Goal: Task Accomplishment & Management: Use online tool/utility

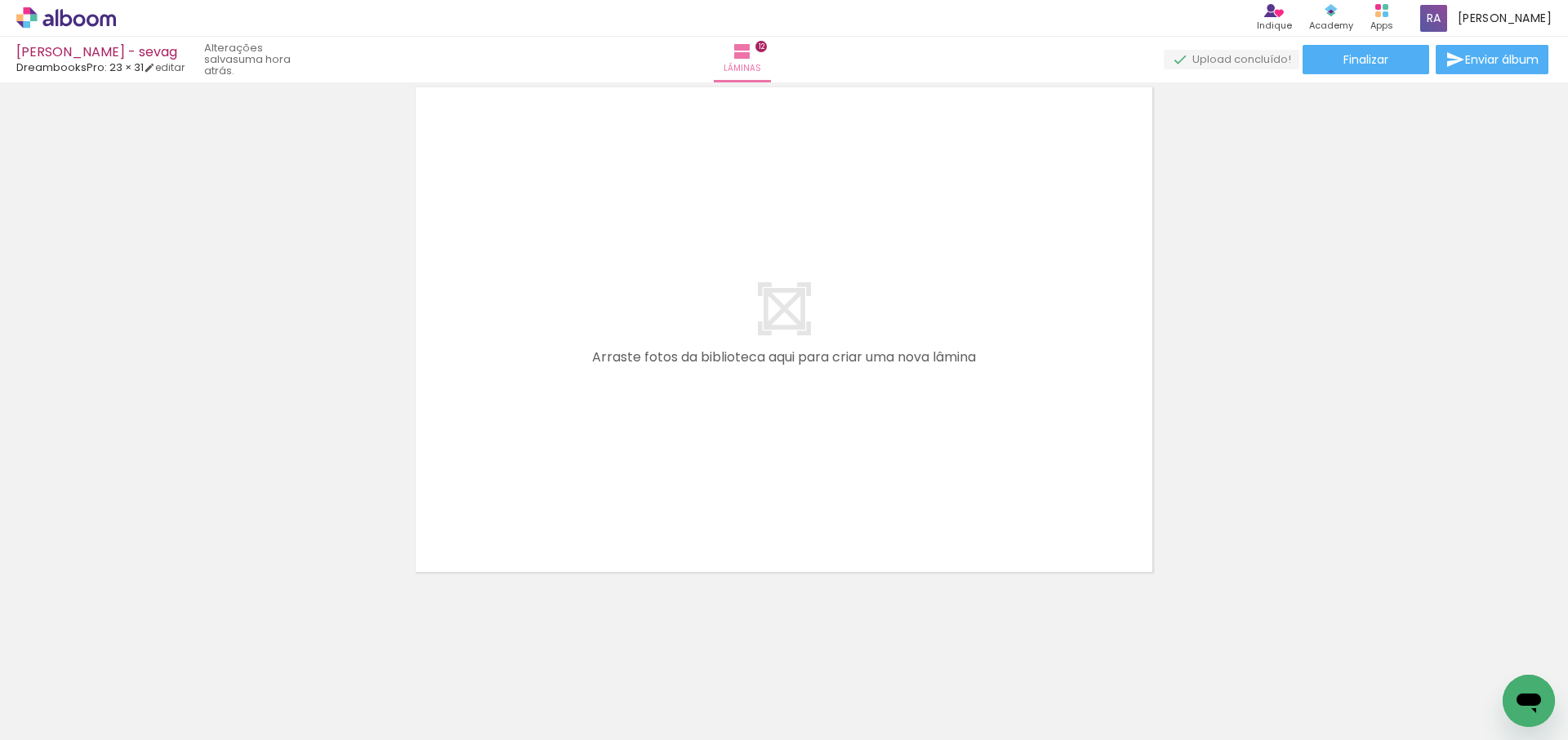
scroll to position [0, 2047]
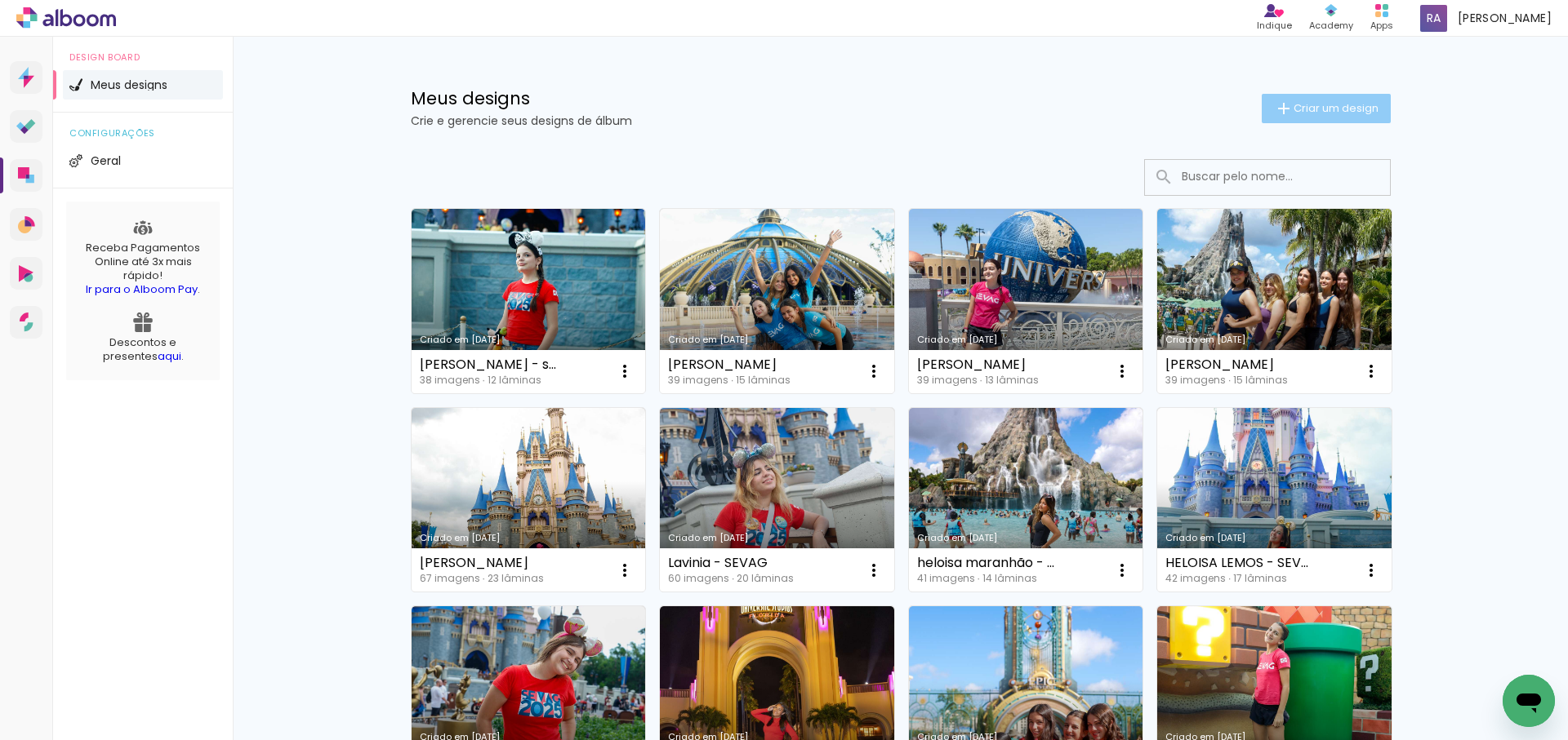
click at [1342, 114] on span "Criar um design" at bounding box center [1336, 108] width 85 height 11
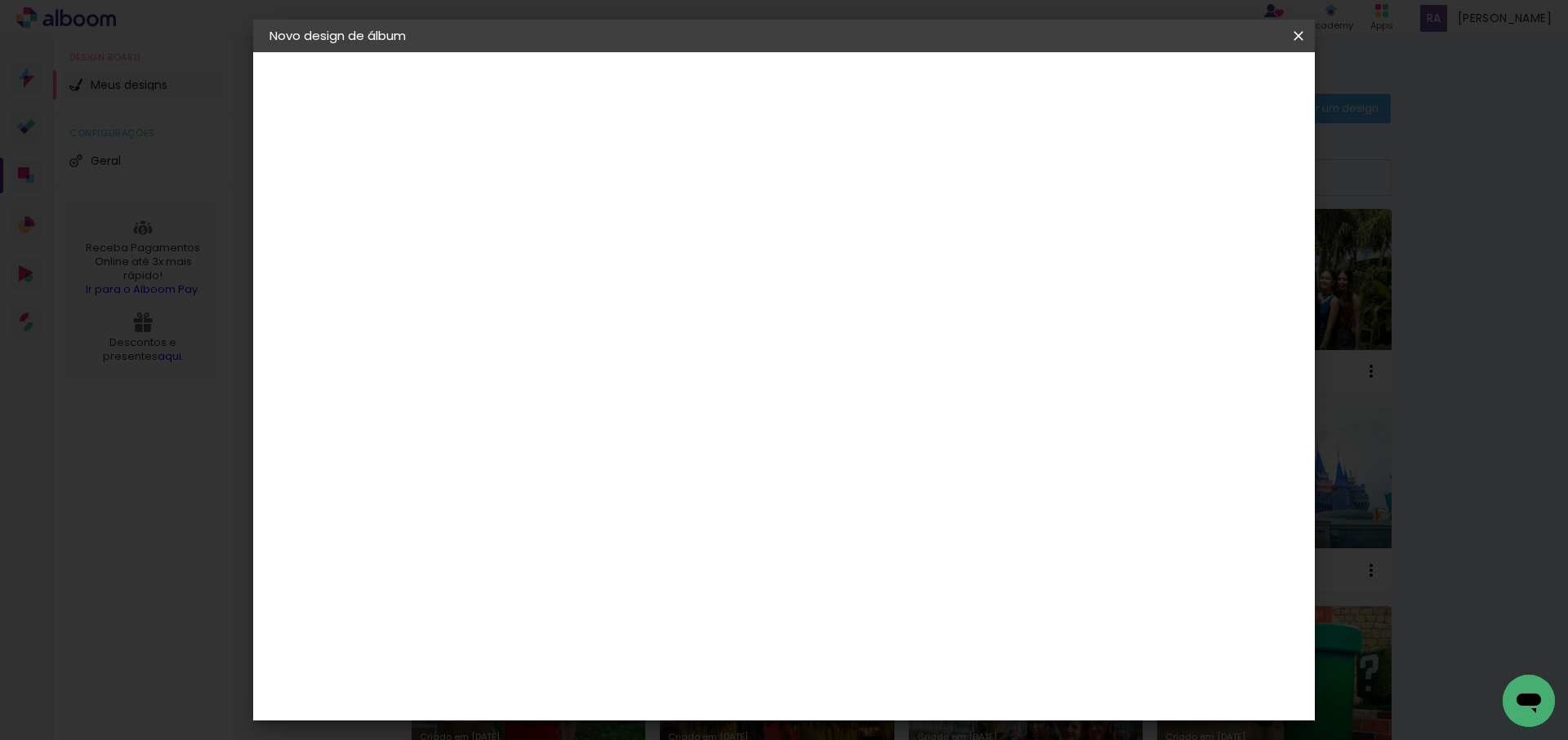
click at [537, 212] on input at bounding box center [537, 219] width 0 height 25
type input "[PERSON_NAME]"
type paper-input "[PERSON_NAME]"
click at [0, 0] on slot "Avançar" at bounding box center [0, 0] width 0 height 0
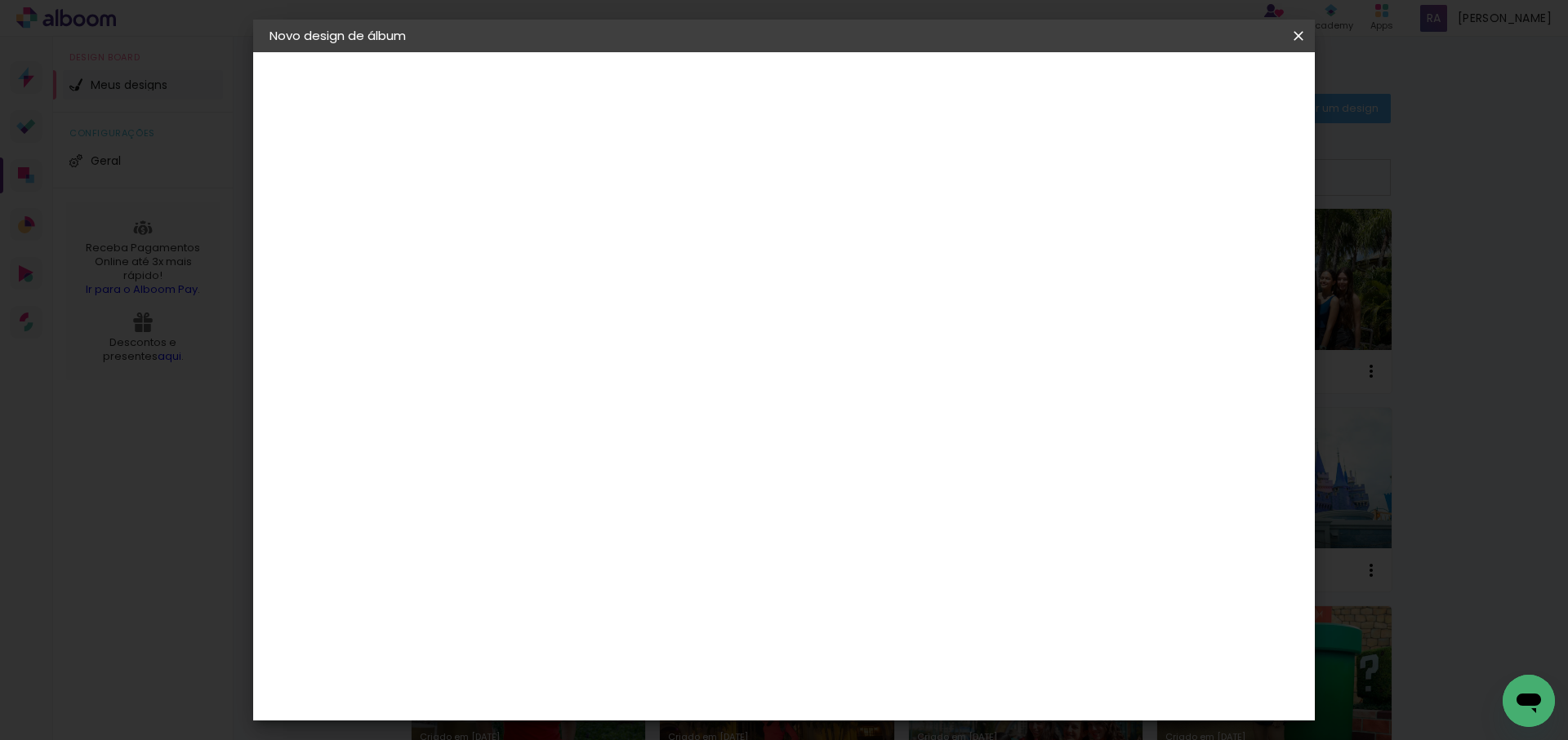
click at [577, 622] on div "DreambooksPro" at bounding box center [579, 627] width 106 height 13
click at [0, 0] on slot "Avançar" at bounding box center [0, 0] width 0 height 0
click at [600, 272] on input "text" at bounding box center [568, 285] width 64 height 25
click at [944, 270] on paper-item "Álbum" at bounding box center [890, 270] width 327 height 32
type input "Álbum"
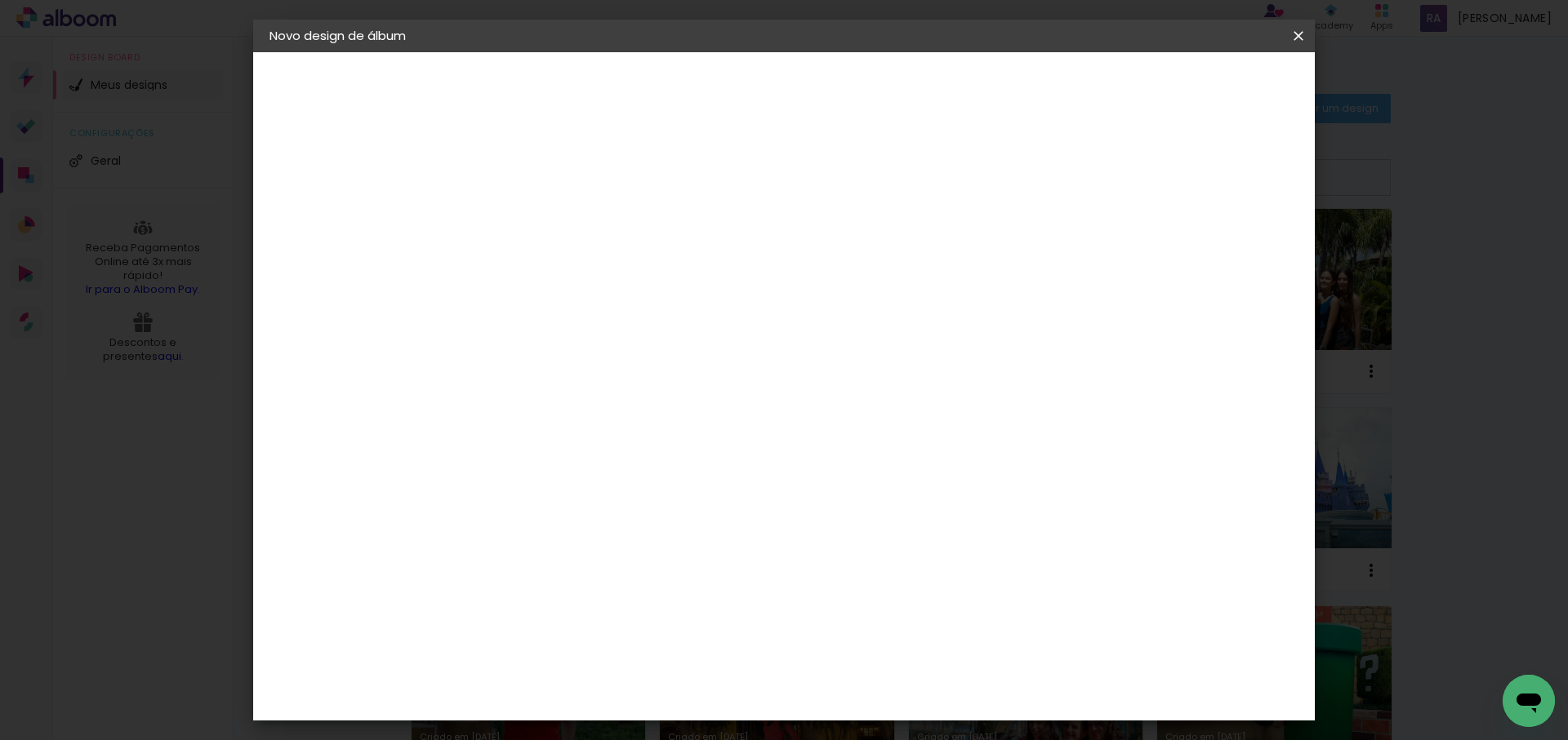
scroll to position [361, 0]
click at [646, 613] on span "23 × 31" at bounding box center [609, 629] width 76 height 33
click at [0, 0] on slot "Avançar" at bounding box center [0, 0] width 0 height 0
click at [1105, 89] on span "Iniciar design" at bounding box center [1068, 87] width 74 height 12
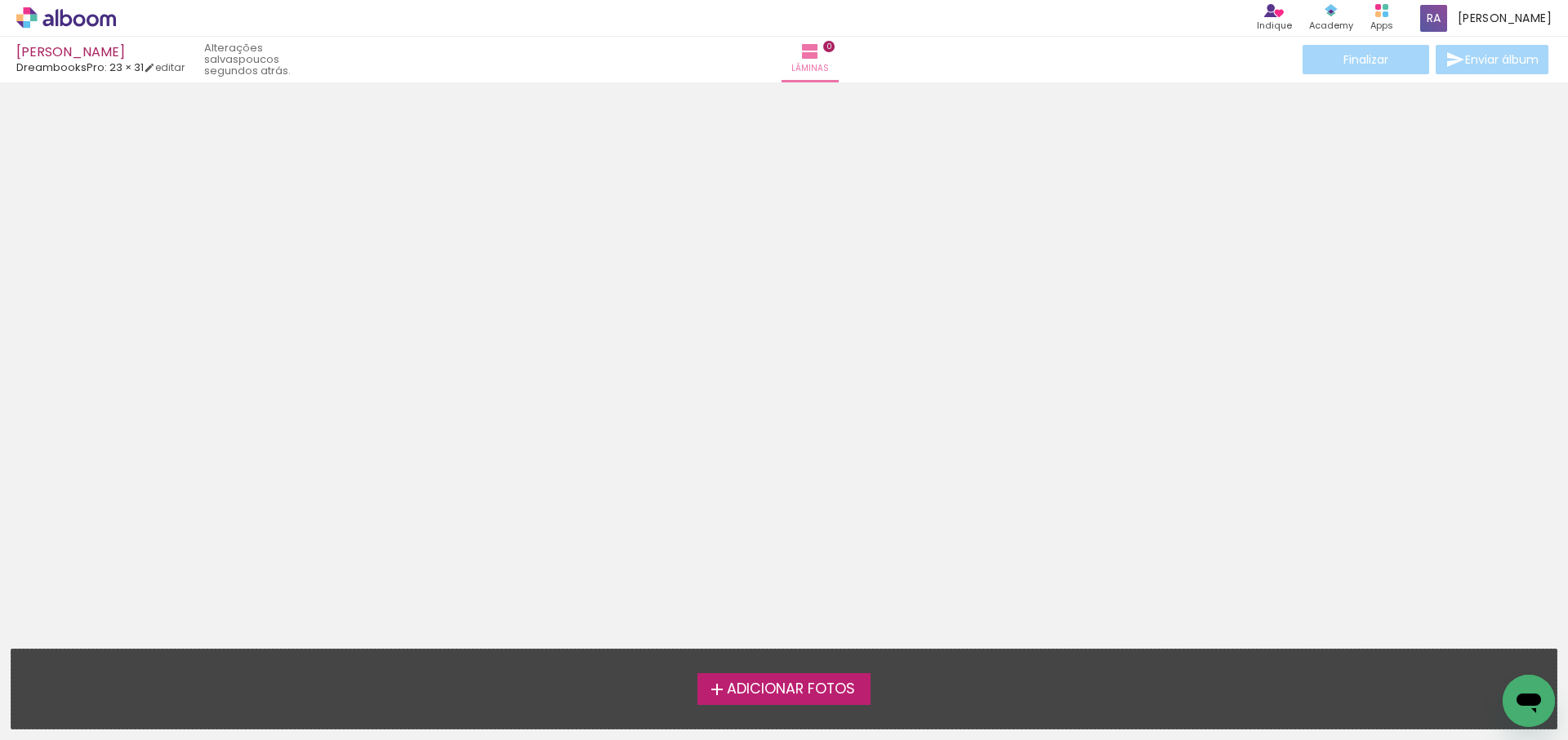
click at [801, 691] on span "Adicionar Fotos" at bounding box center [790, 689] width 128 height 15
click at [0, 0] on input "file" at bounding box center [0, 0] width 0 height 0
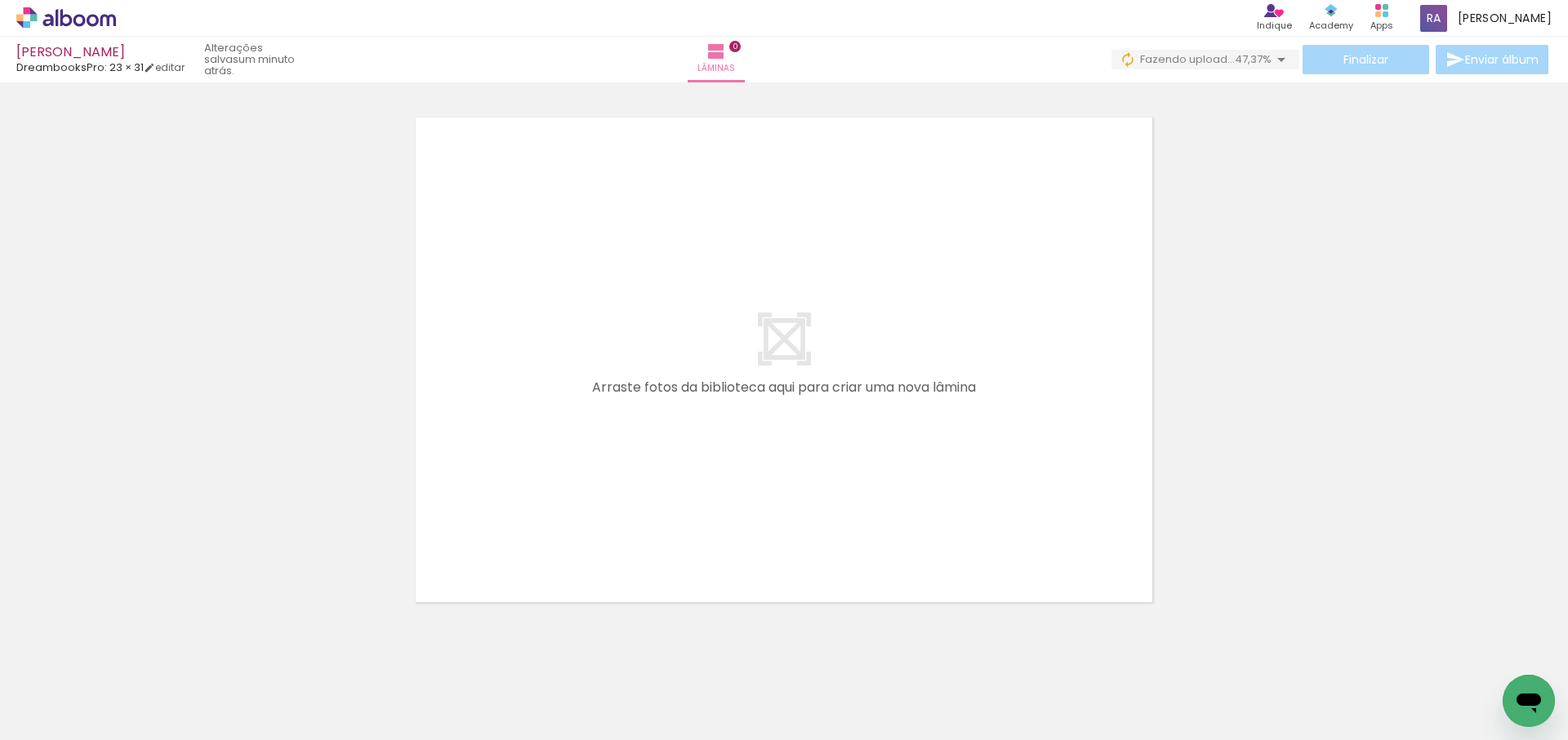
drag, startPoint x: 840, startPoint y: 485, endPoint x: 833, endPoint y: 469, distance: 17.5
click at [837, 456] on quentale-workspace at bounding box center [784, 370] width 1568 height 740
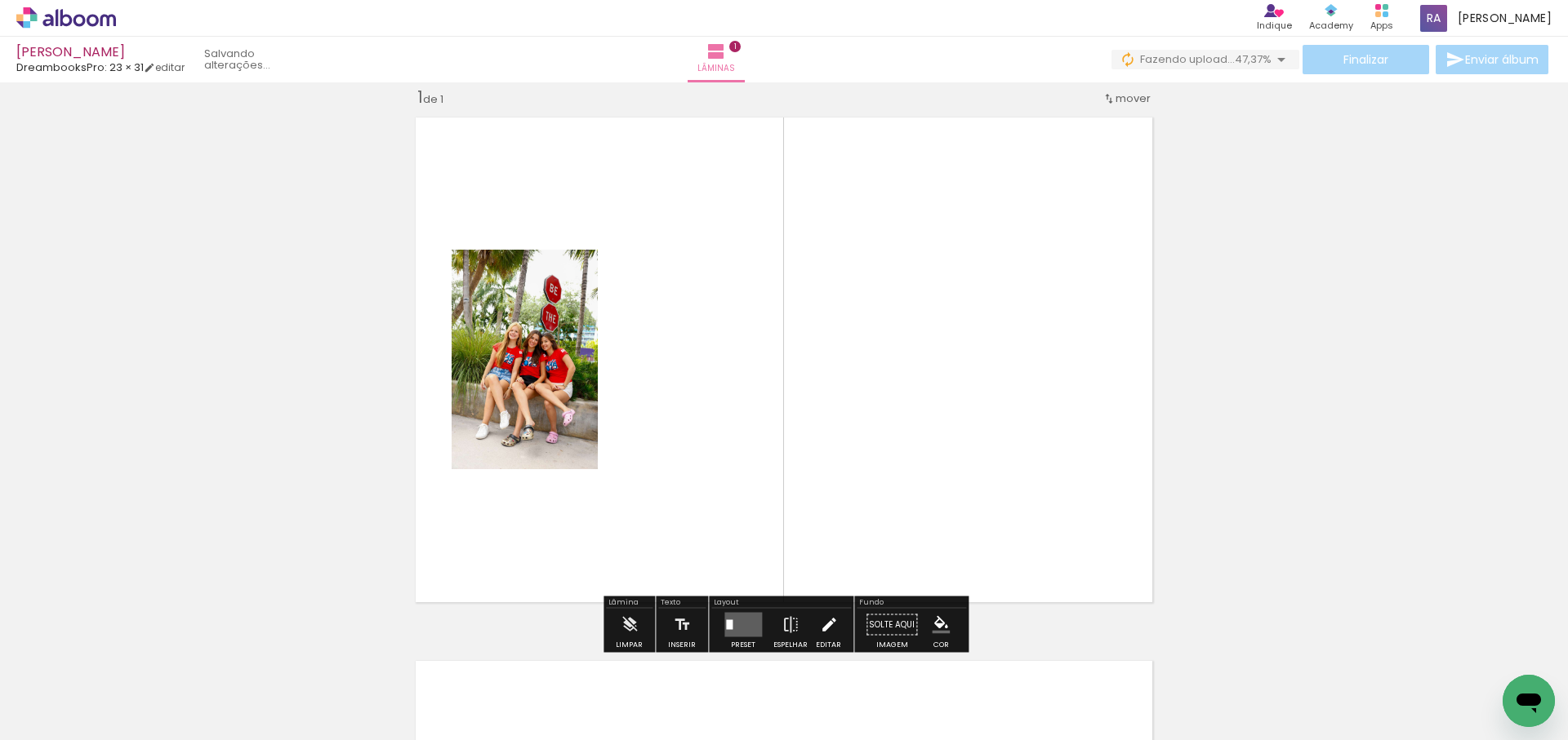
scroll to position [22, 0]
drag, startPoint x: 790, startPoint y: 482, endPoint x: 746, endPoint y: 430, distance: 68.1
click at [746, 430] on quentale-workspace at bounding box center [784, 370] width 1568 height 740
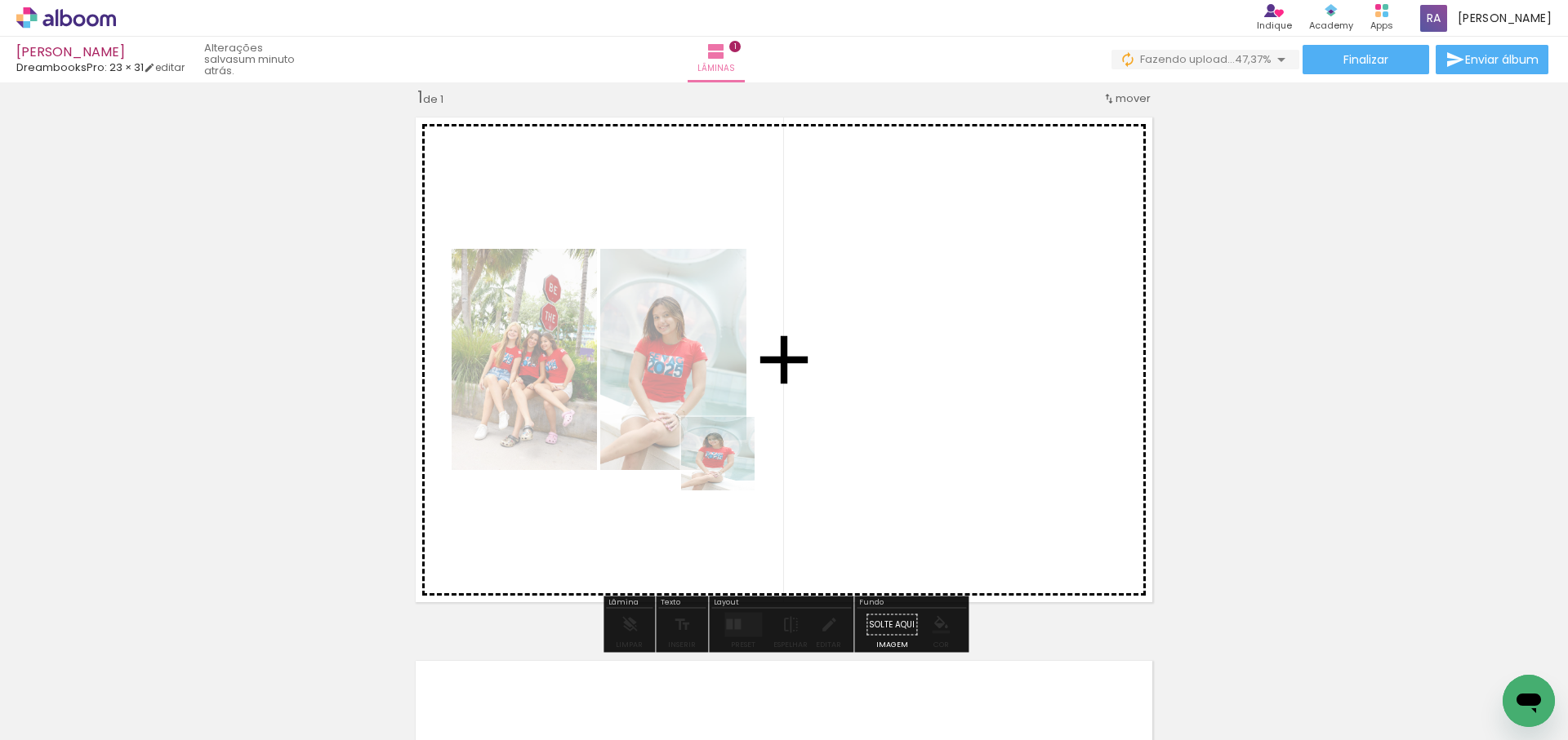
drag, startPoint x: 790, startPoint y: 528, endPoint x: 716, endPoint y: 436, distance: 118.1
click at [721, 440] on quentale-workspace at bounding box center [784, 370] width 1568 height 740
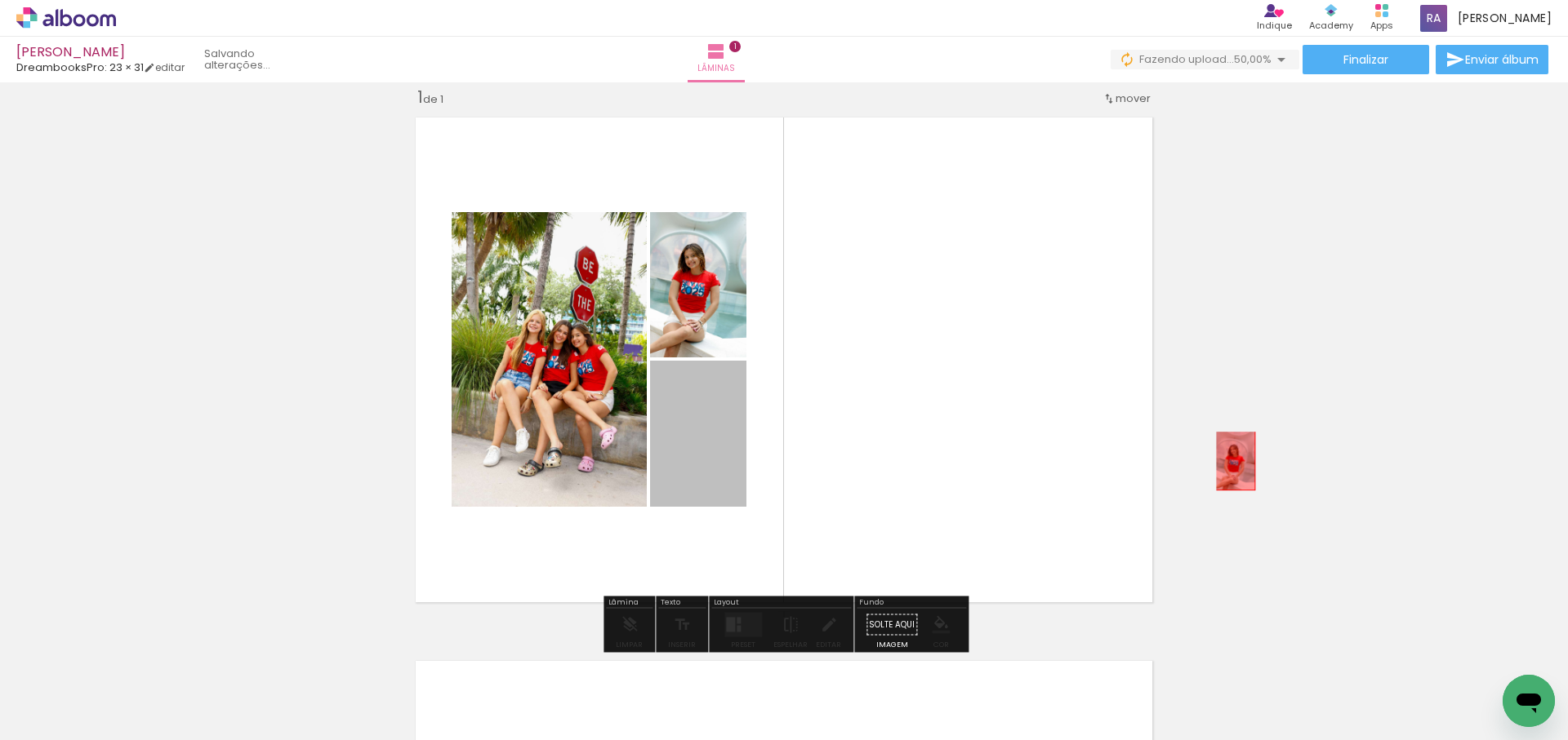
drag, startPoint x: 846, startPoint y: 449, endPoint x: 1246, endPoint y: 497, distance: 402.9
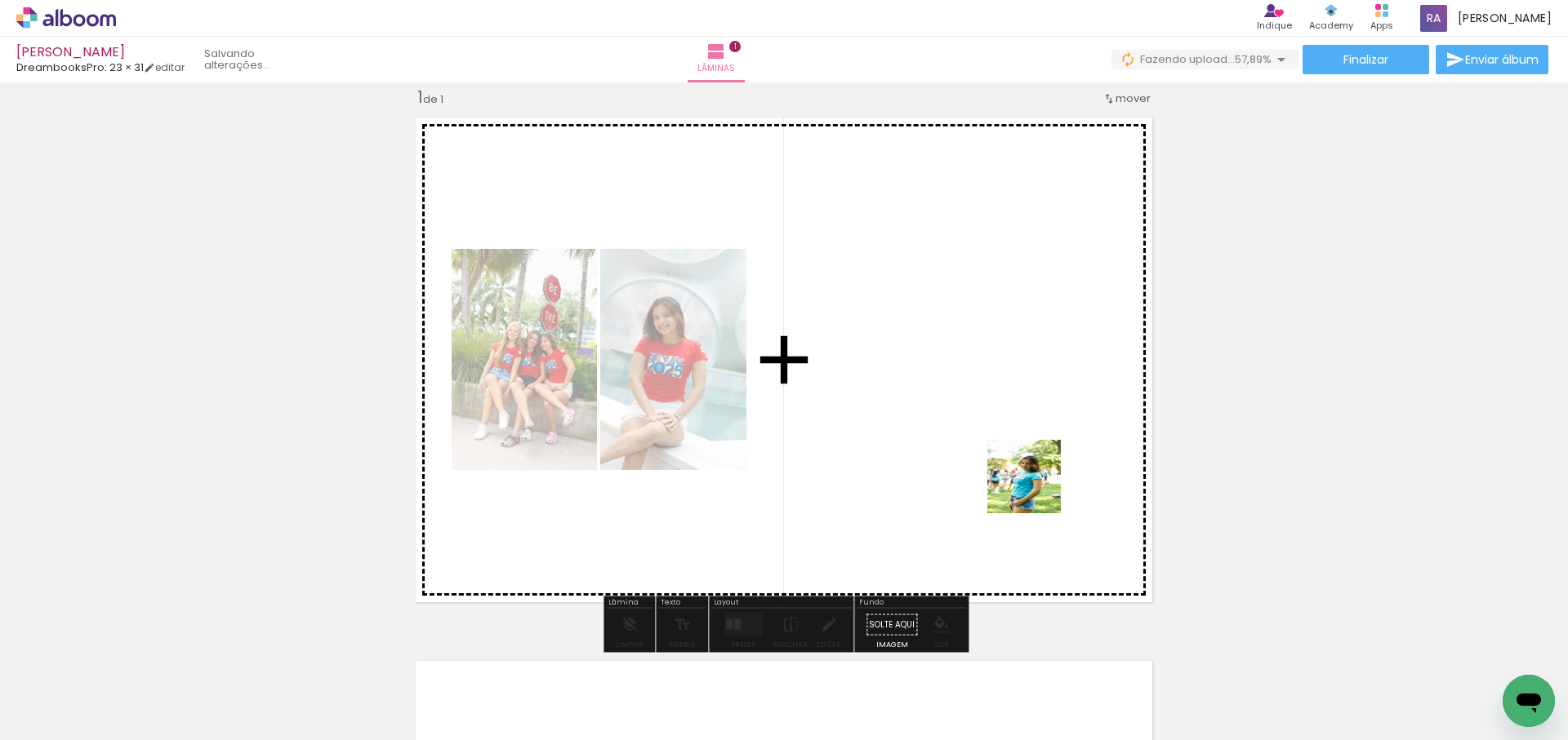
drag, startPoint x: 1036, startPoint y: 523, endPoint x: 1031, endPoint y: 472, distance: 51.2
click at [1034, 477] on quentale-workspace at bounding box center [784, 370] width 1568 height 740
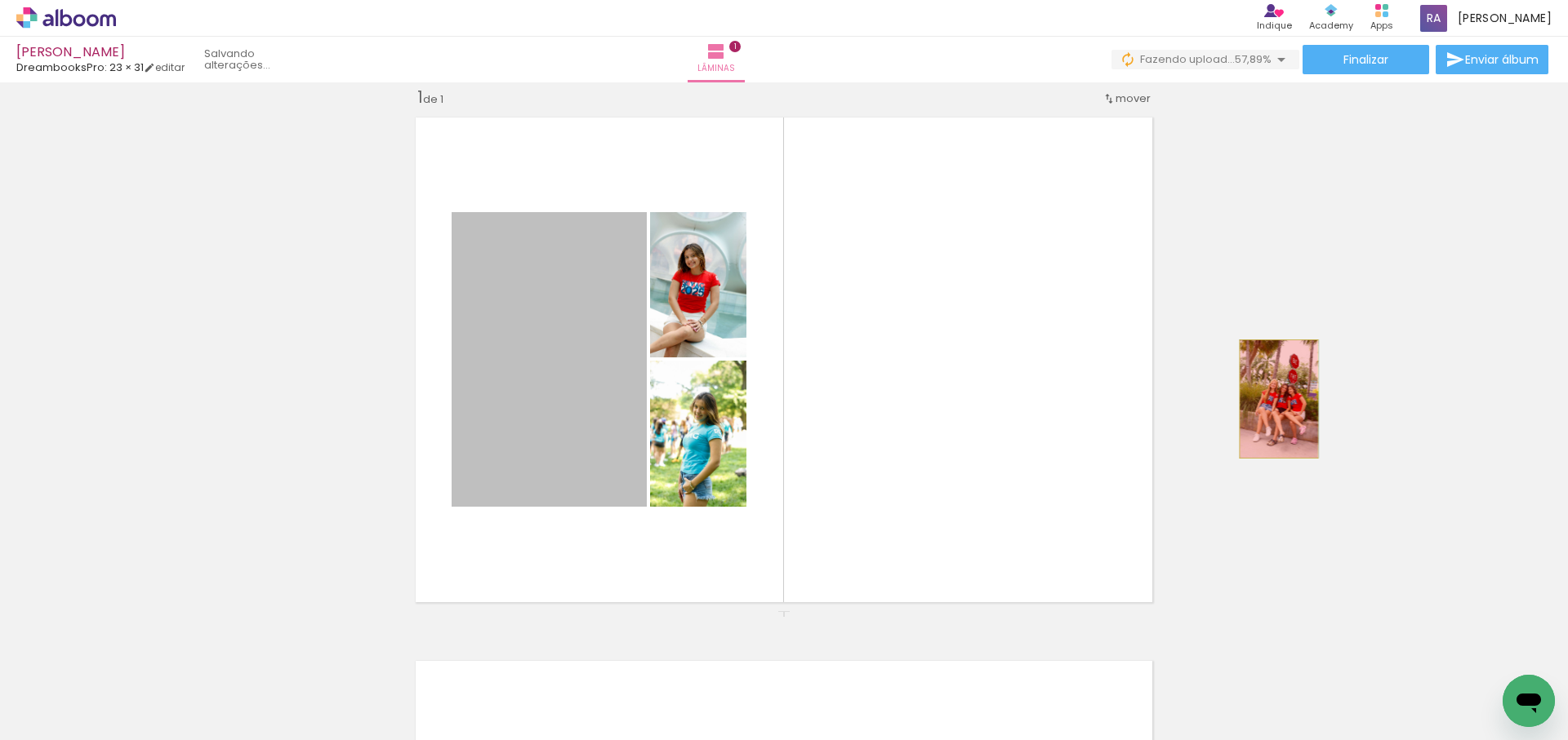
drag, startPoint x: 980, startPoint y: 393, endPoint x: 1279, endPoint y: 399, distance: 299.1
click at [1279, 399] on div "Inserir lâmina 1 de 1" at bounding box center [784, 611] width 1568 height 1088
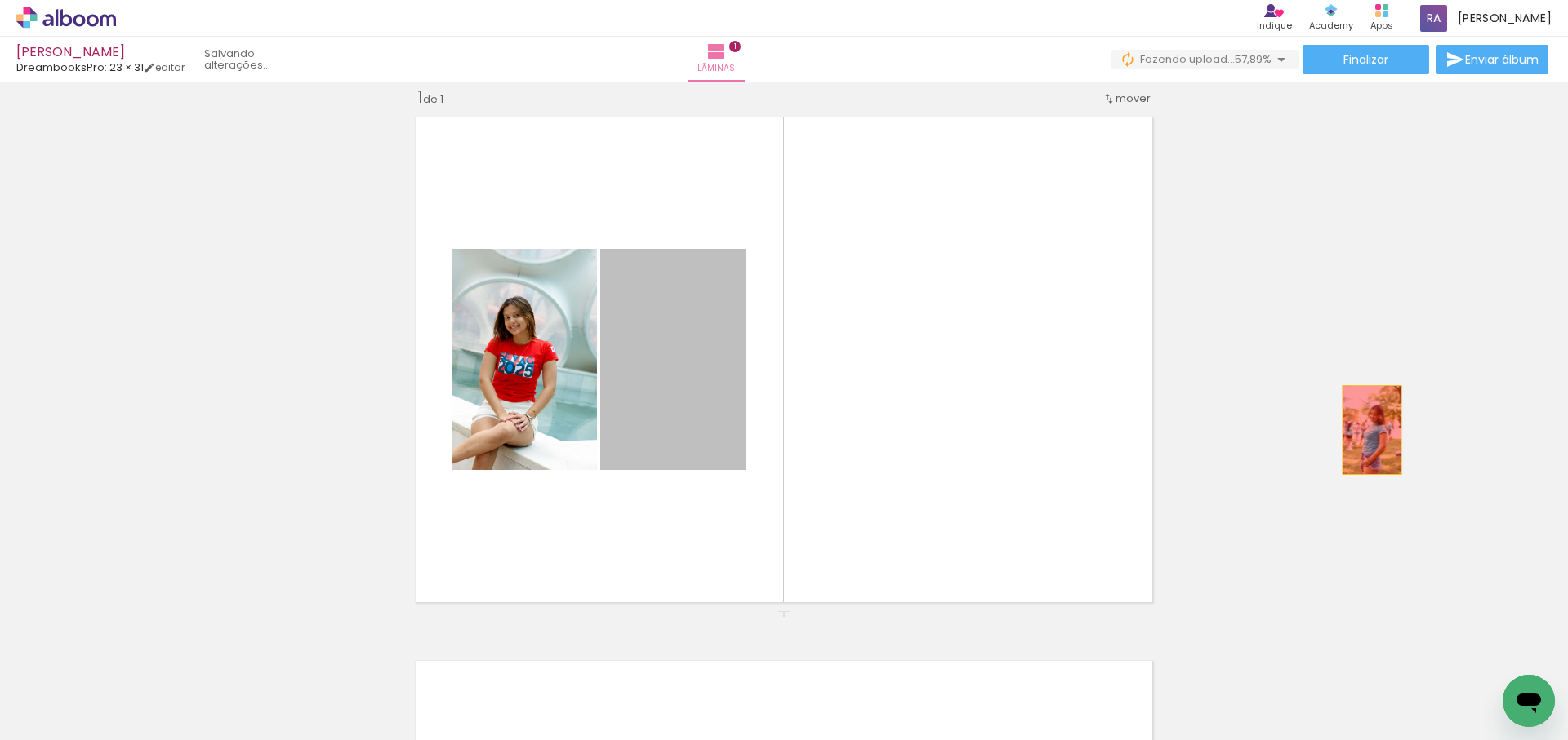
drag, startPoint x: 689, startPoint y: 417, endPoint x: 1177, endPoint y: 409, distance: 488.1
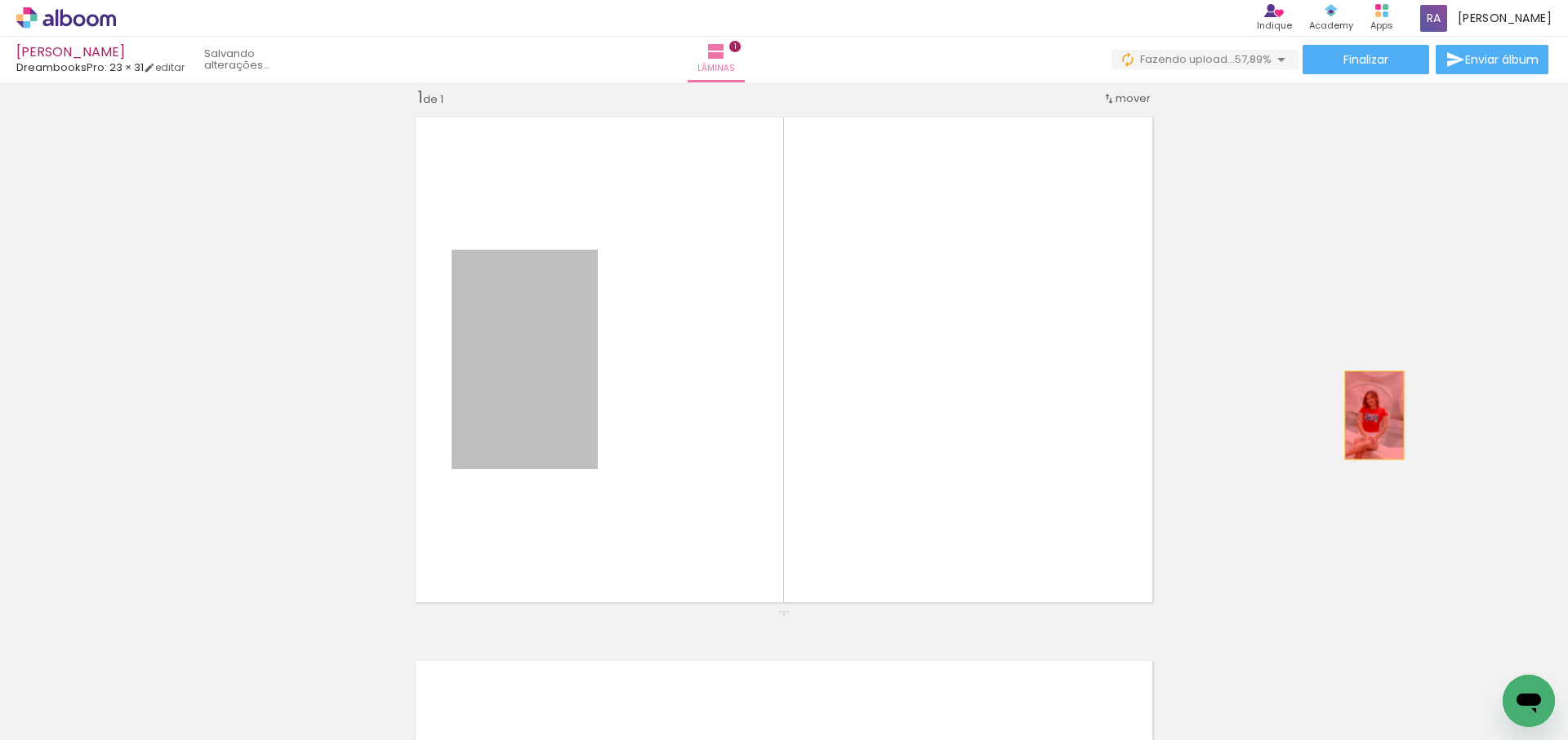
drag, startPoint x: 545, startPoint y: 390, endPoint x: 1374, endPoint y: 415, distance: 829.4
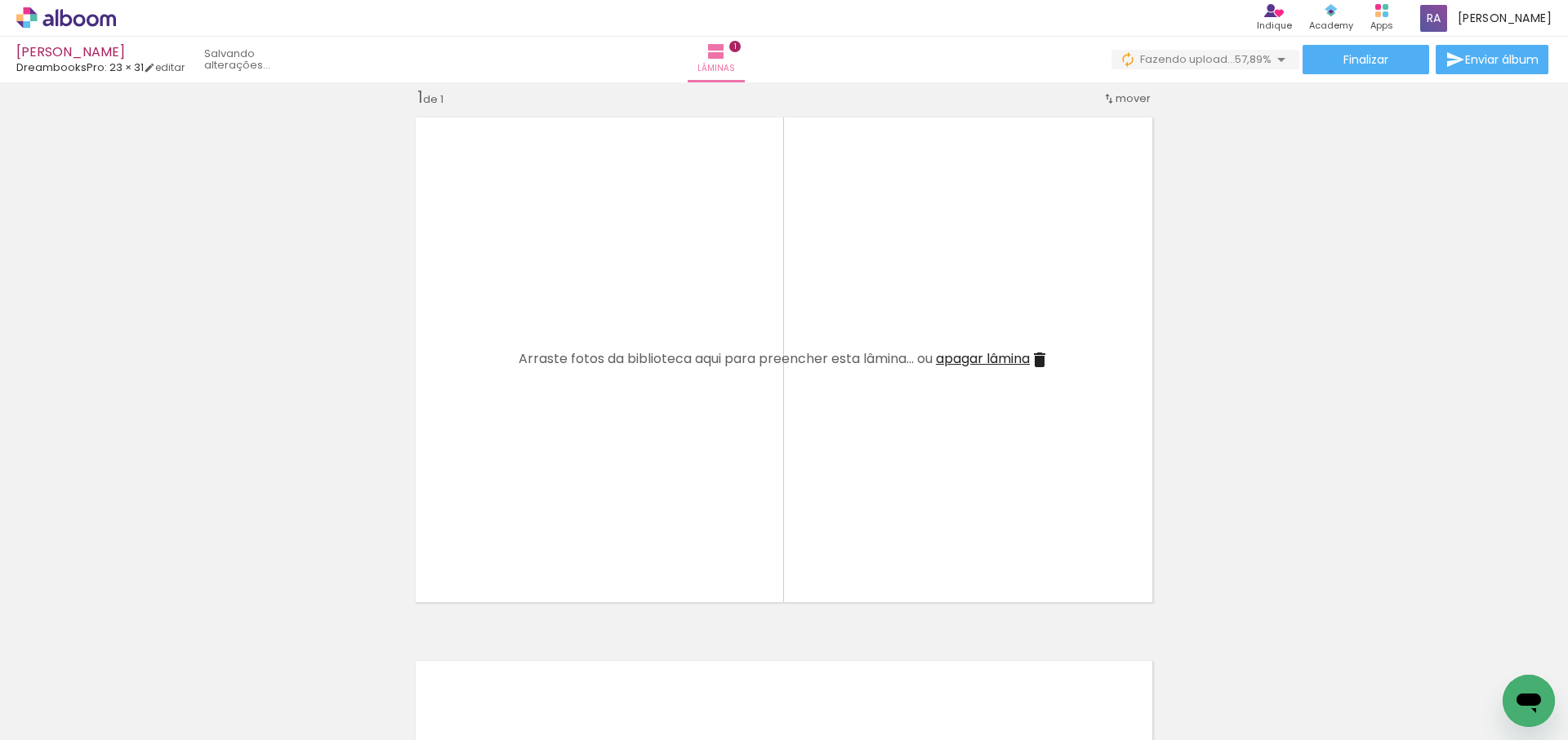
drag, startPoint x: 774, startPoint y: 479, endPoint x: 779, endPoint y: 449, distance: 30.4
click at [776, 466] on quentale-workspace at bounding box center [784, 370] width 1568 height 740
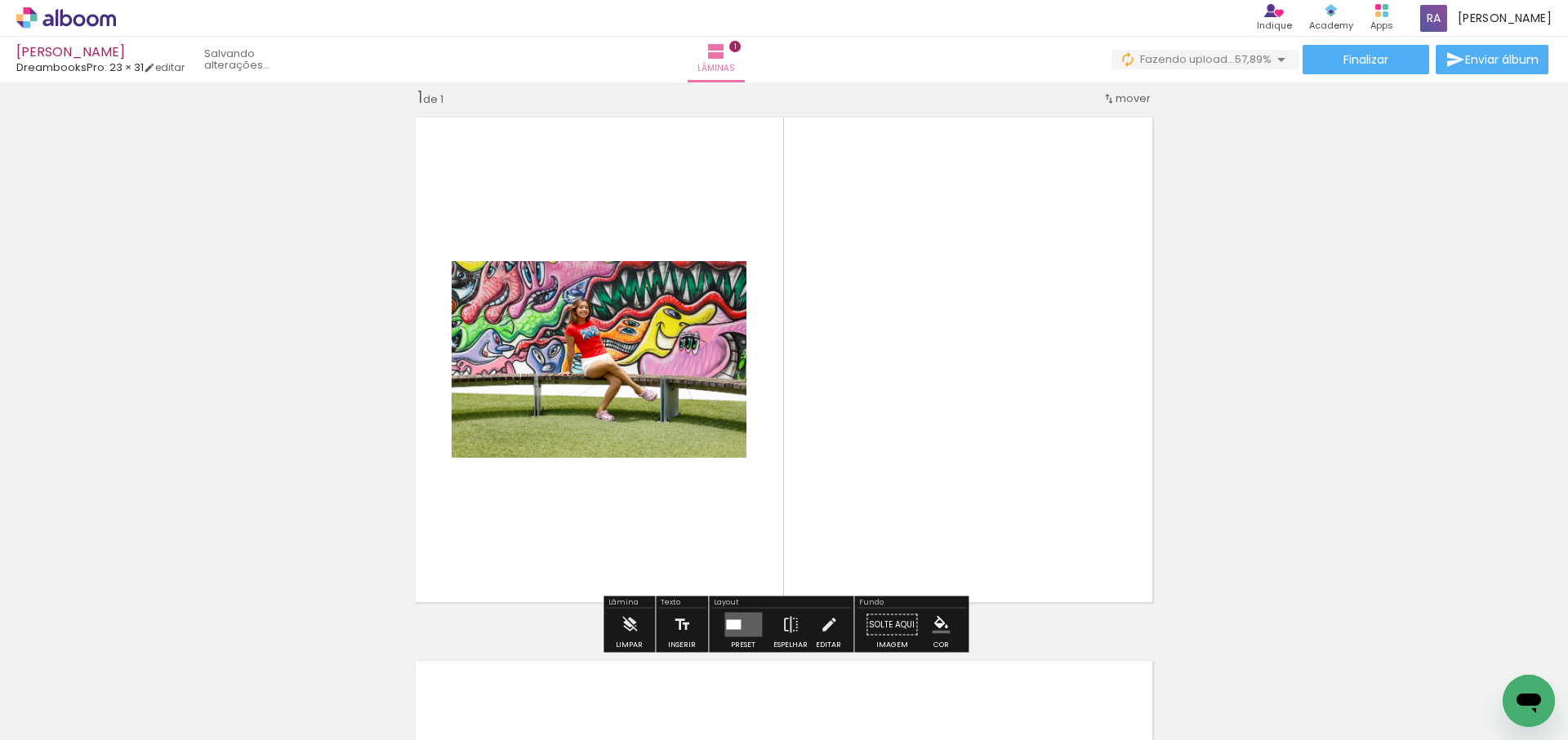
click at [1037, 410] on quentale-workspace at bounding box center [784, 370] width 1568 height 740
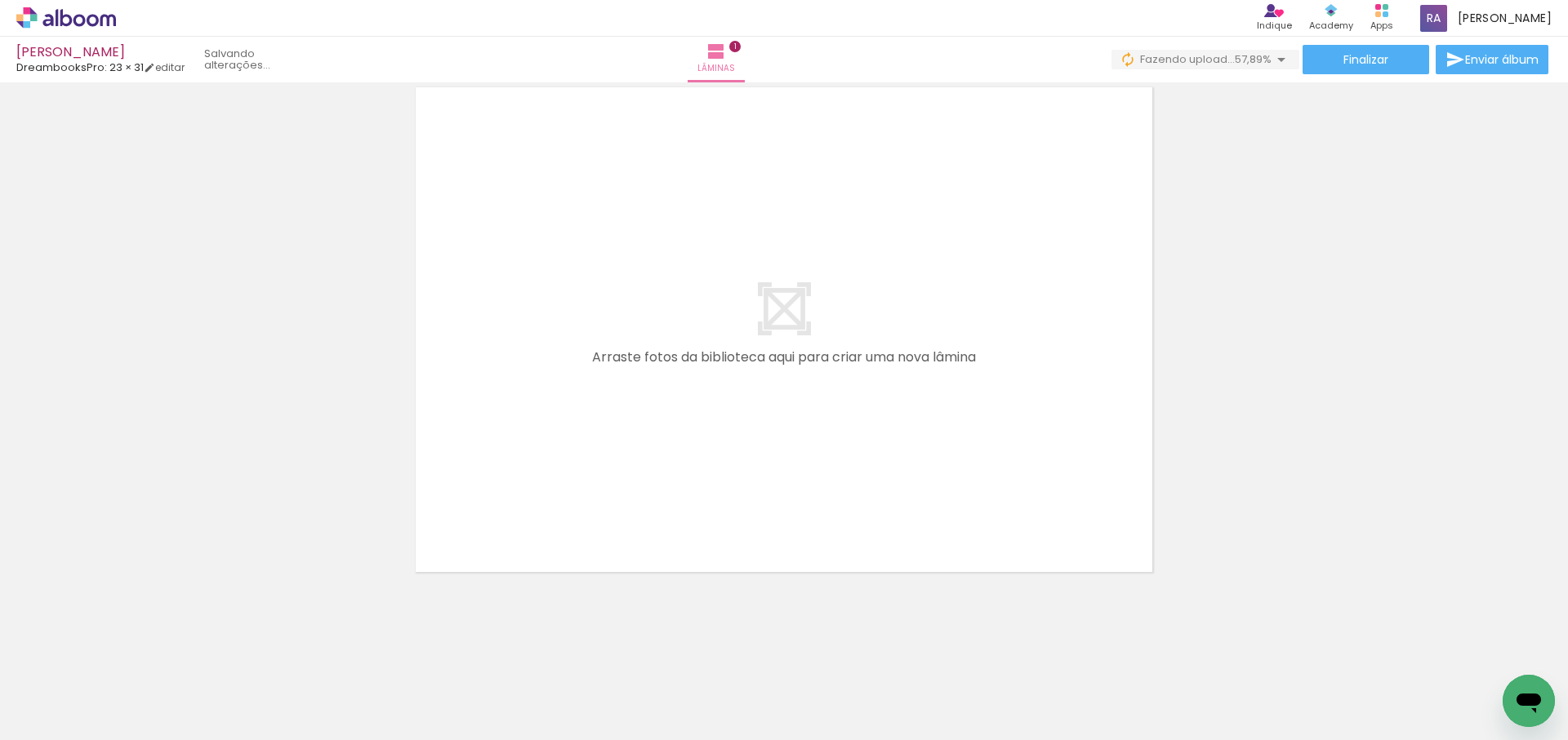
drag, startPoint x: 814, startPoint y: 645, endPoint x: 851, endPoint y: 509, distance: 140.9
click at [833, 412] on quentale-workspace at bounding box center [784, 370] width 1568 height 740
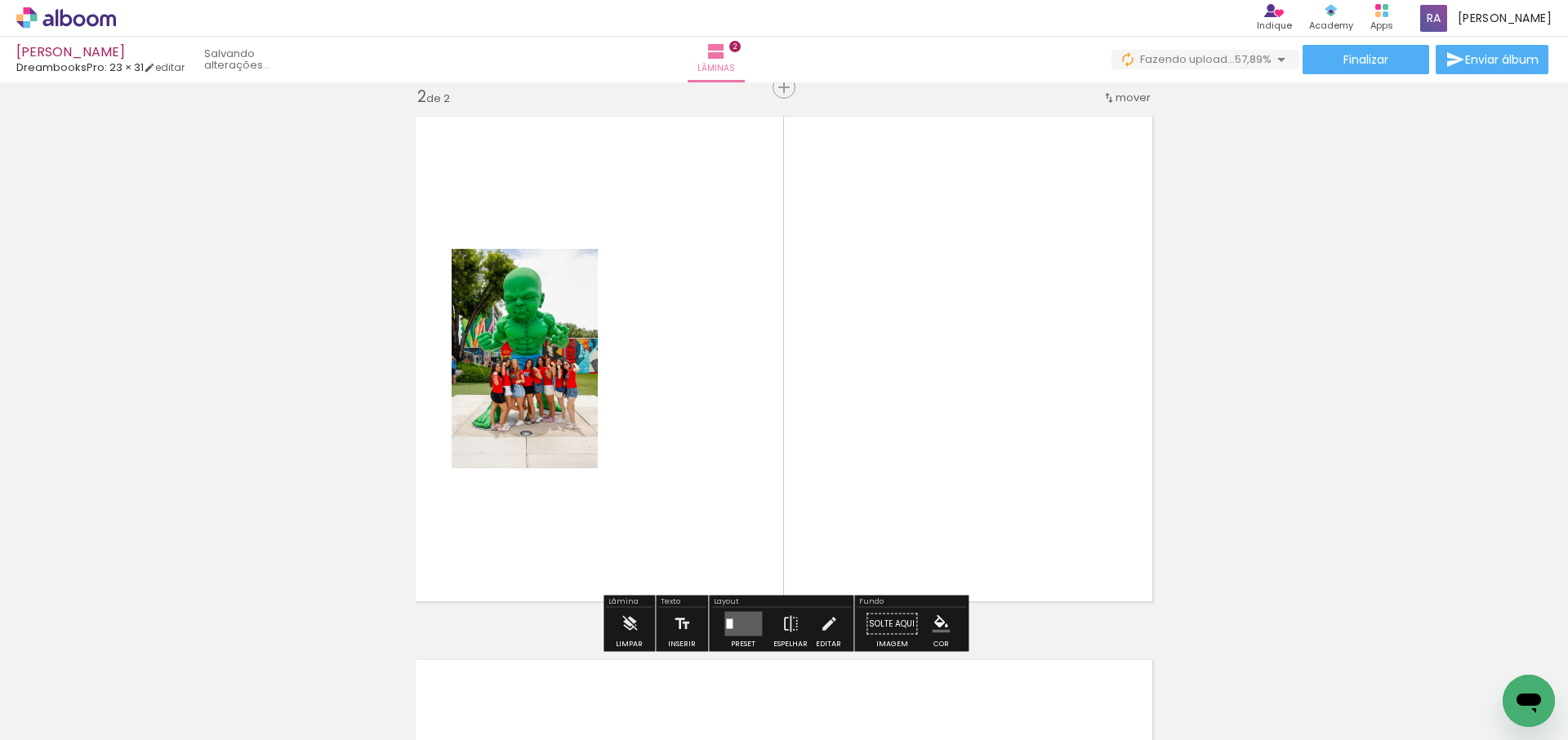
scroll to position [565, 0]
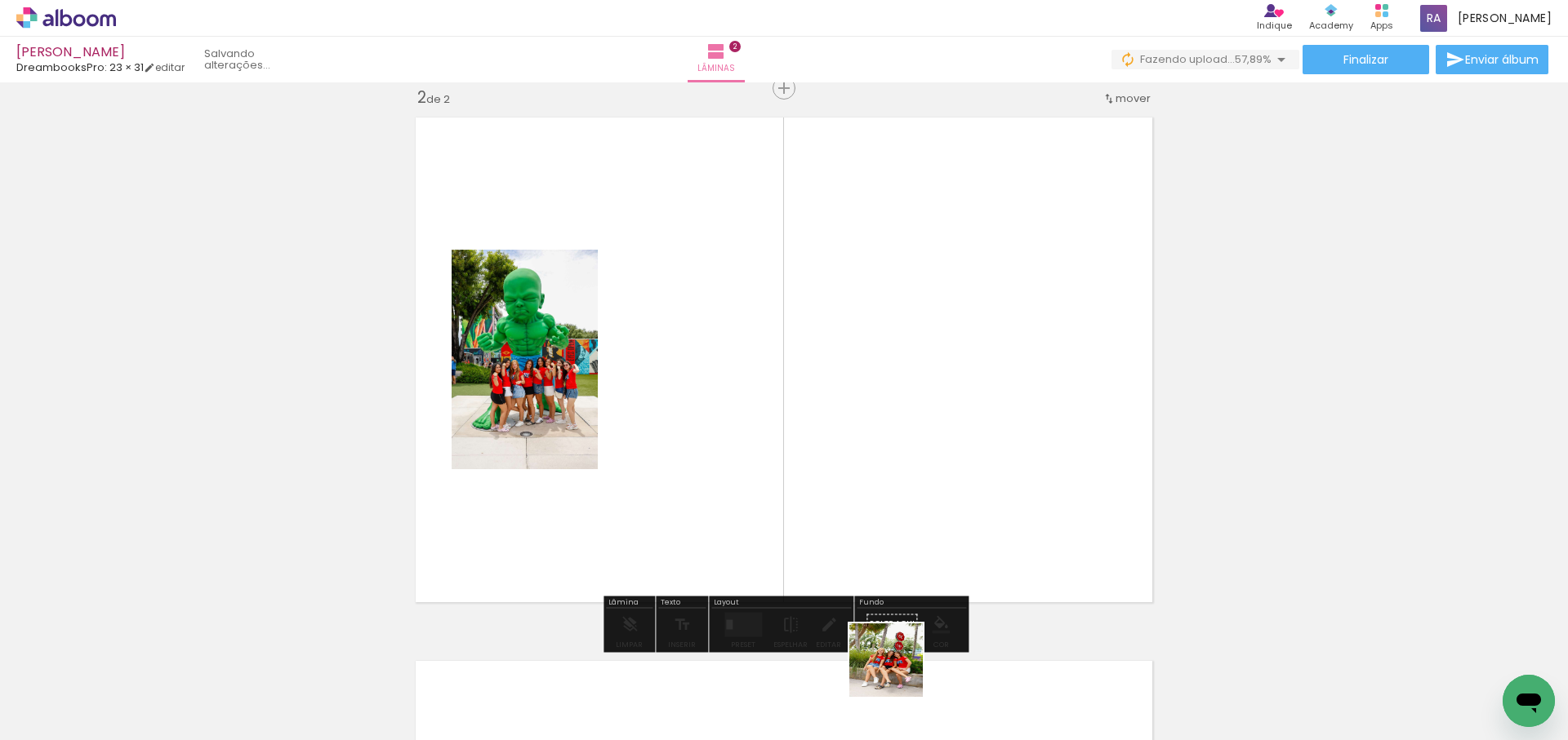
drag, startPoint x: 898, startPoint y: 672, endPoint x: 1035, endPoint y: 592, distance: 158.6
click at [951, 503] on quentale-workspace at bounding box center [784, 370] width 1568 height 740
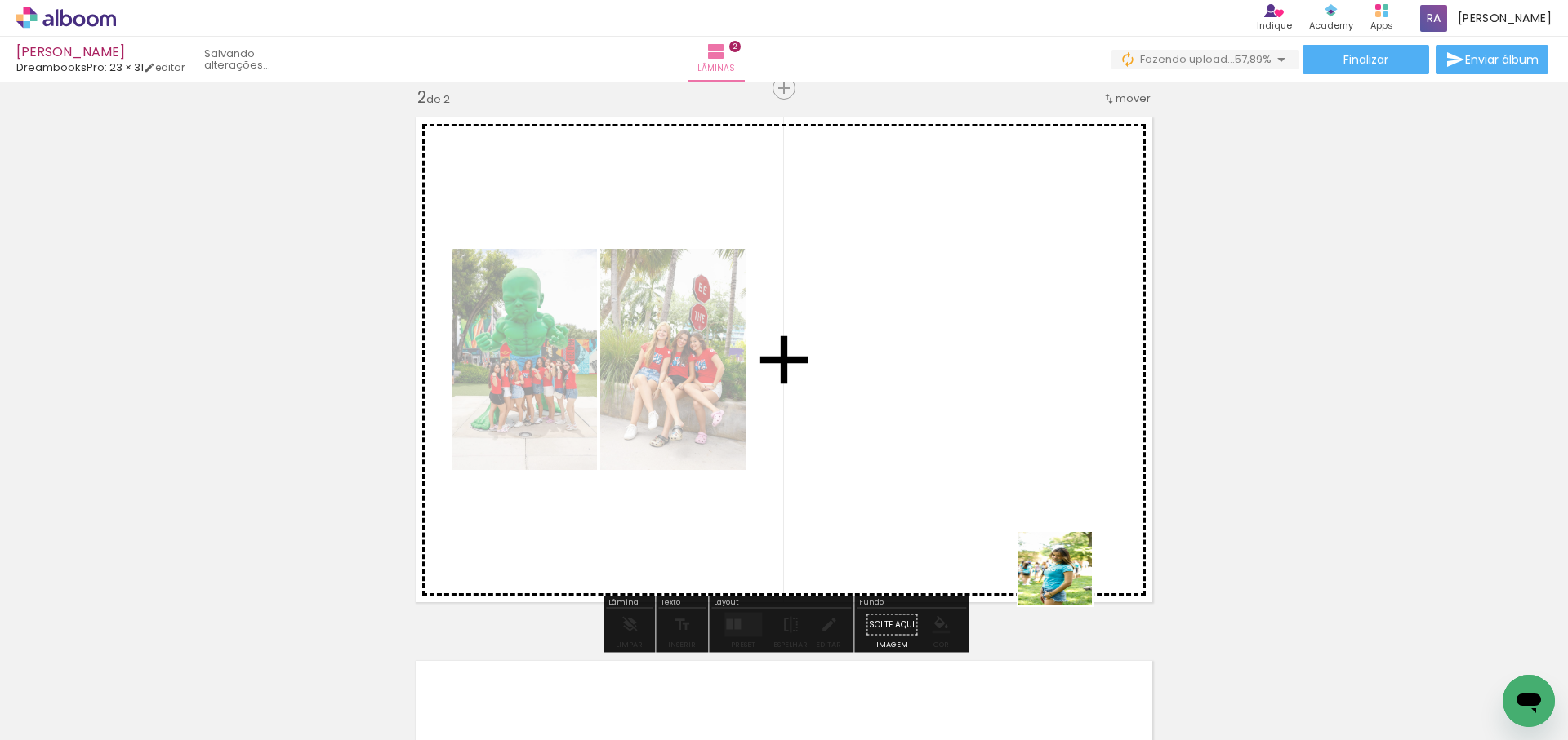
drag, startPoint x: 1068, startPoint y: 581, endPoint x: 1006, endPoint y: 435, distance: 158.6
click at [1007, 435] on quentale-workspace at bounding box center [784, 370] width 1568 height 740
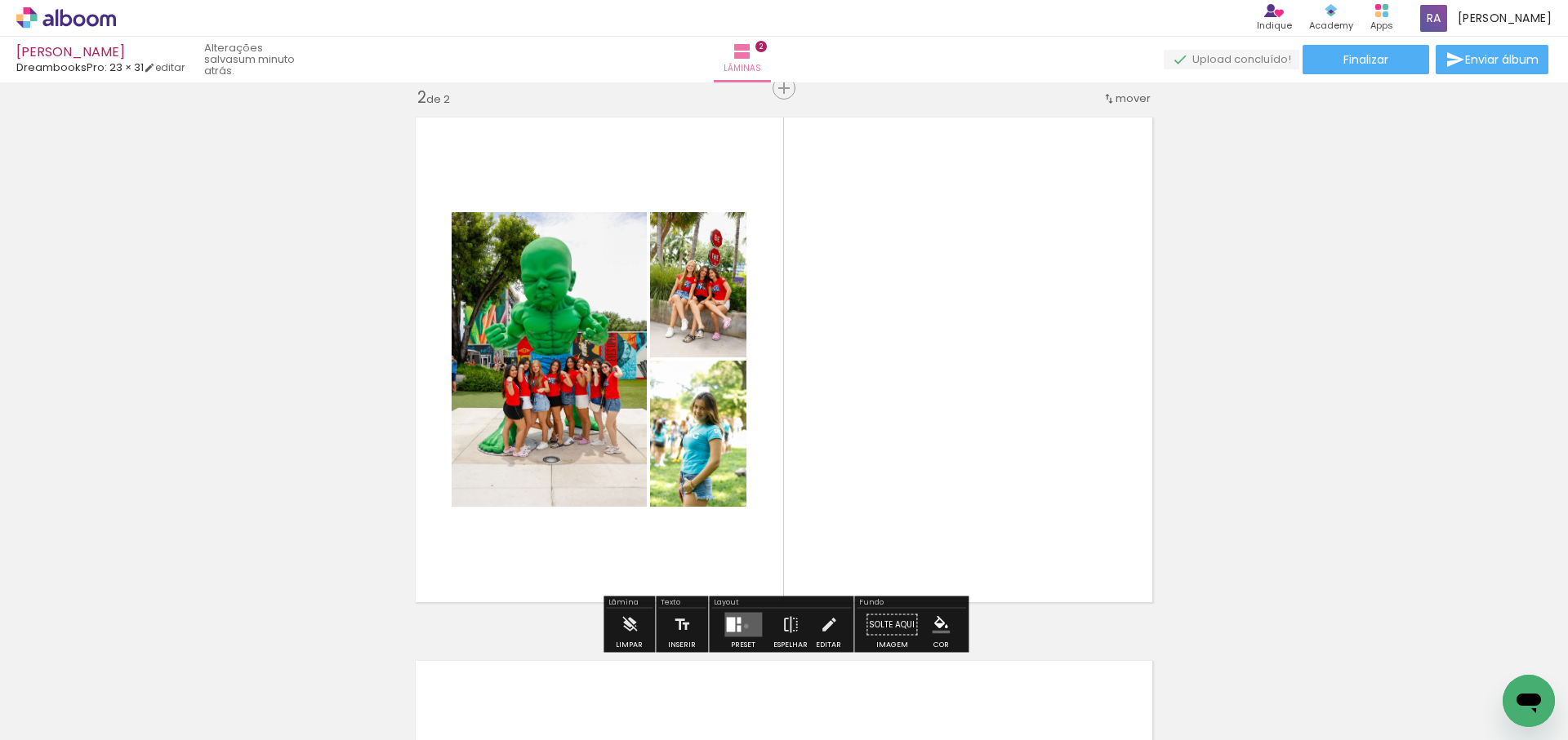
click at [742, 626] on quentale-layouter at bounding box center [743, 624] width 37 height 24
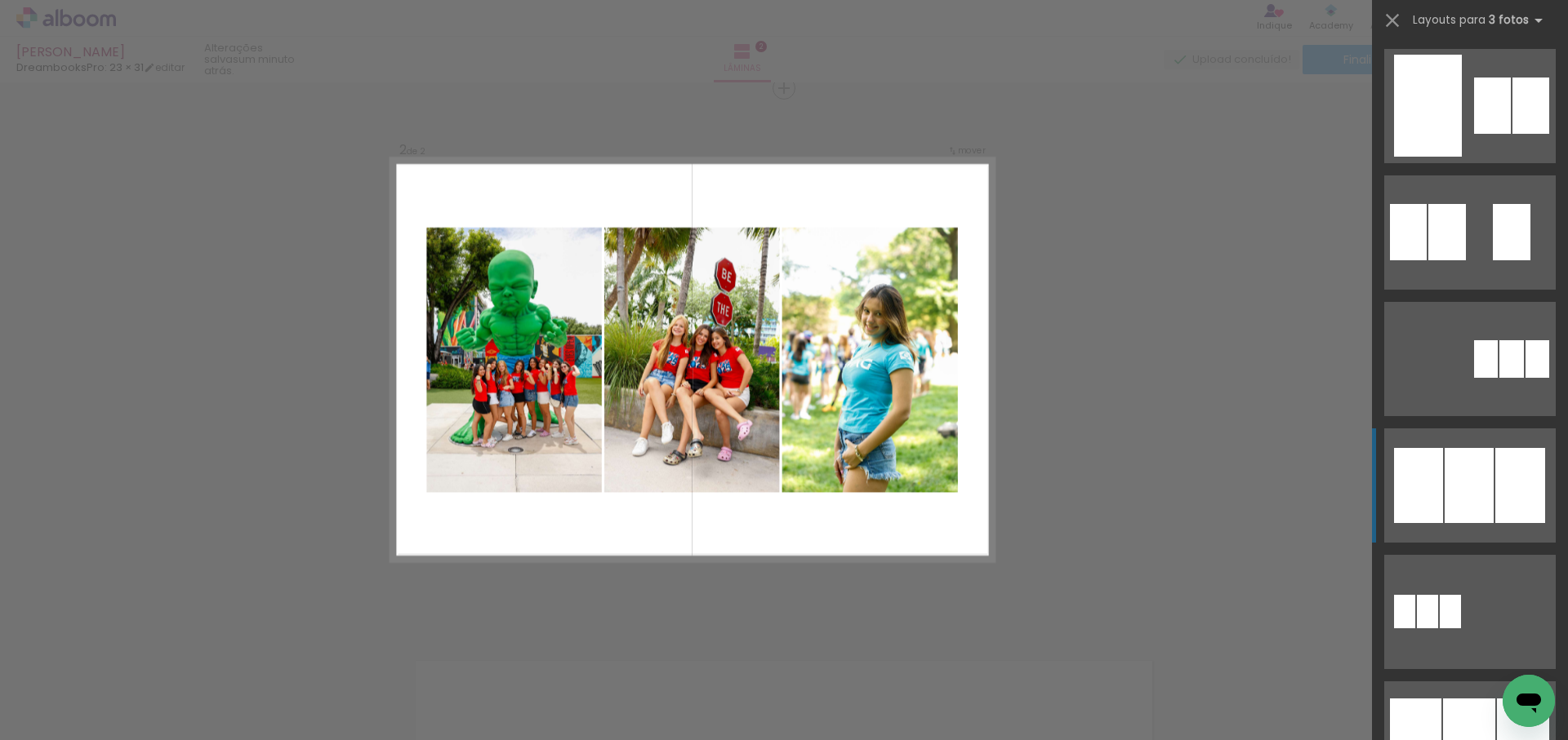
scroll to position [783, 0]
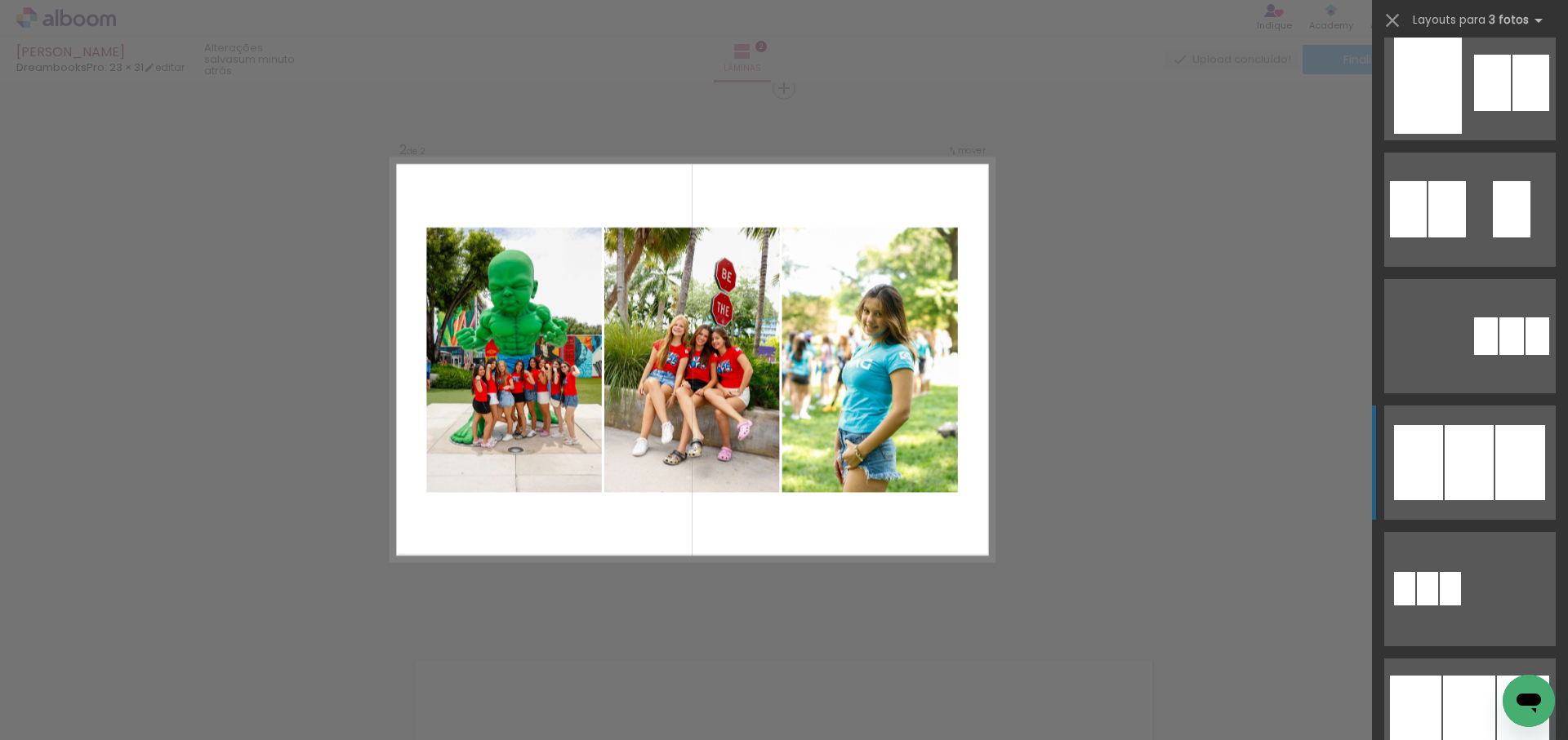
click at [1470, 475] on div at bounding box center [1469, 462] width 49 height 75
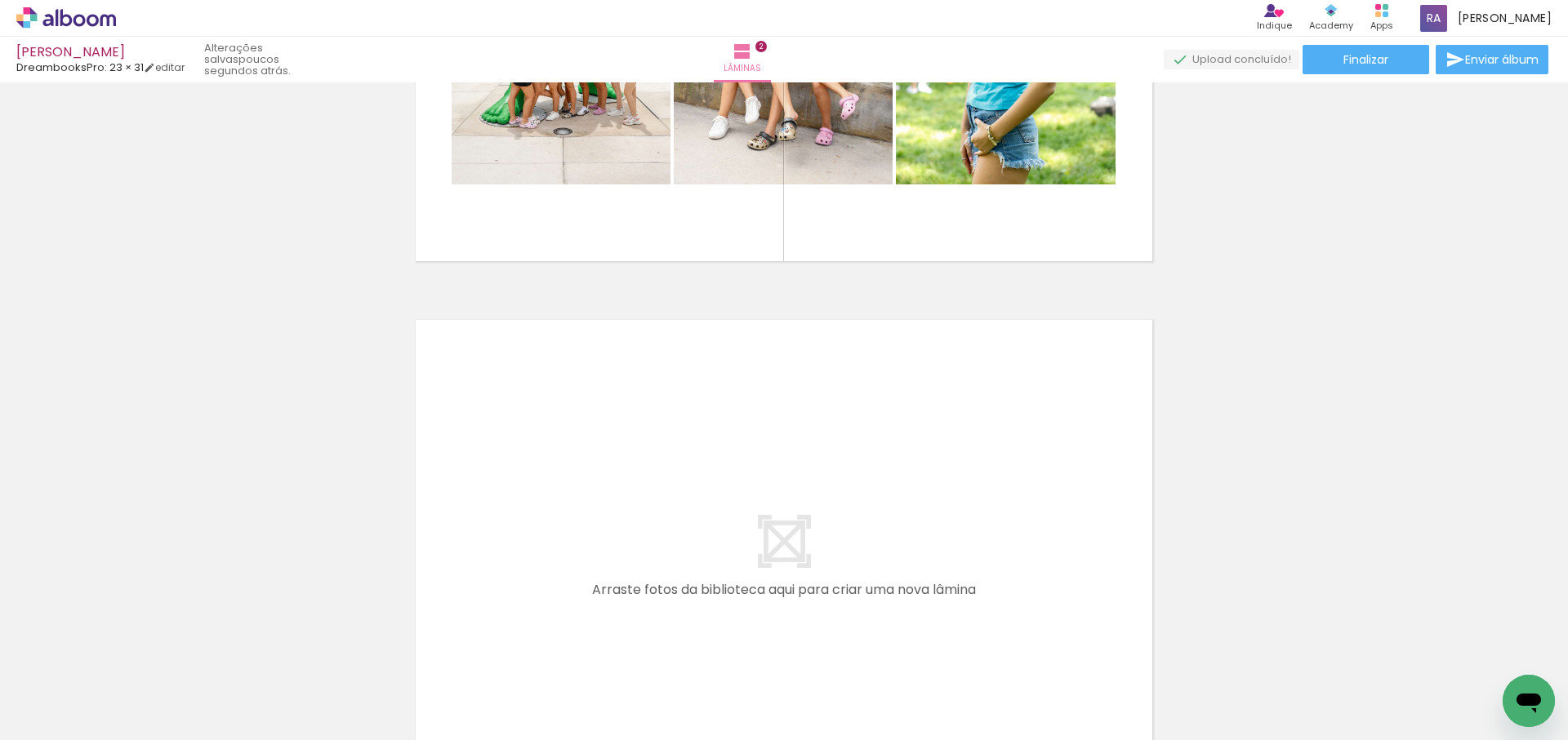
scroll to position [0, 573]
click at [764, 494] on quentale-workspace at bounding box center [784, 370] width 1568 height 740
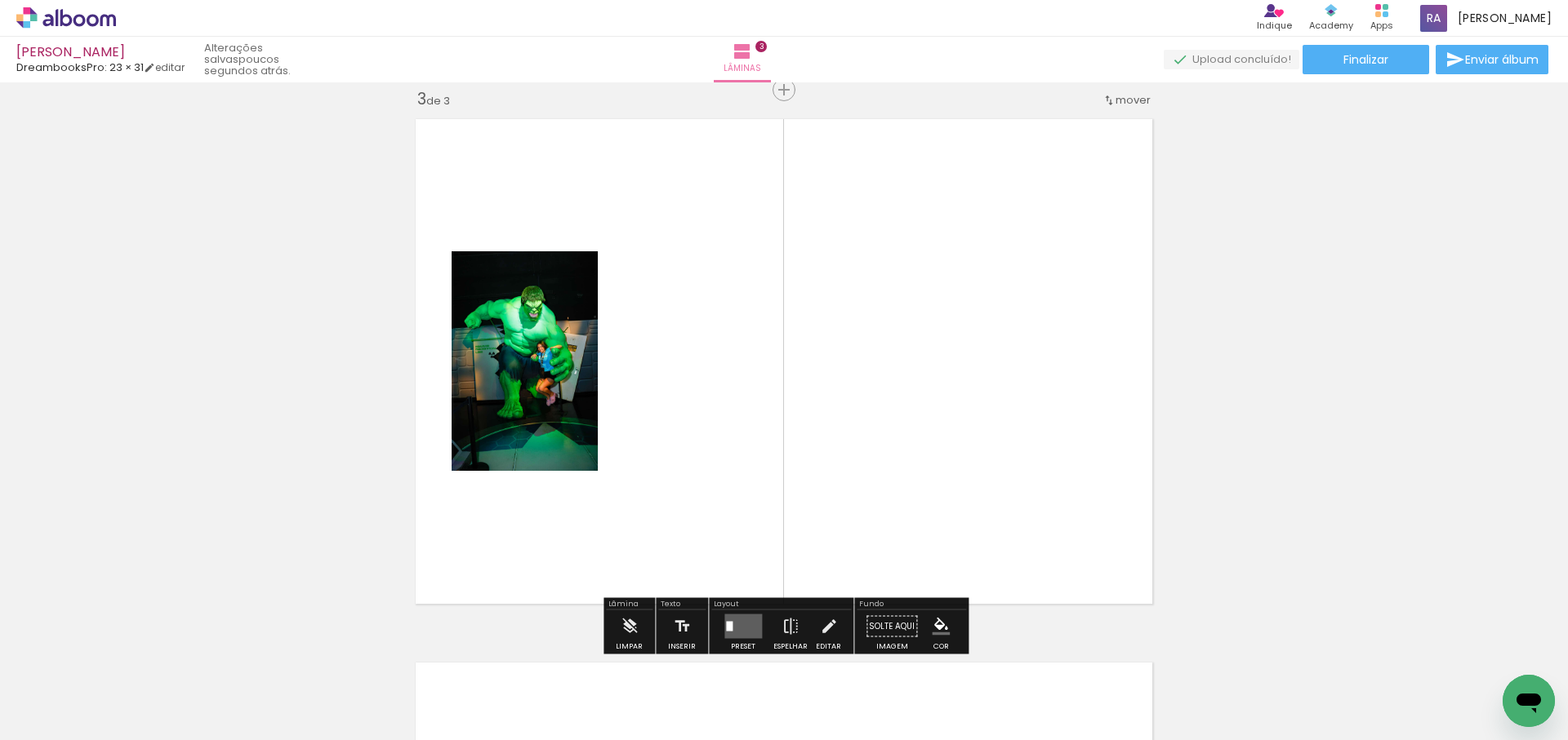
scroll to position [1108, 0]
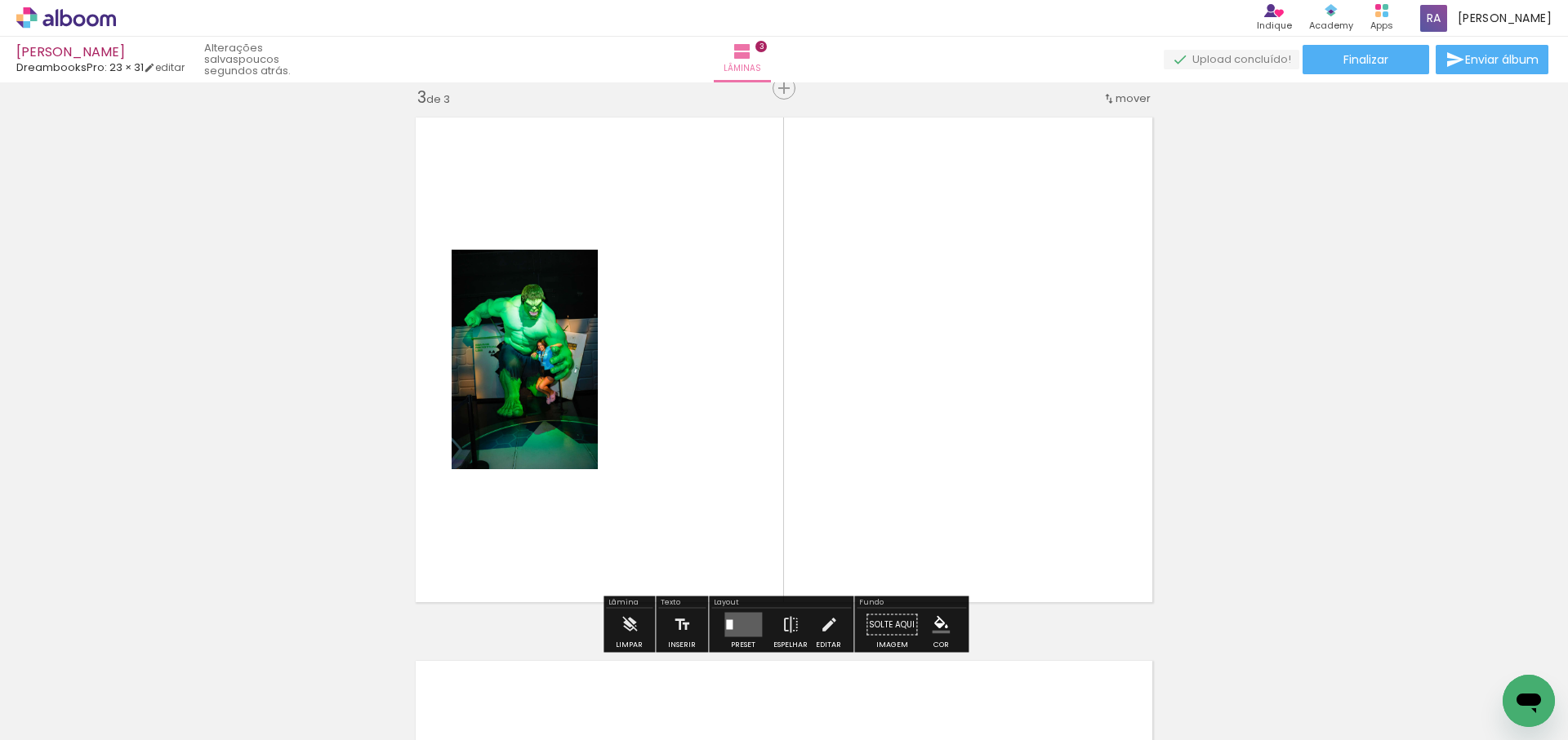
drag, startPoint x: 795, startPoint y: 661, endPoint x: 871, endPoint y: 570, distance: 118.6
click at [862, 485] on quentale-workspace at bounding box center [784, 370] width 1568 height 740
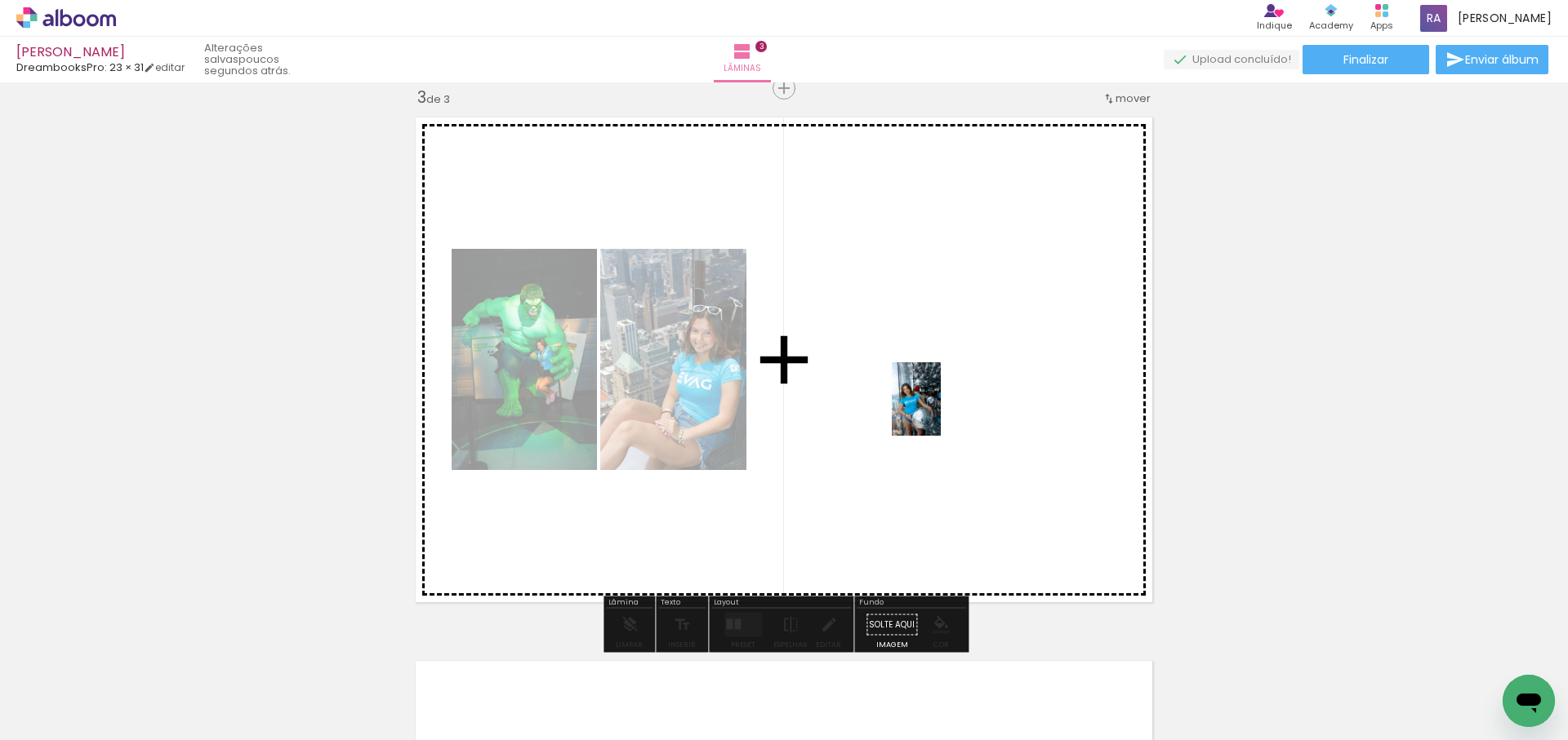
drag, startPoint x: 883, startPoint y: 702, endPoint x: 941, endPoint y: 410, distance: 297.7
click at [941, 411] on quentale-workspace at bounding box center [784, 370] width 1568 height 740
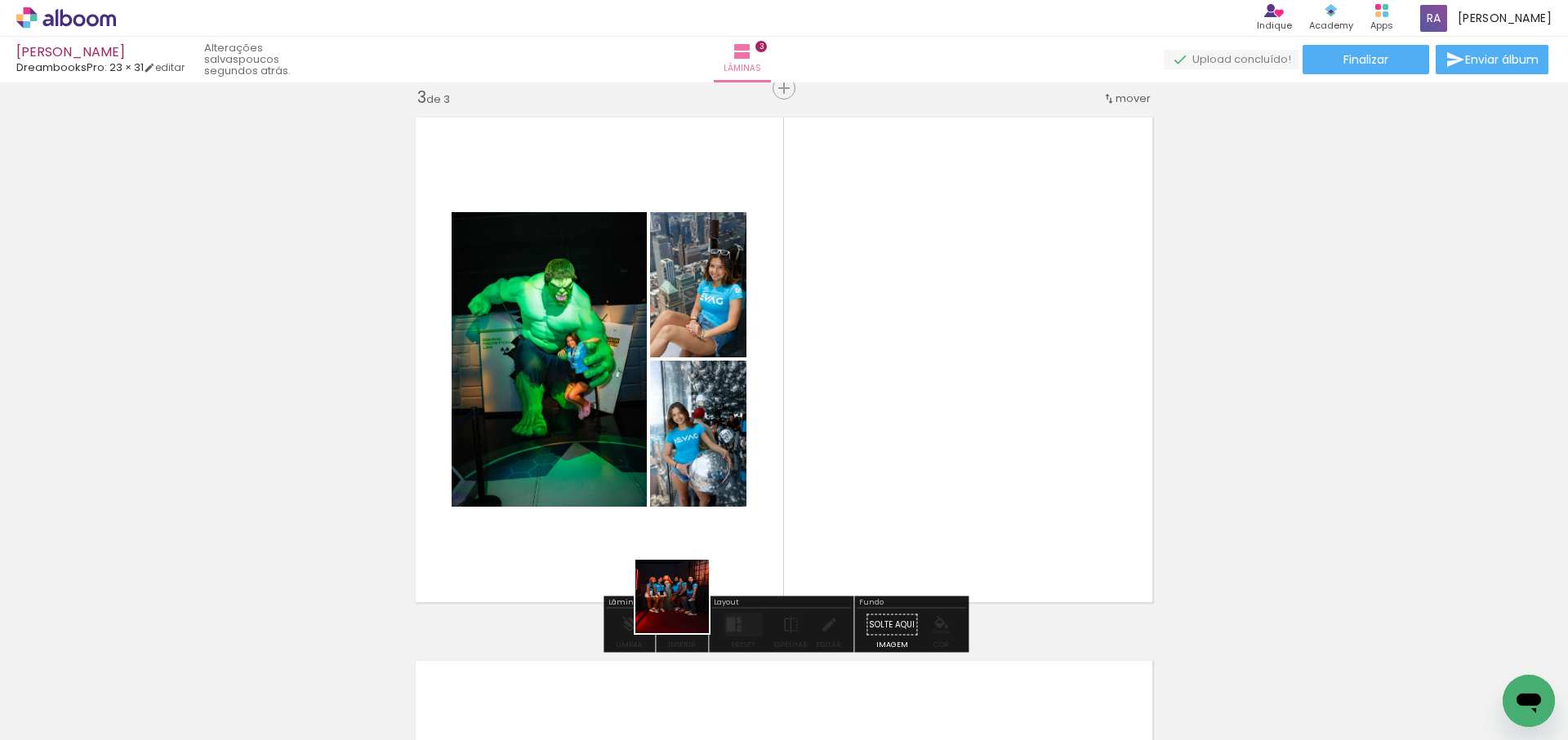
drag, startPoint x: 598, startPoint y: 698, endPoint x: 979, endPoint y: 417, distance: 473.4
click at [979, 417] on quentale-workspace at bounding box center [784, 370] width 1568 height 740
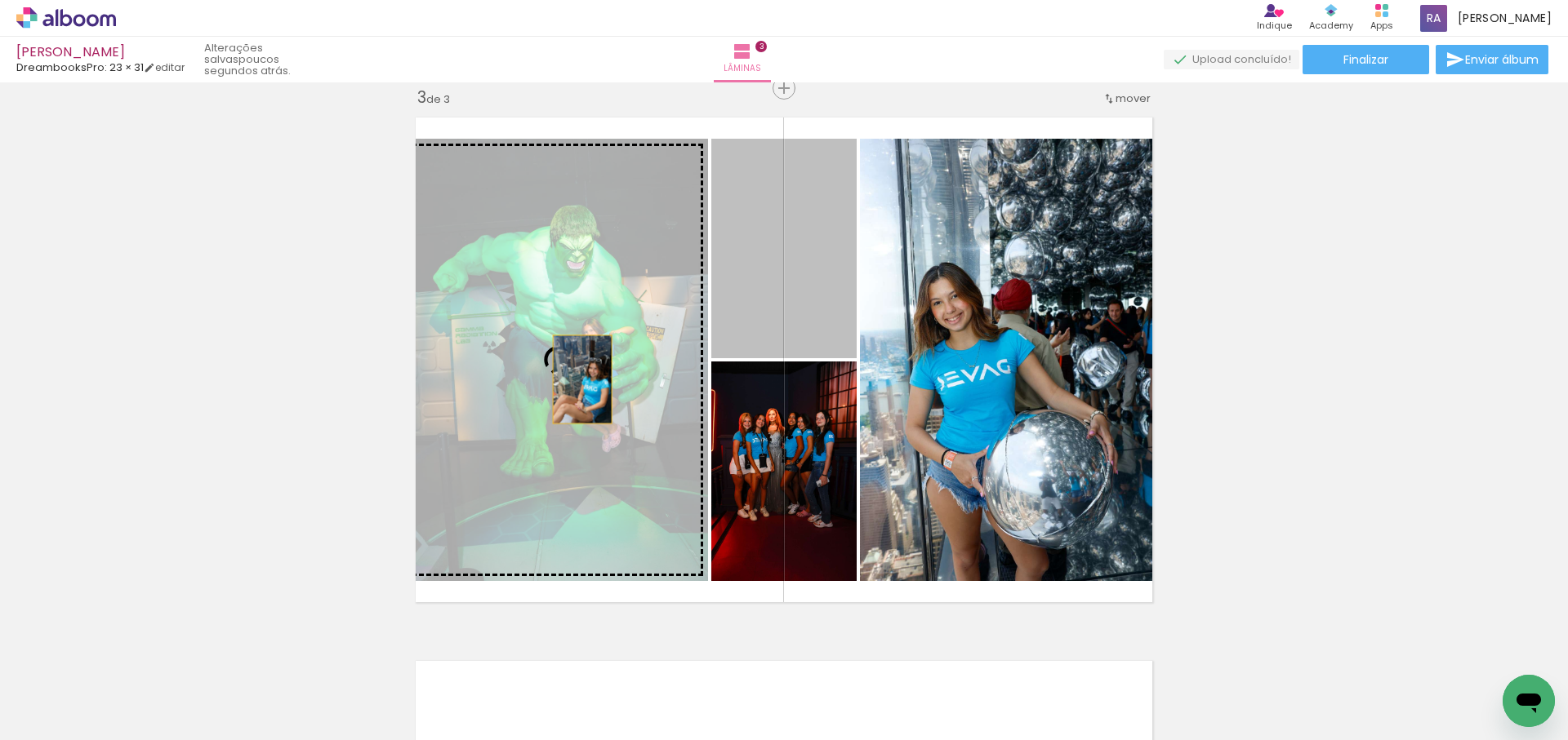
drag, startPoint x: 824, startPoint y: 288, endPoint x: 579, endPoint y: 383, distance: 262.8
click at [0, 0] on slot at bounding box center [0, 0] width 0 height 0
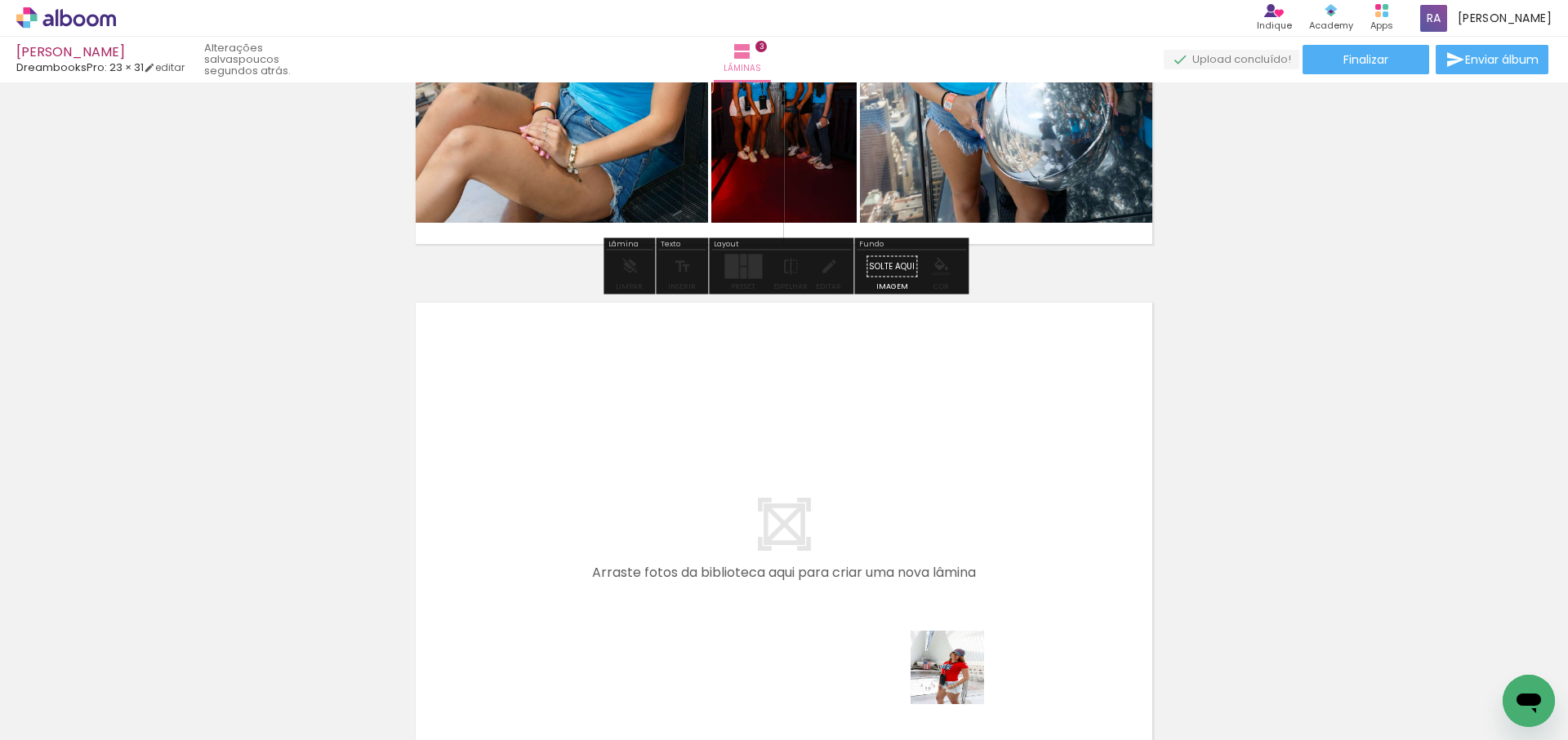
click at [1019, 617] on quentale-workspace at bounding box center [784, 370] width 1568 height 740
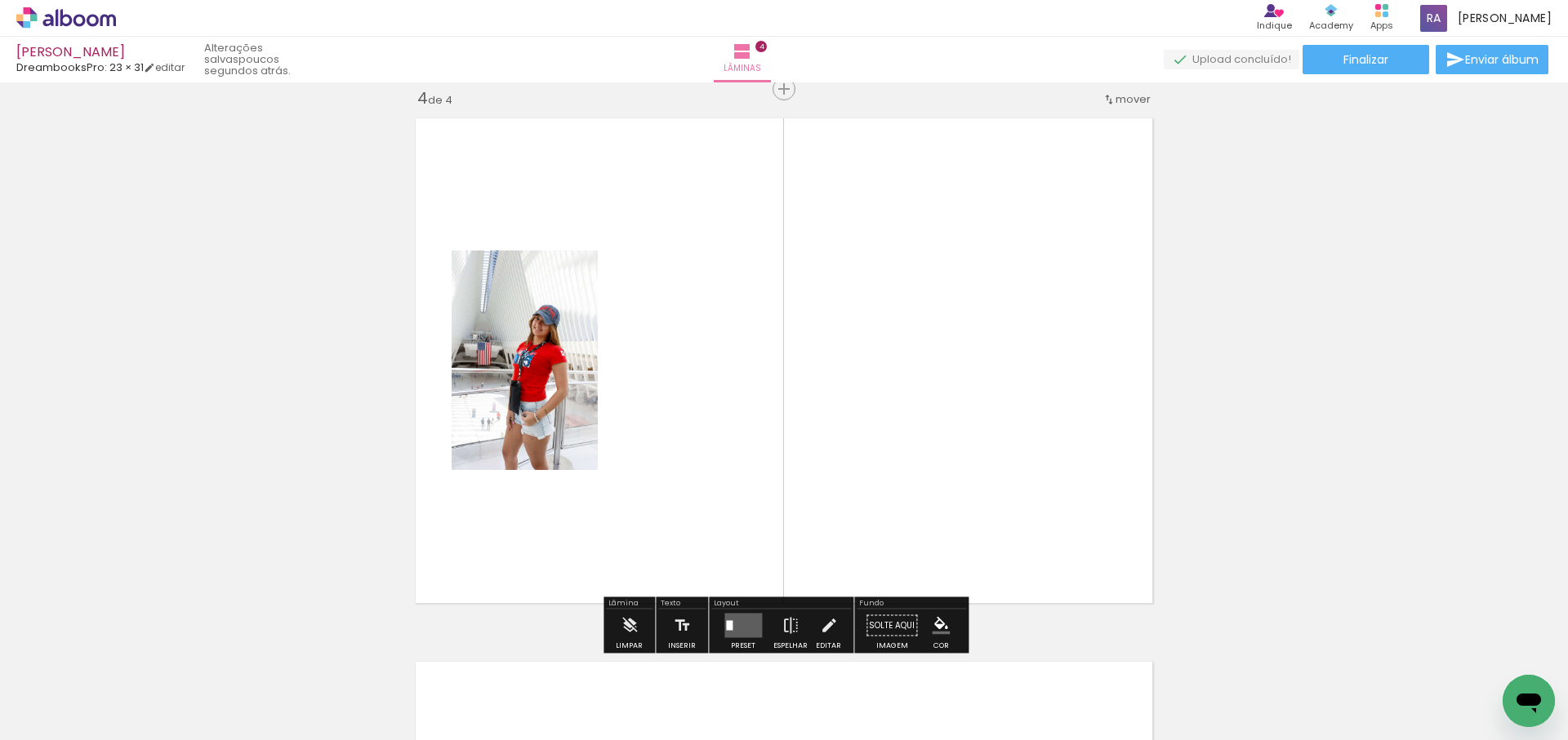
scroll to position [1652, 0]
drag, startPoint x: 1065, startPoint y: 596, endPoint x: 1172, endPoint y: 677, distance: 134.2
click at [1097, 599] on quentale-workspace at bounding box center [784, 370] width 1568 height 740
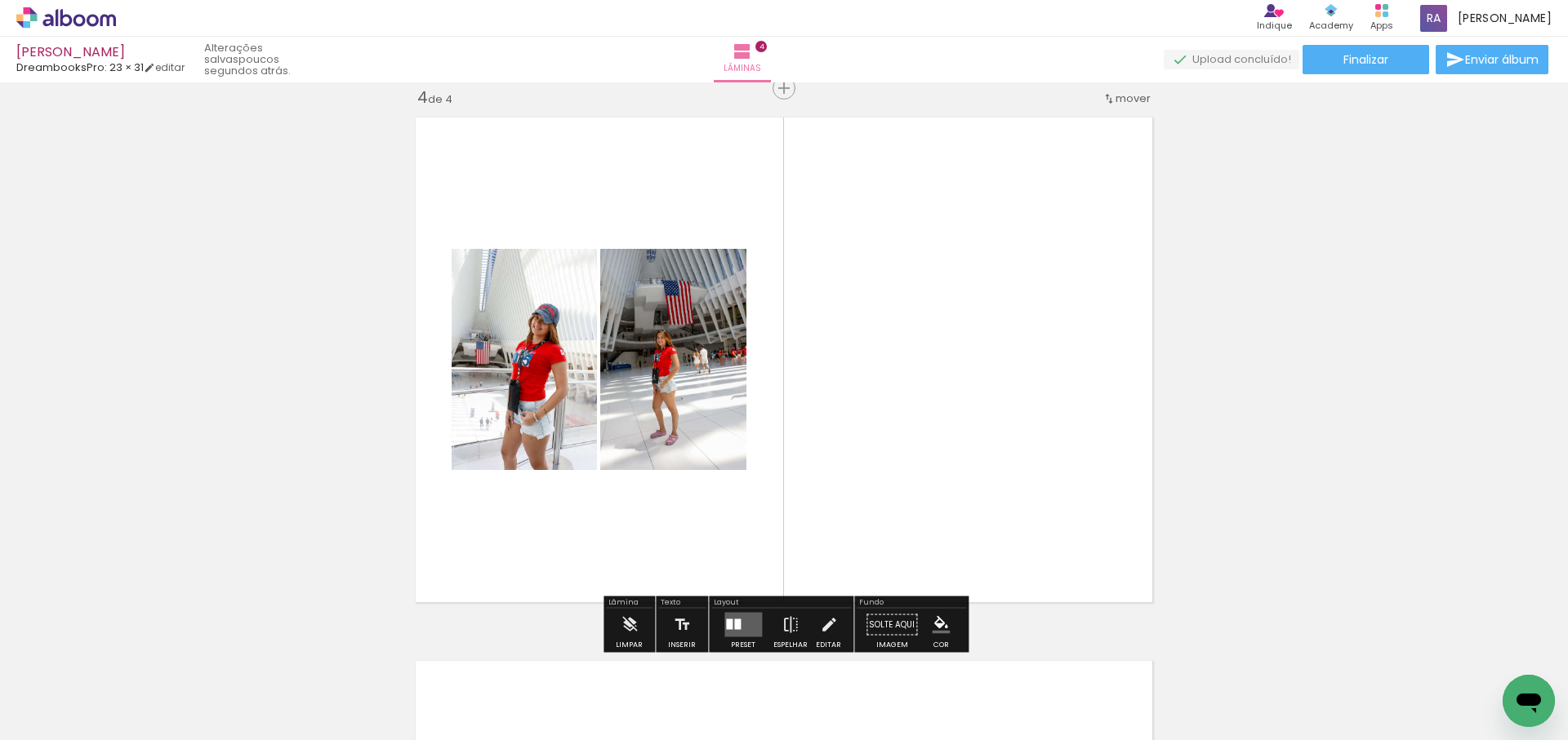
drag, startPoint x: 1117, startPoint y: 628, endPoint x: 1017, endPoint y: 470, distance: 187.0
click at [1019, 470] on quentale-workspace at bounding box center [784, 370] width 1568 height 740
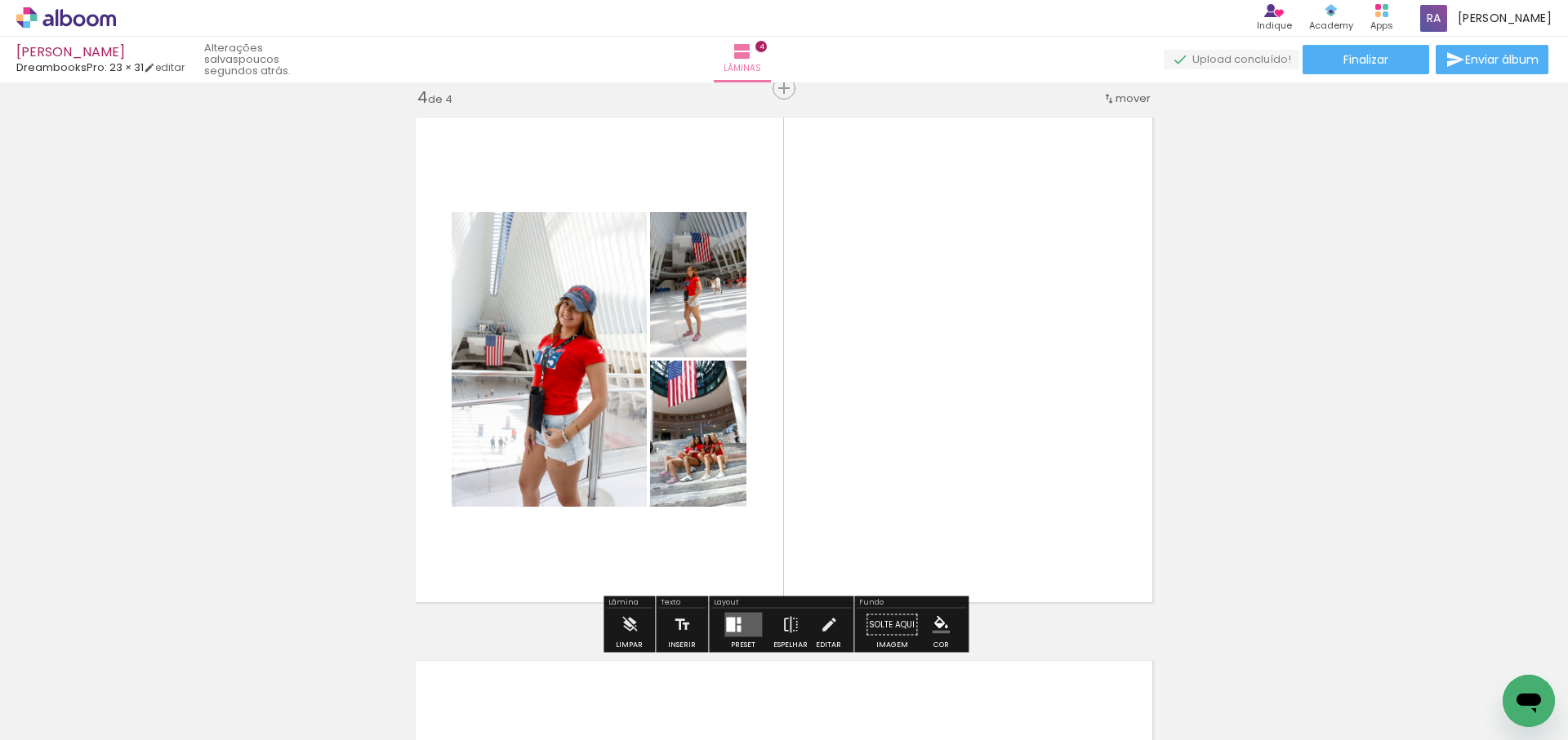
click at [738, 621] on quentale-layouter at bounding box center [743, 624] width 37 height 24
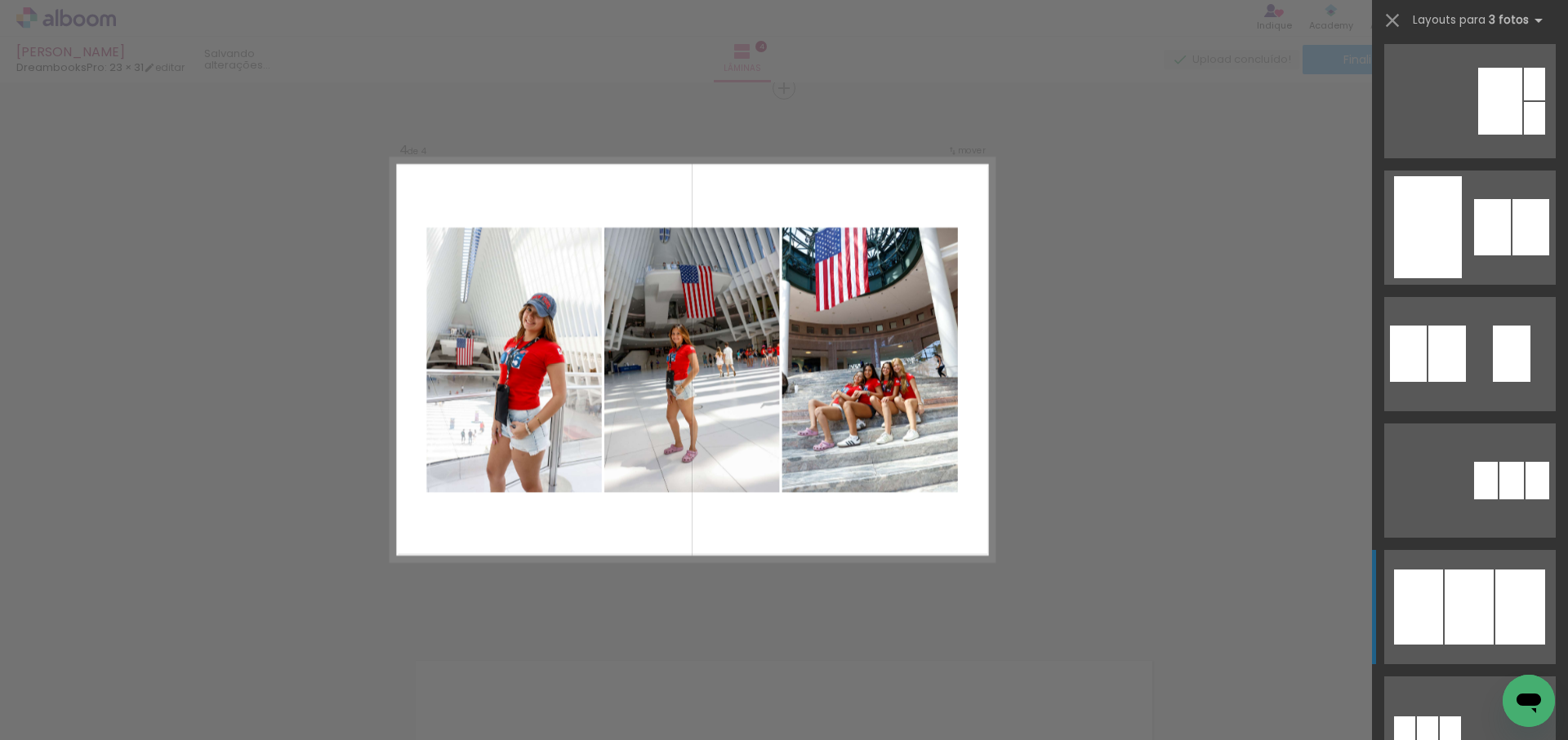
scroll to position [699, 0]
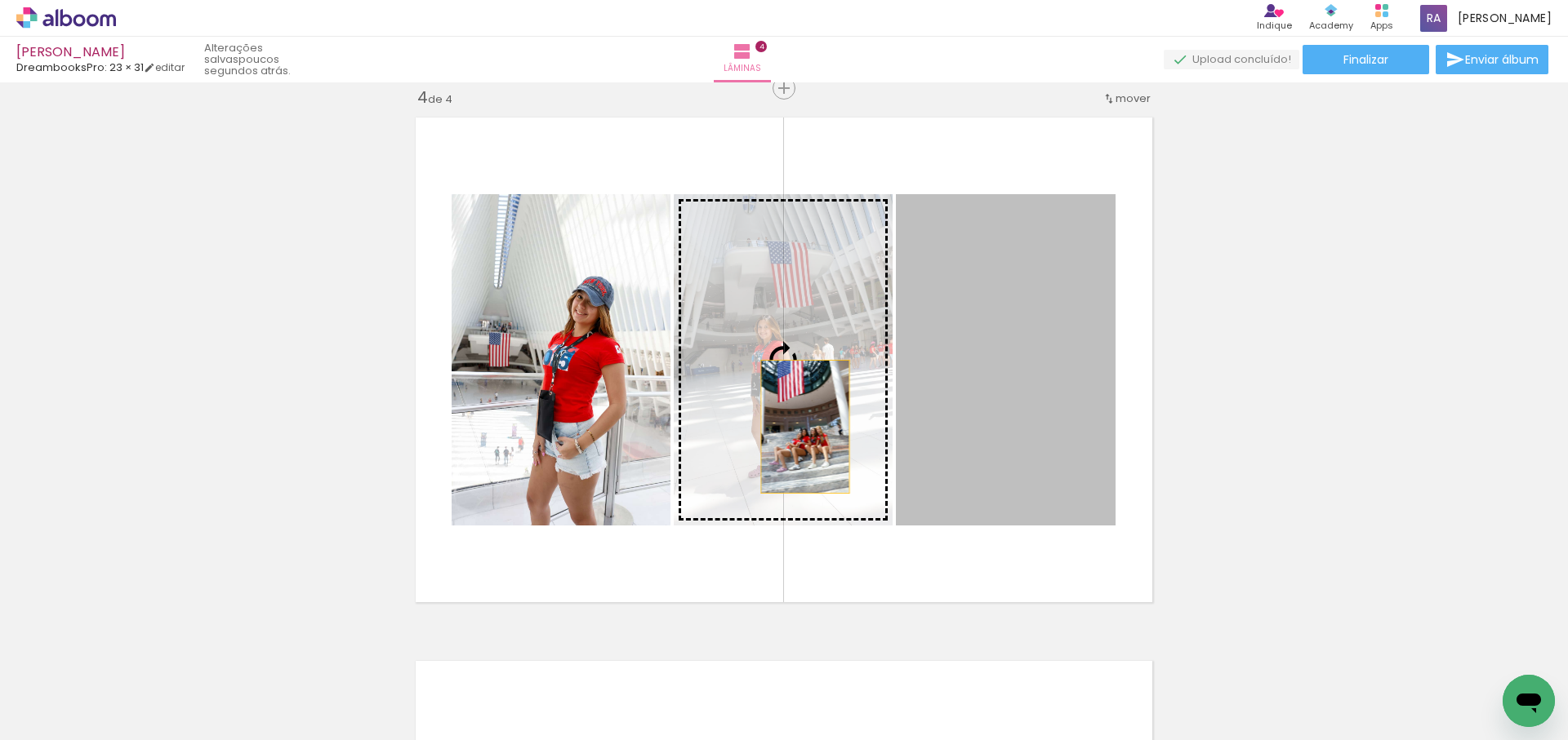
drag, startPoint x: 1043, startPoint y: 435, endPoint x: 804, endPoint y: 427, distance: 239.1
click at [0, 0] on slot at bounding box center [0, 0] width 0 height 0
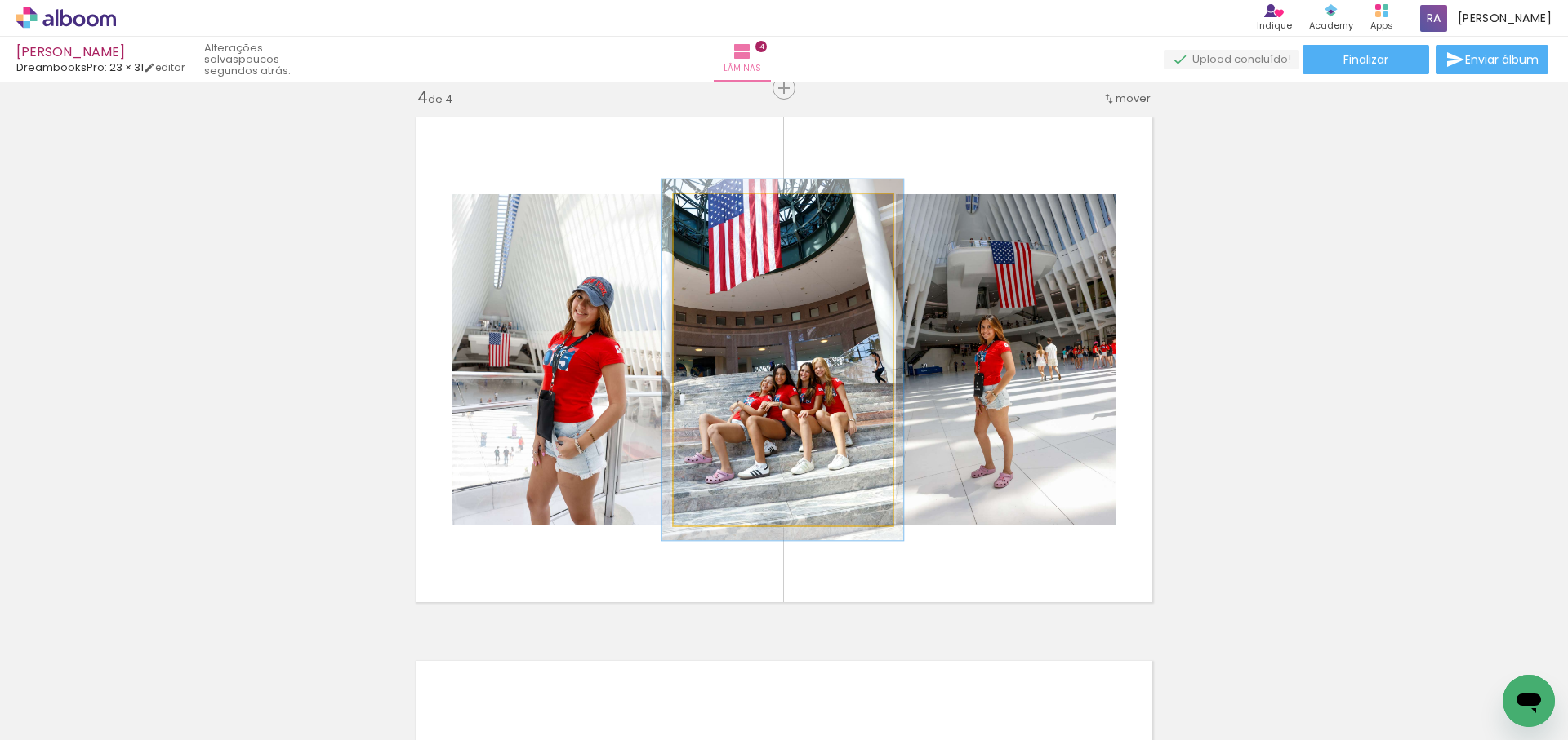
type paper-slider "109"
click at [725, 210] on div at bounding box center [717, 211] width 26 height 26
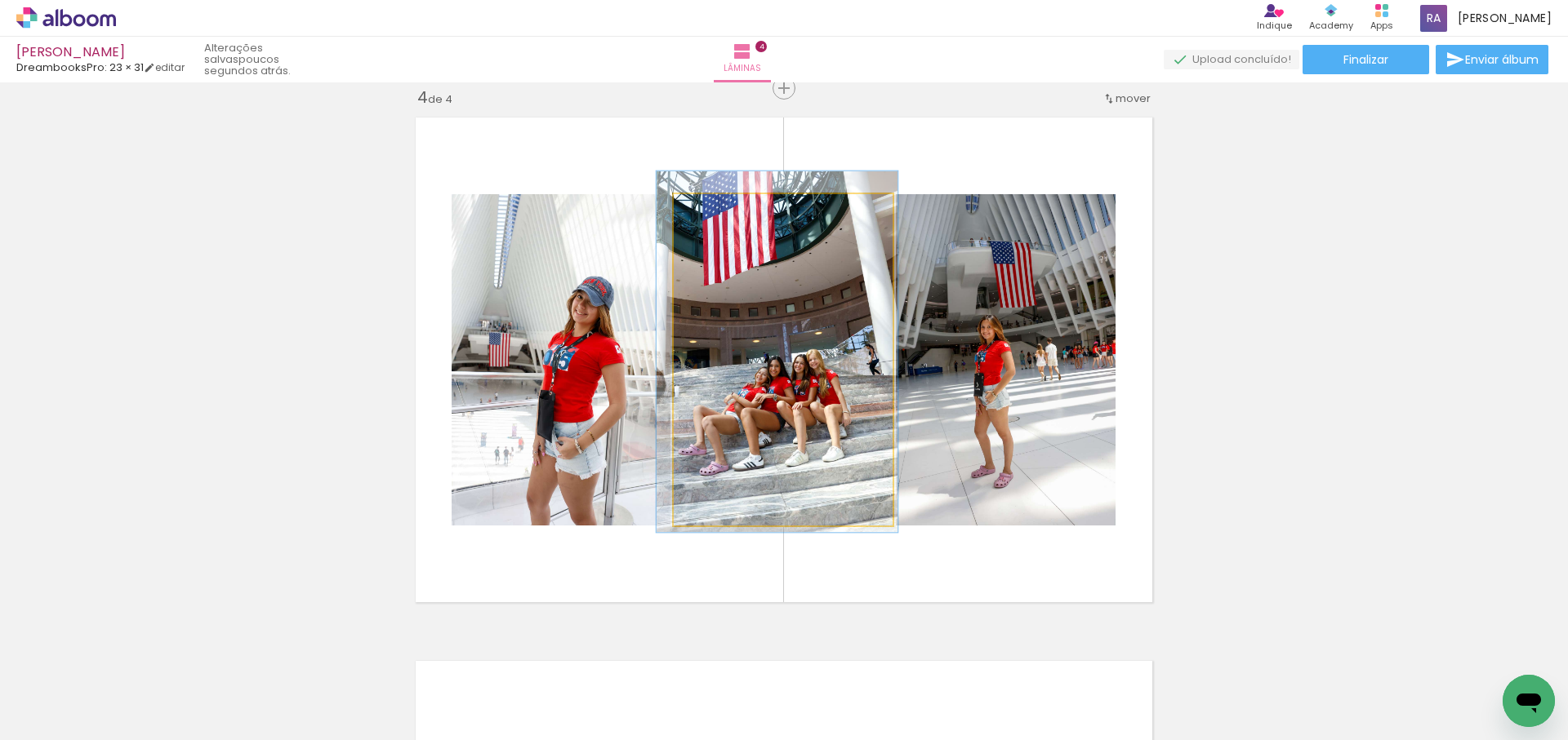
drag, startPoint x: 821, startPoint y: 301, endPoint x: 816, endPoint y: 293, distance: 9.4
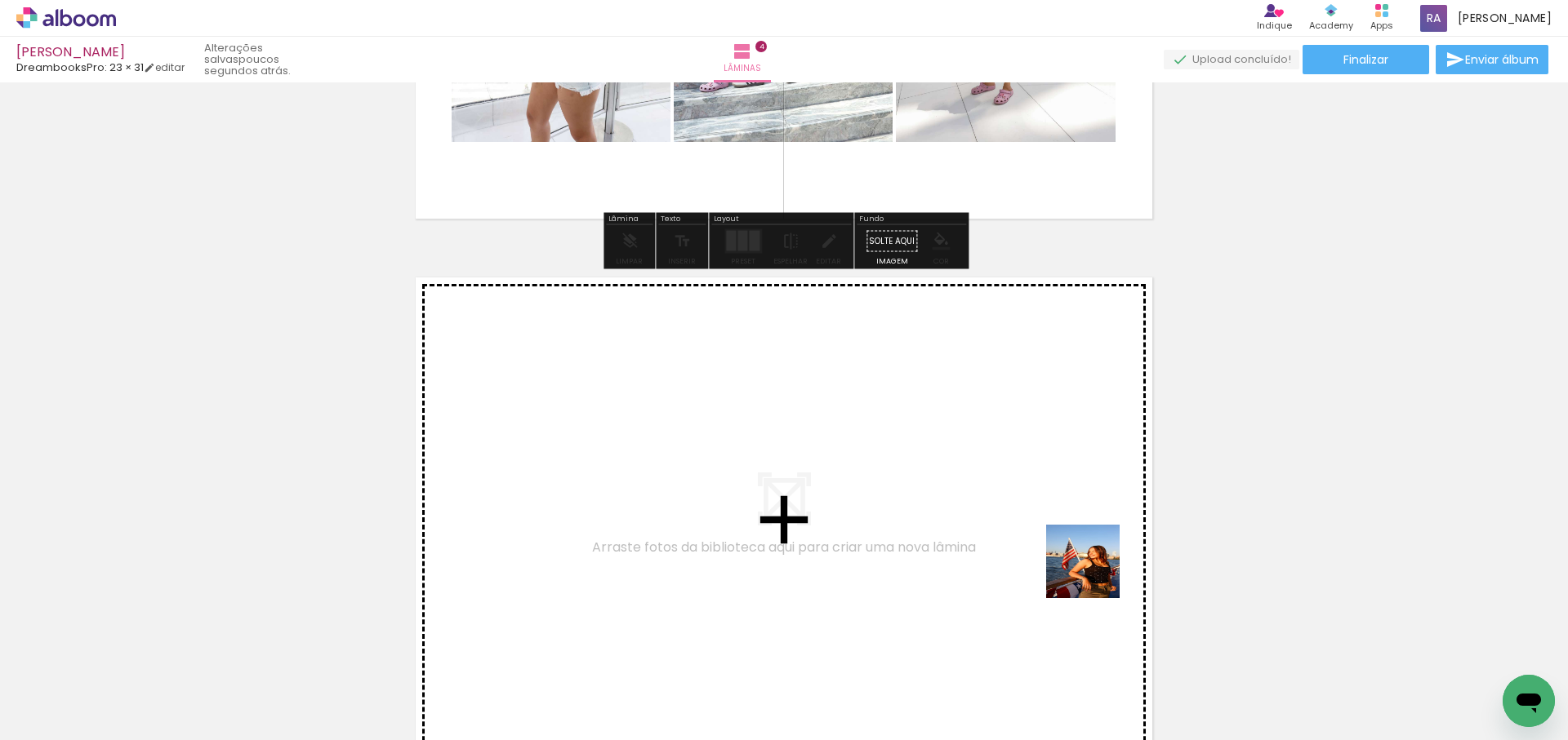
click at [943, 482] on quentale-workspace at bounding box center [784, 370] width 1568 height 740
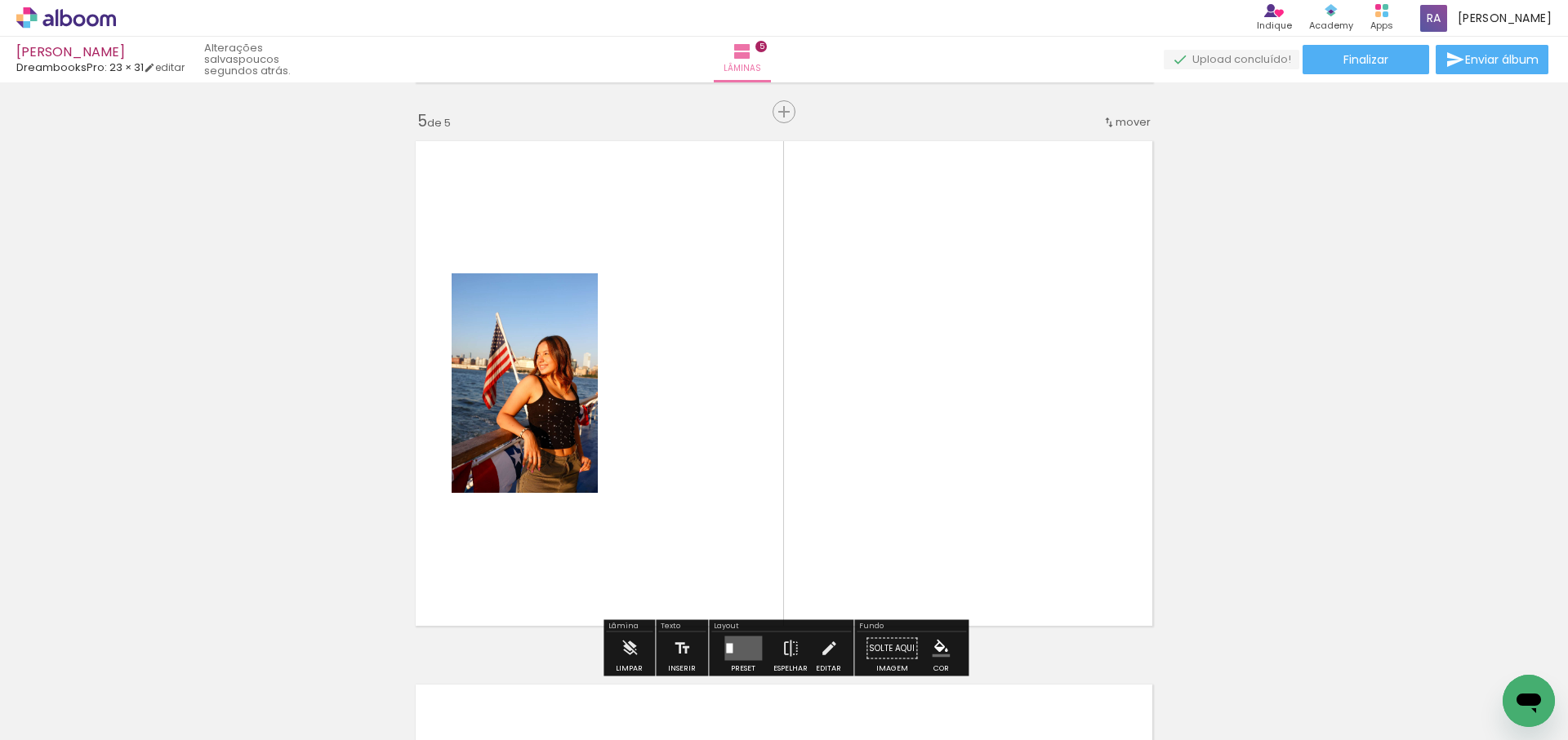
scroll to position [2196, 0]
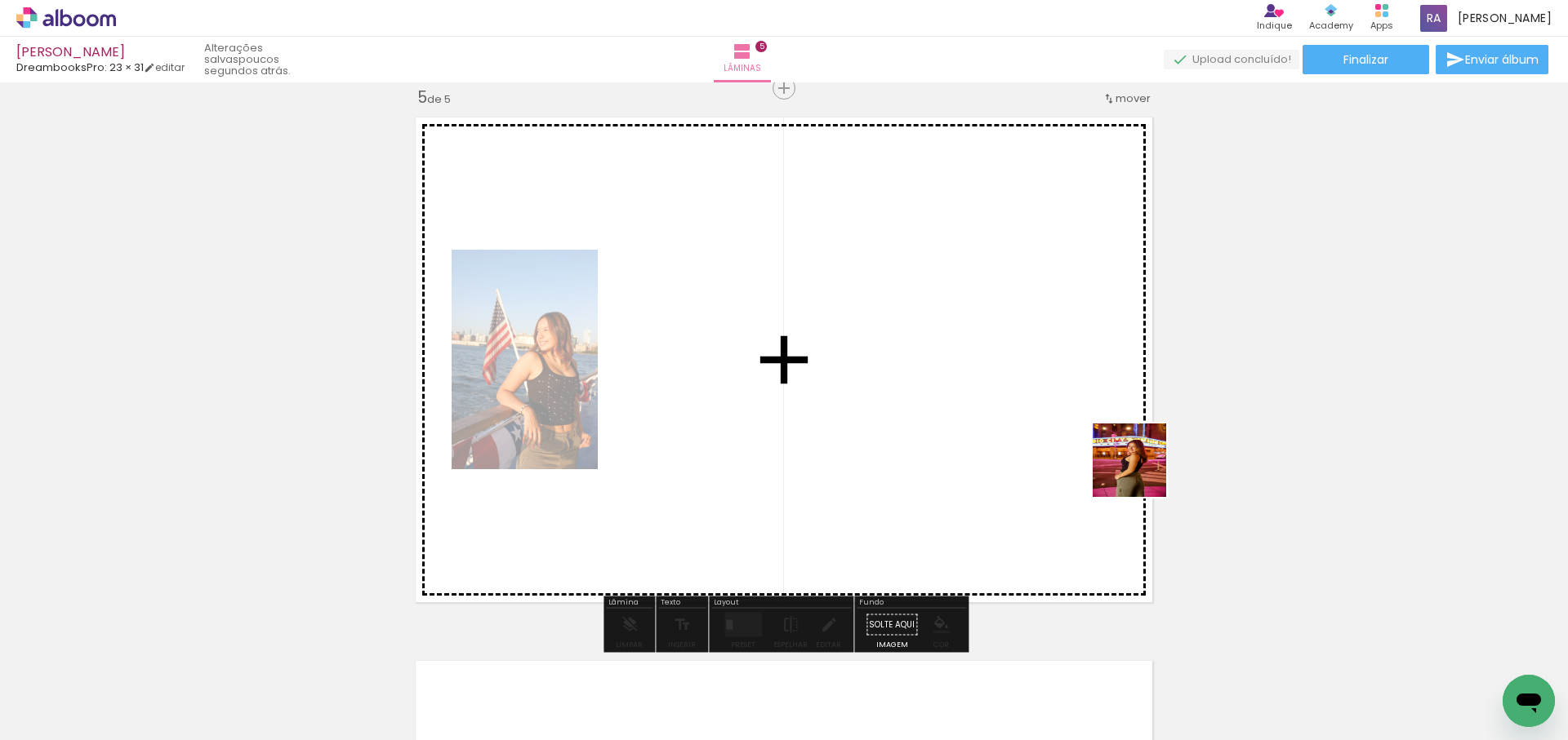
drag, startPoint x: 1260, startPoint y: 602, endPoint x: 1114, endPoint y: 461, distance: 203.0
click at [1138, 468] on quentale-workspace at bounding box center [784, 370] width 1568 height 740
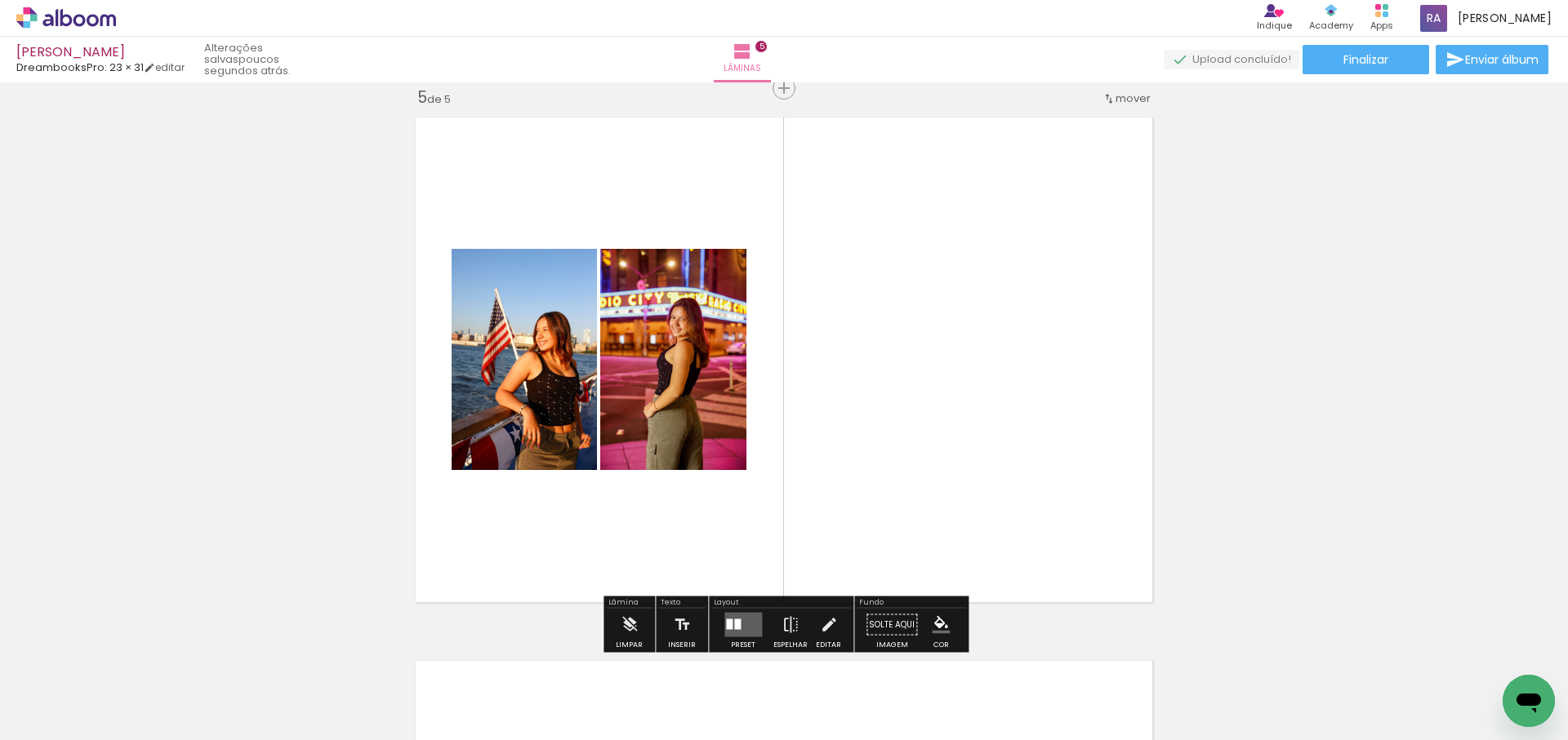
click at [738, 622] on quentale-layouter at bounding box center [743, 624] width 37 height 24
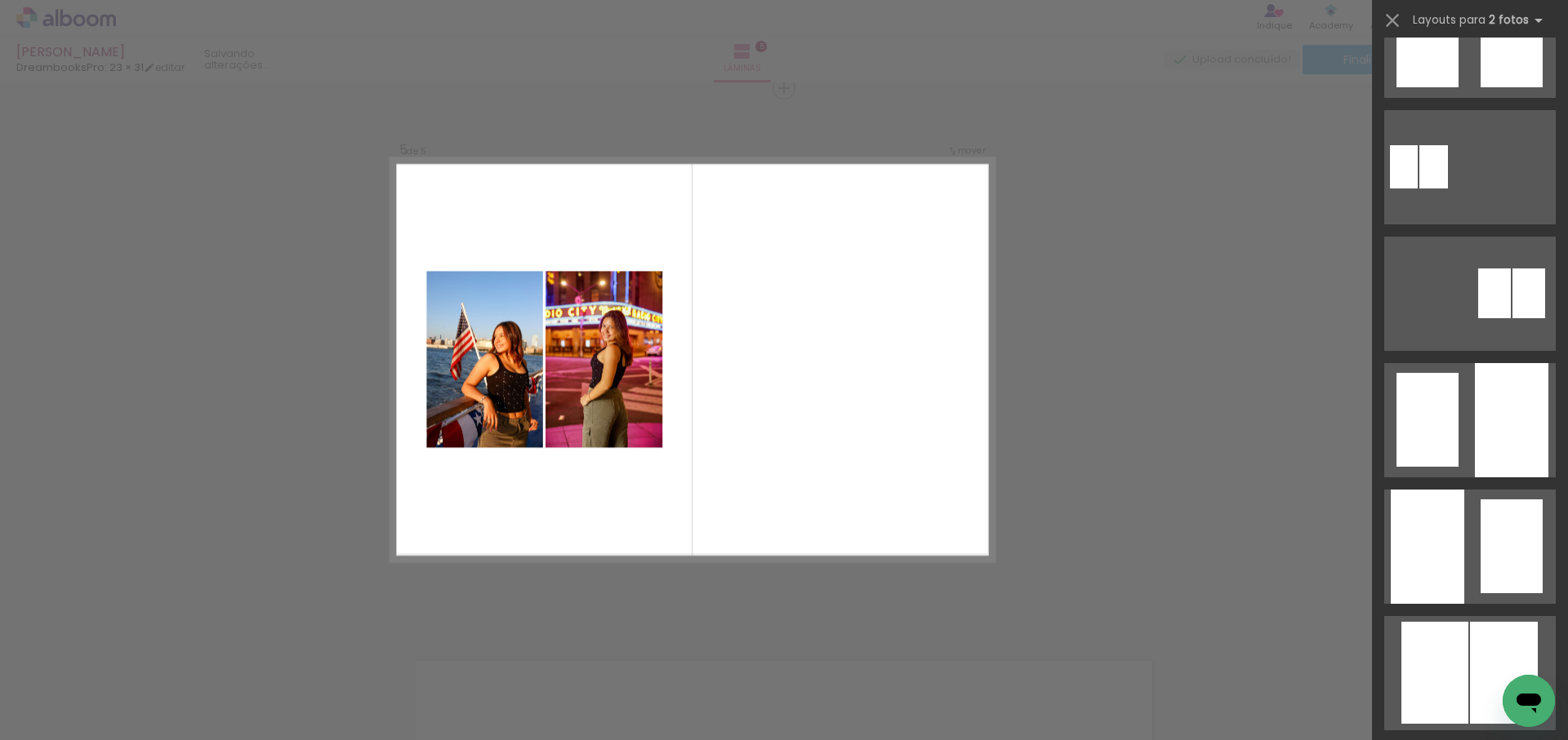
scroll to position [0, 0]
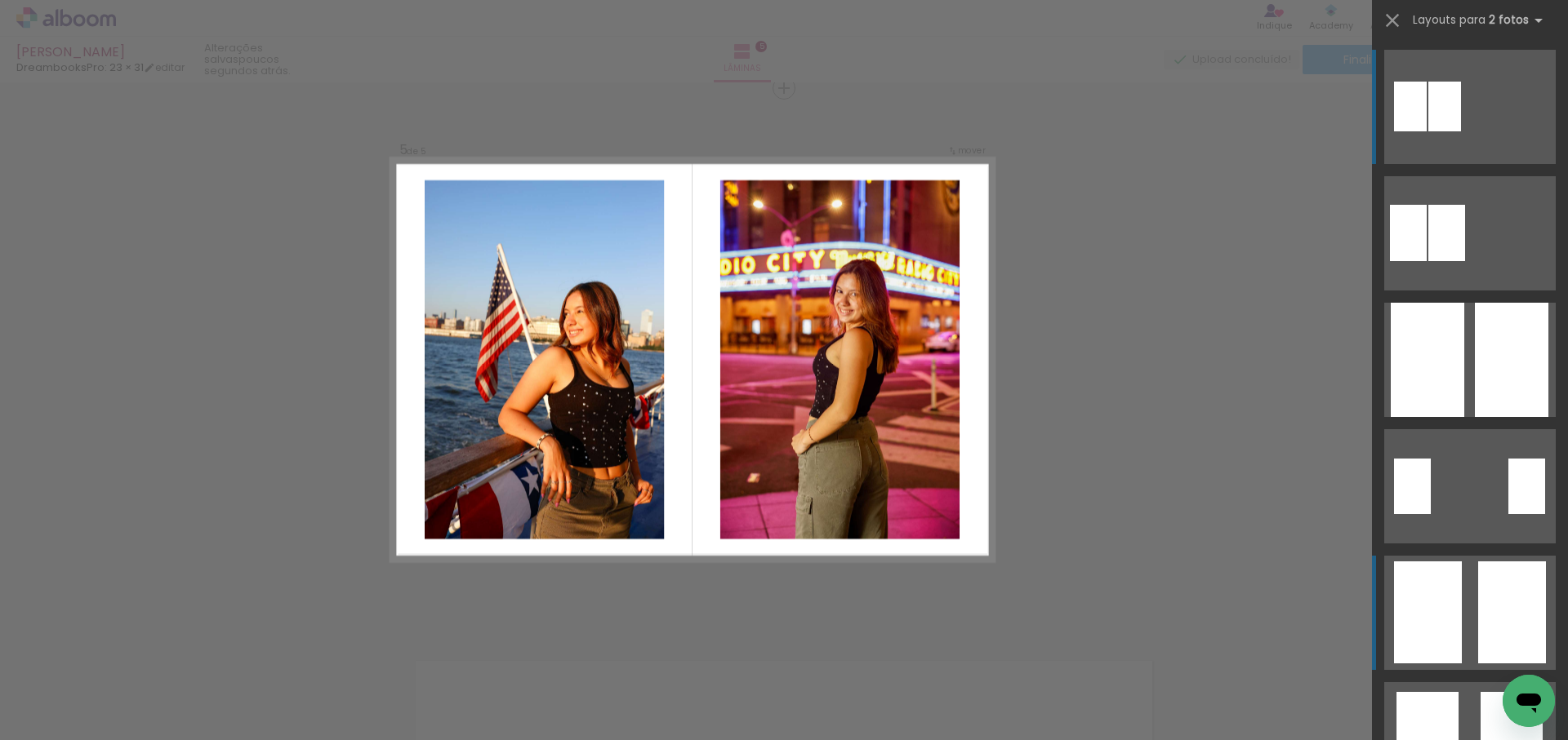
click at [1465, 261] on div at bounding box center [1447, 233] width 37 height 57
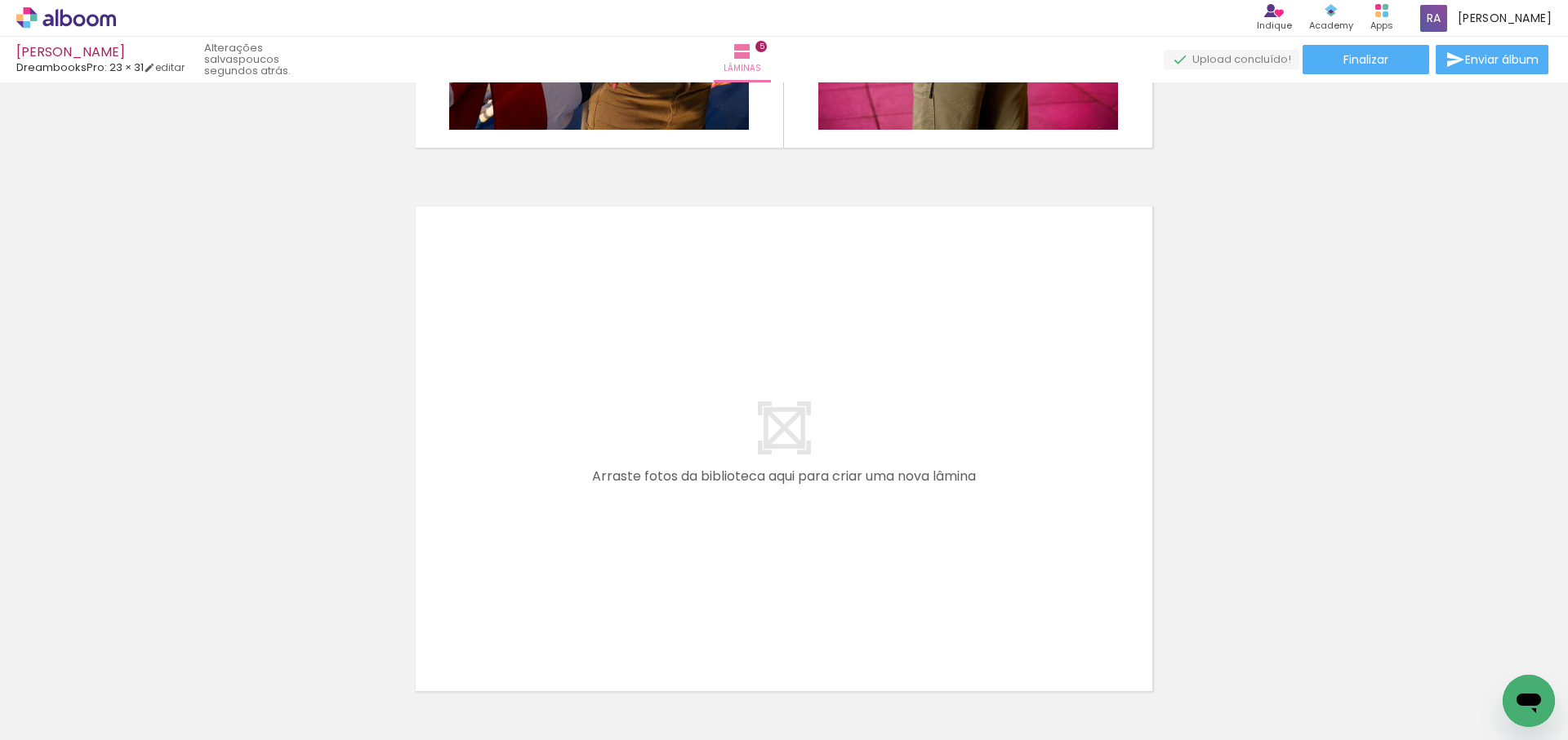
scroll to position [0, 1307]
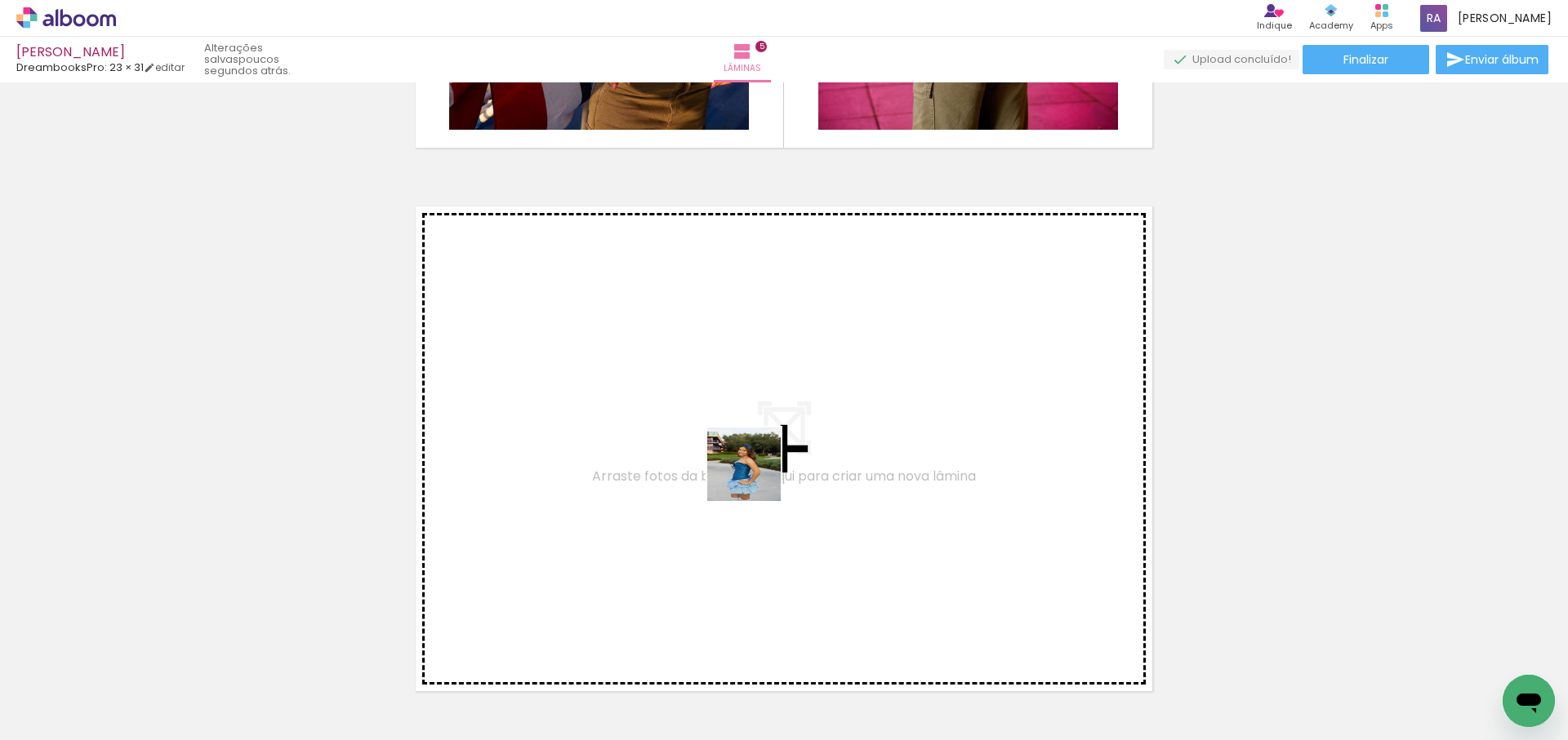
drag, startPoint x: 777, startPoint y: 622, endPoint x: 753, endPoint y: 459, distance: 164.8
click at [753, 459] on quentale-workspace at bounding box center [784, 370] width 1568 height 740
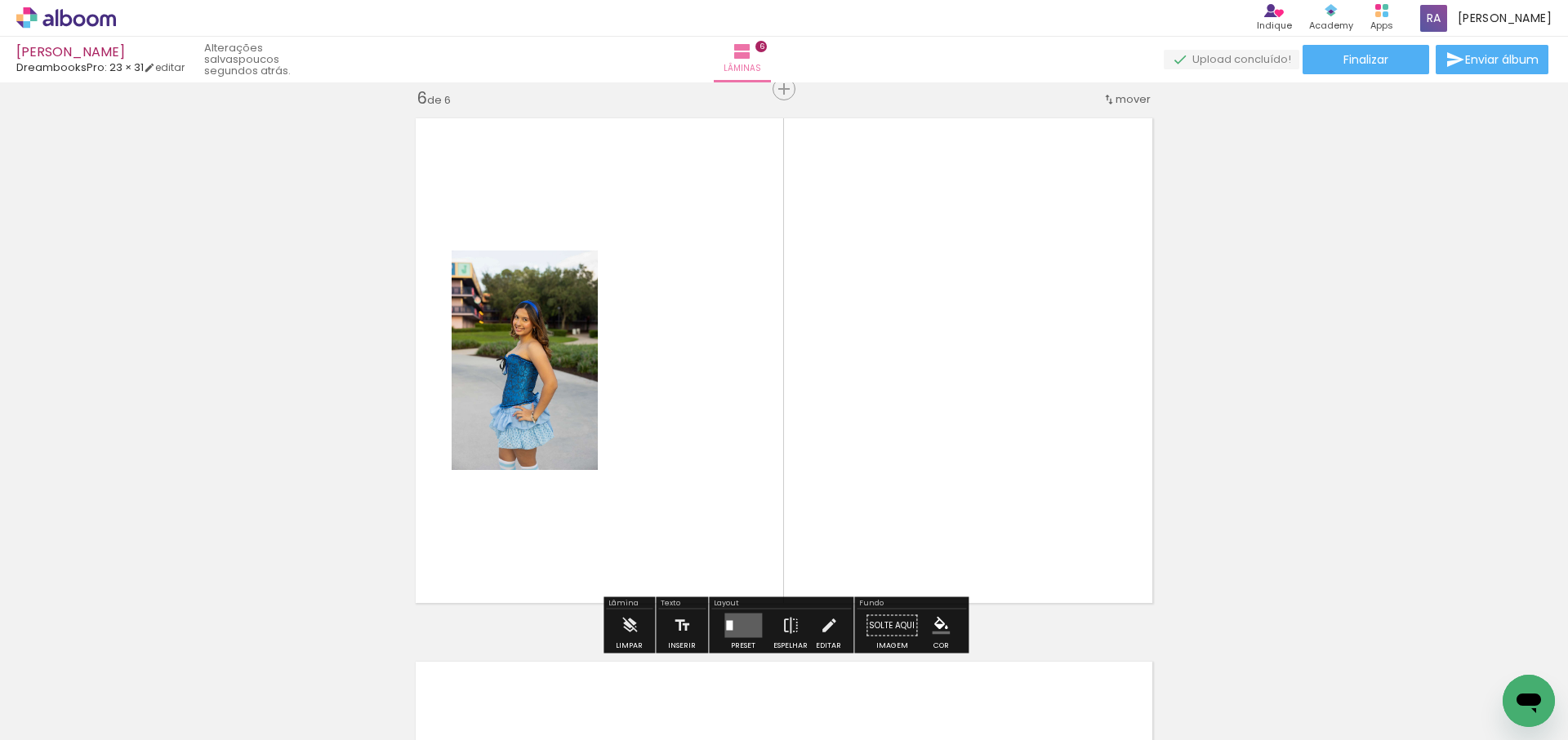
scroll to position [2739, 0]
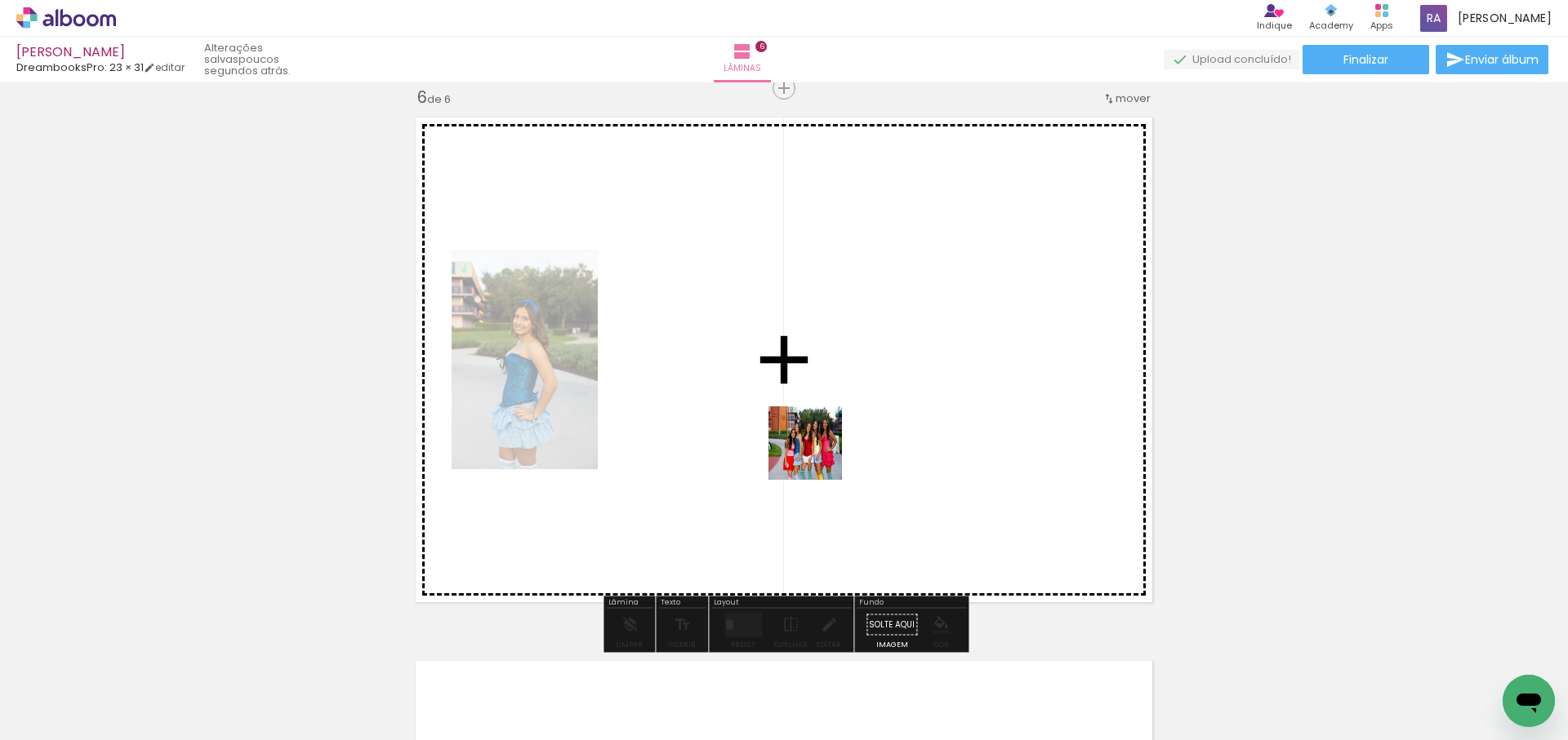
click at [837, 444] on quentale-workspace at bounding box center [784, 370] width 1568 height 740
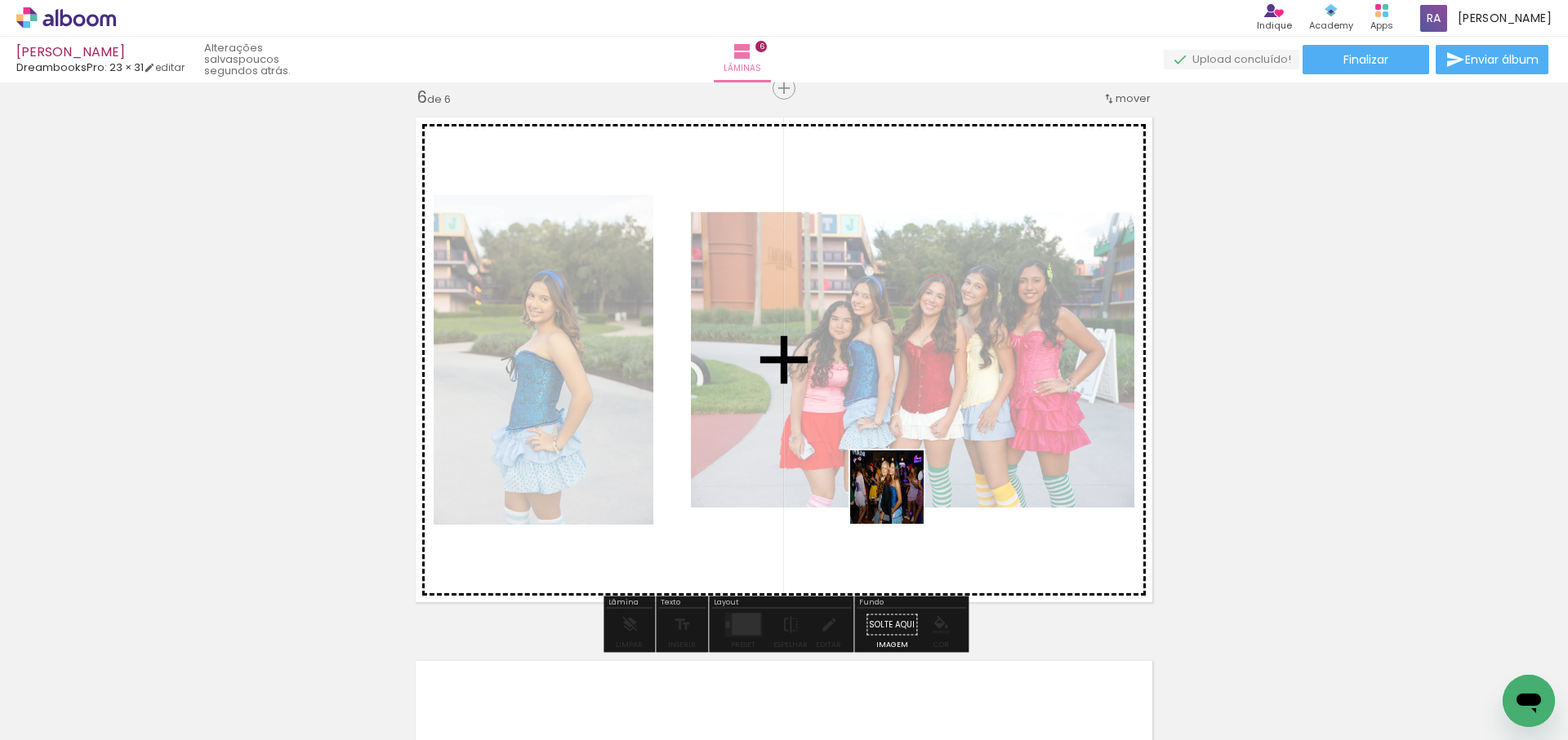
drag, startPoint x: 865, startPoint y: 648, endPoint x: 956, endPoint y: 693, distance: 101.5
click at [907, 503] on quentale-workspace at bounding box center [784, 370] width 1568 height 740
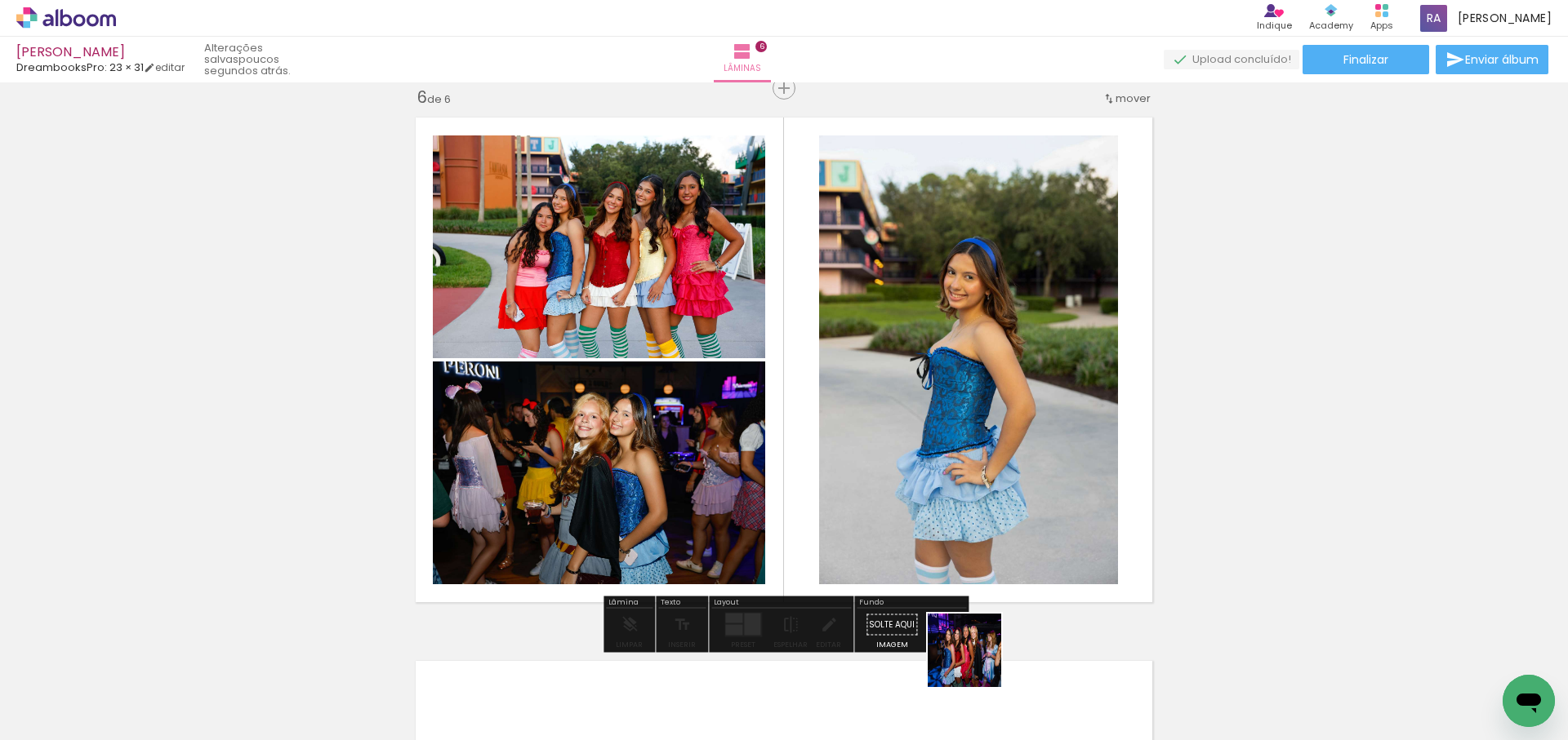
drag, startPoint x: 976, startPoint y: 663, endPoint x: 1025, endPoint y: 488, distance: 181.7
click at [1025, 488] on quentale-workspace at bounding box center [784, 370] width 1568 height 740
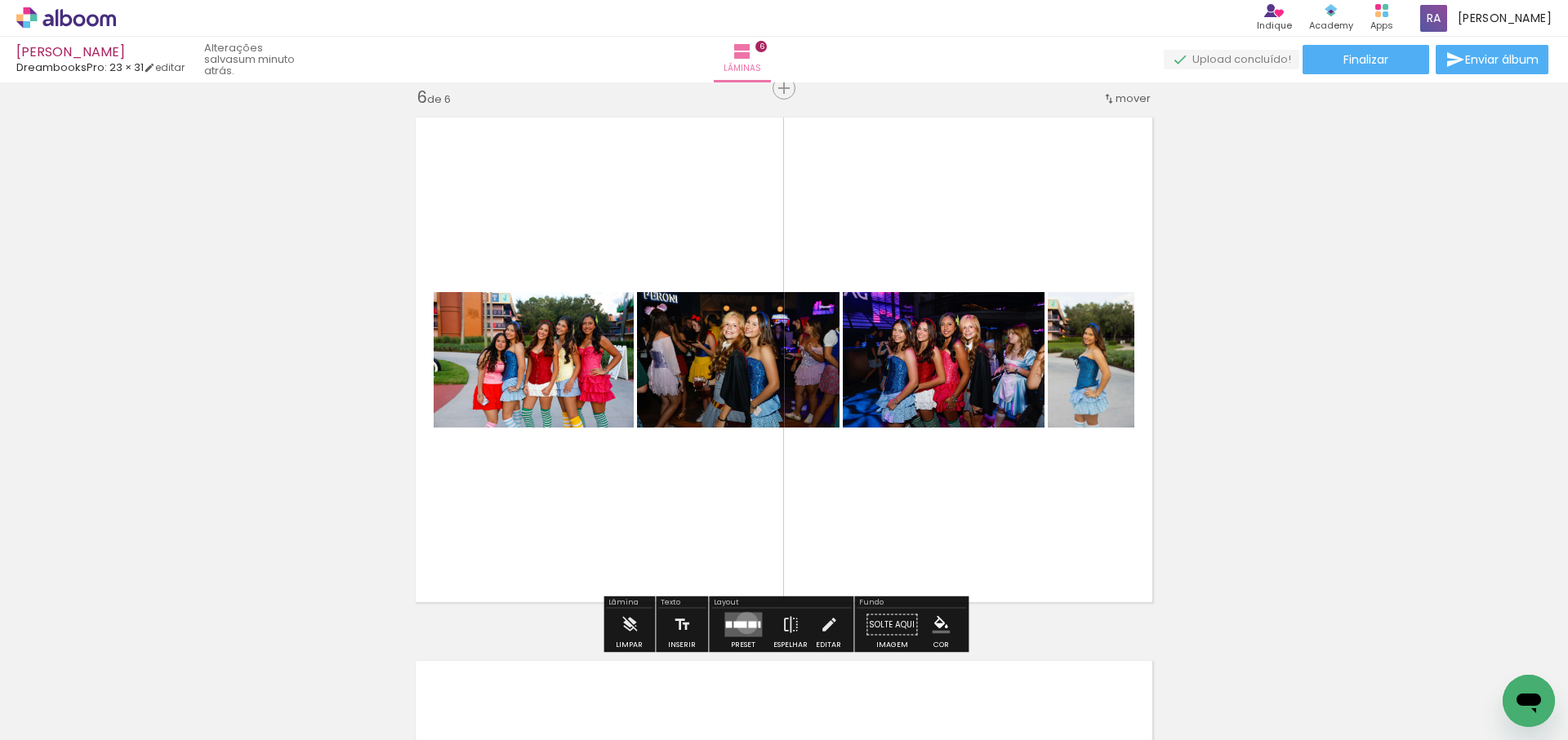
click at [743, 623] on quentale-layouter at bounding box center [743, 624] width 37 height 24
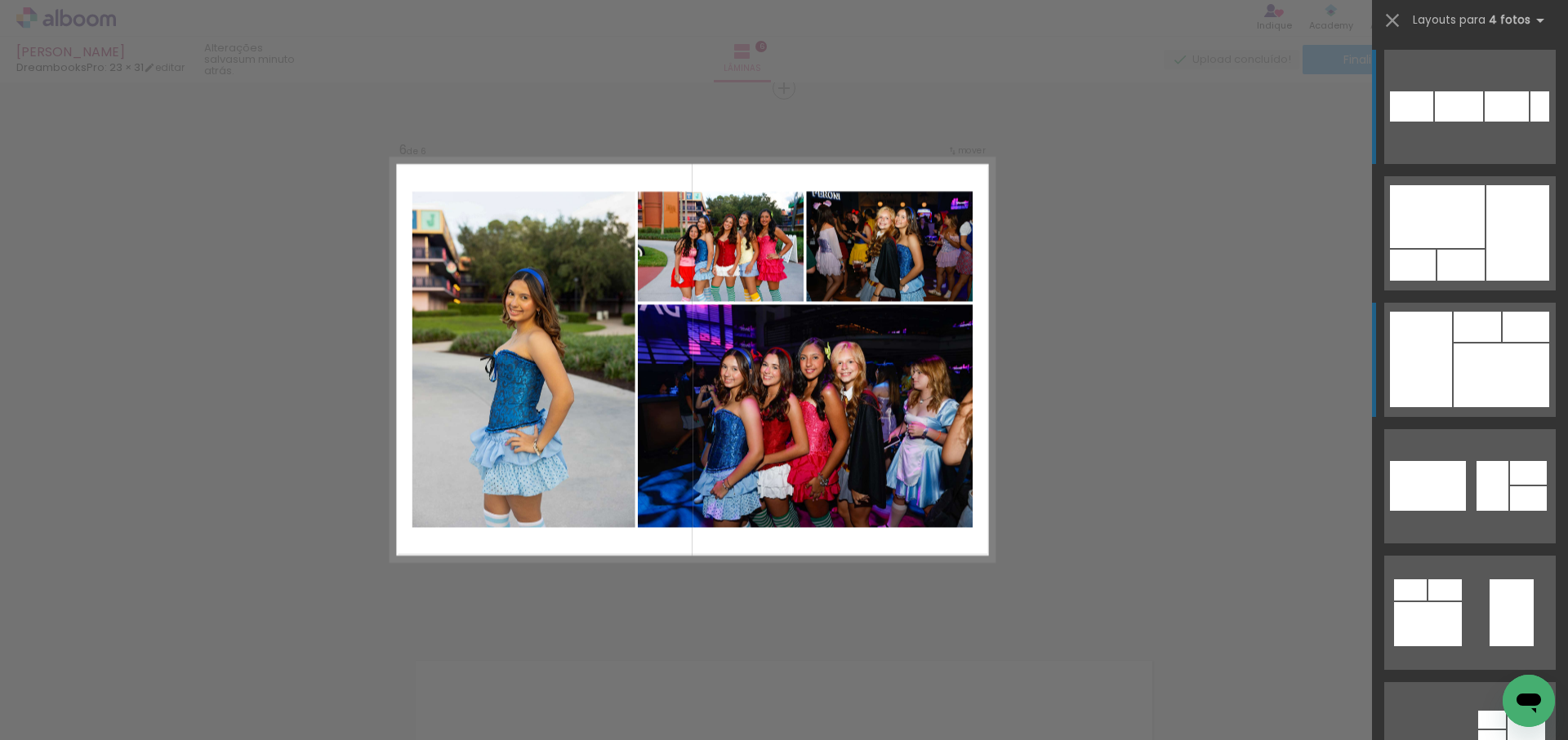
click at [1485, 281] on div at bounding box center [1461, 265] width 47 height 31
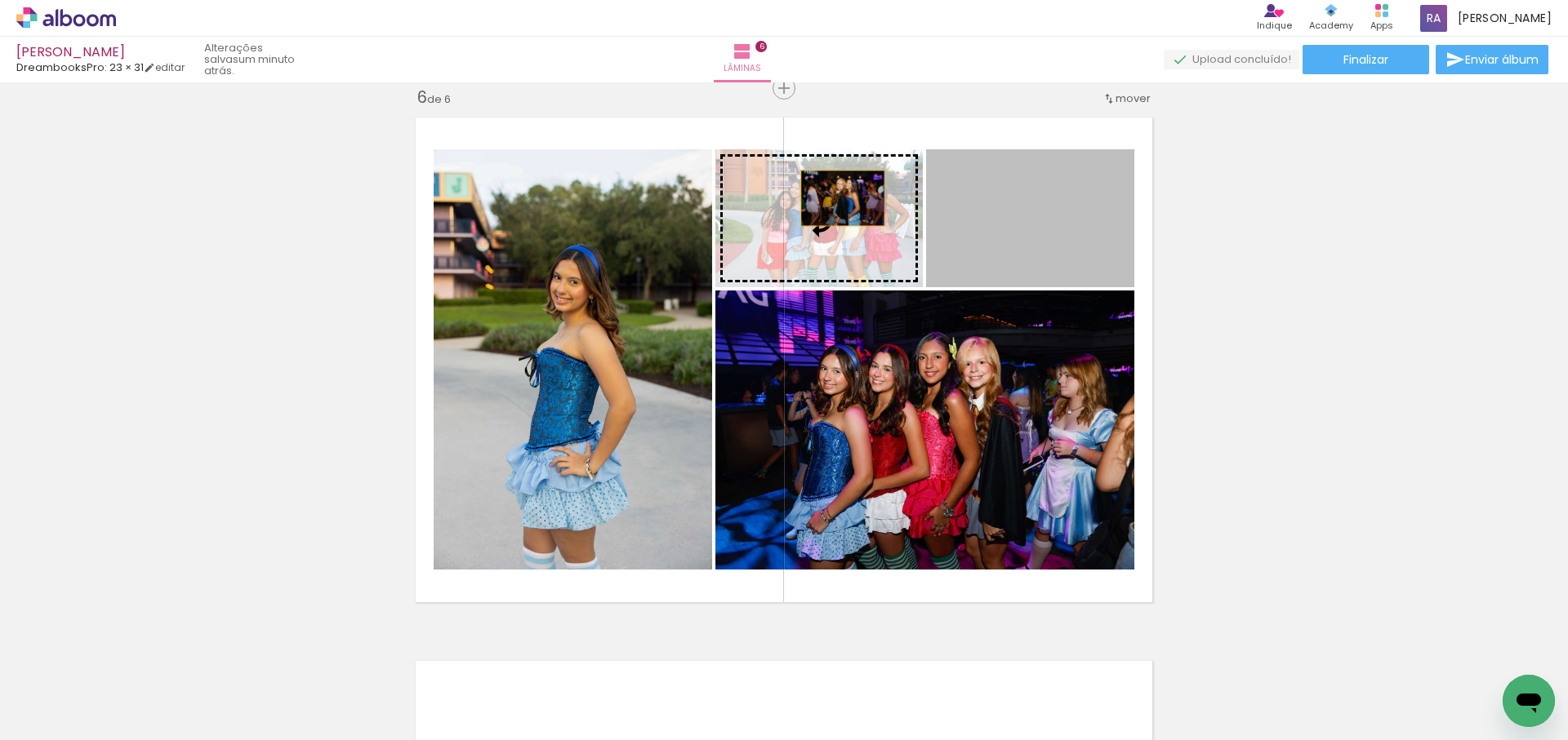
drag, startPoint x: 1022, startPoint y: 211, endPoint x: 832, endPoint y: 199, distance: 190.4
click at [0, 0] on slot at bounding box center [0, 0] width 0 height 0
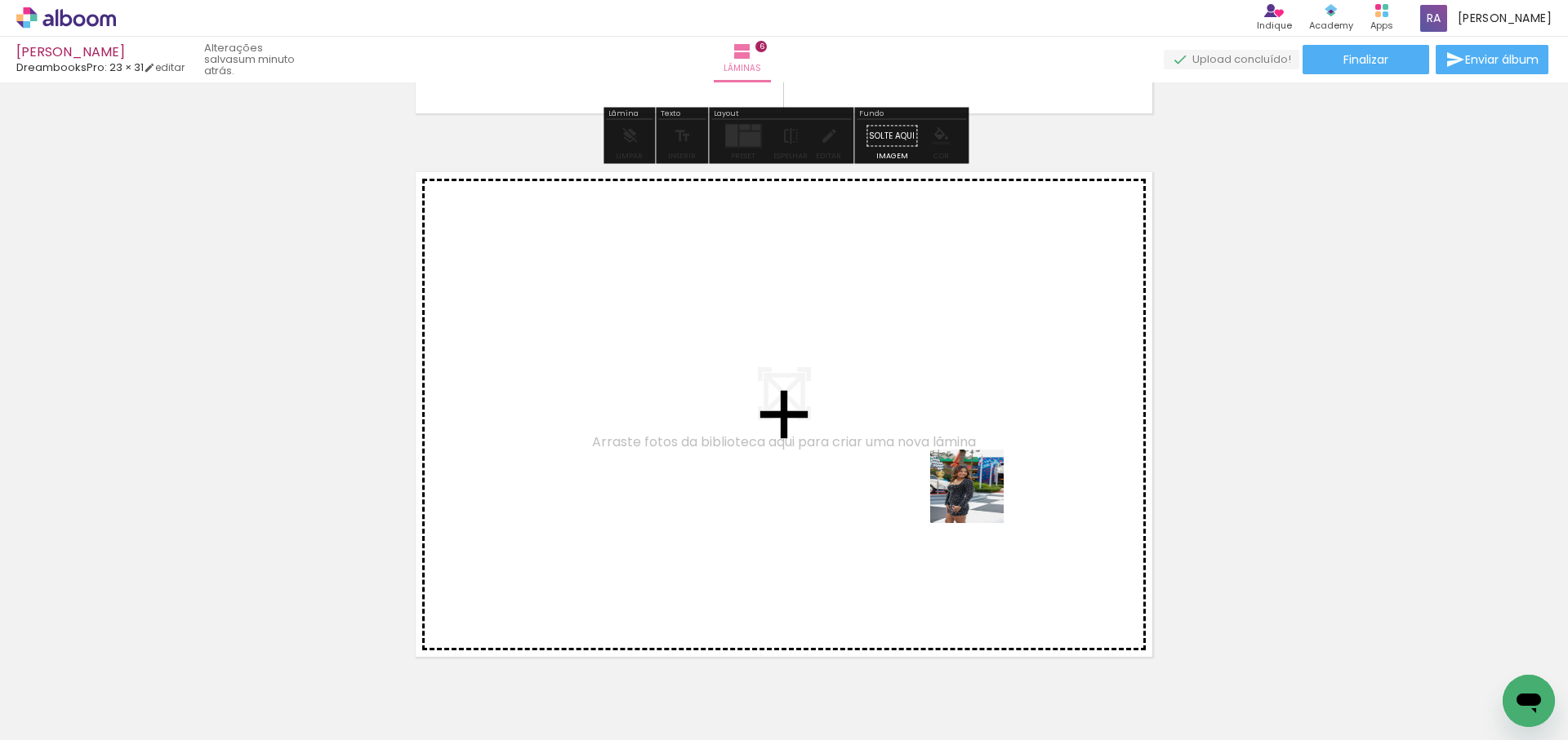
click at [979, 477] on quentale-workspace at bounding box center [784, 370] width 1568 height 740
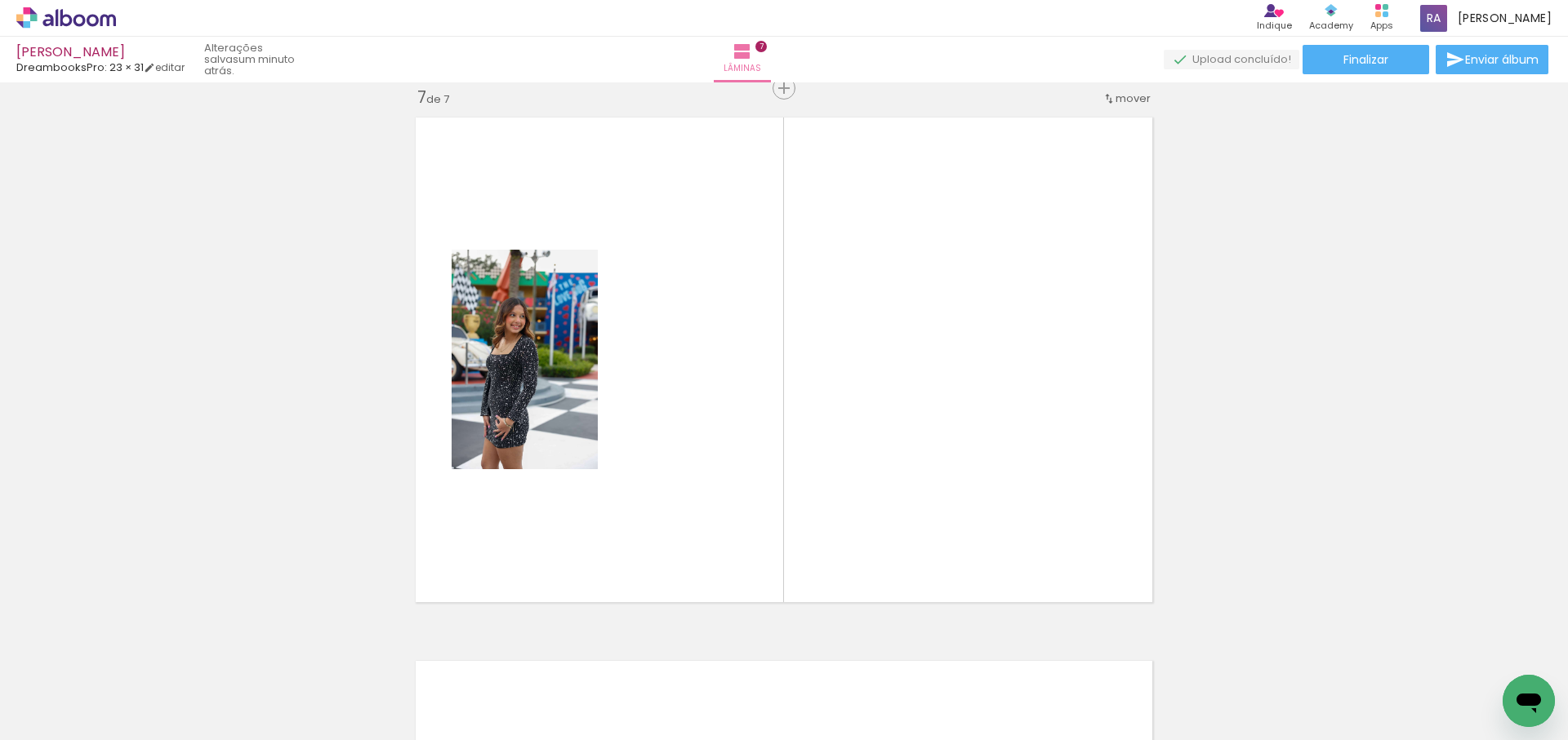
scroll to position [0, 1655]
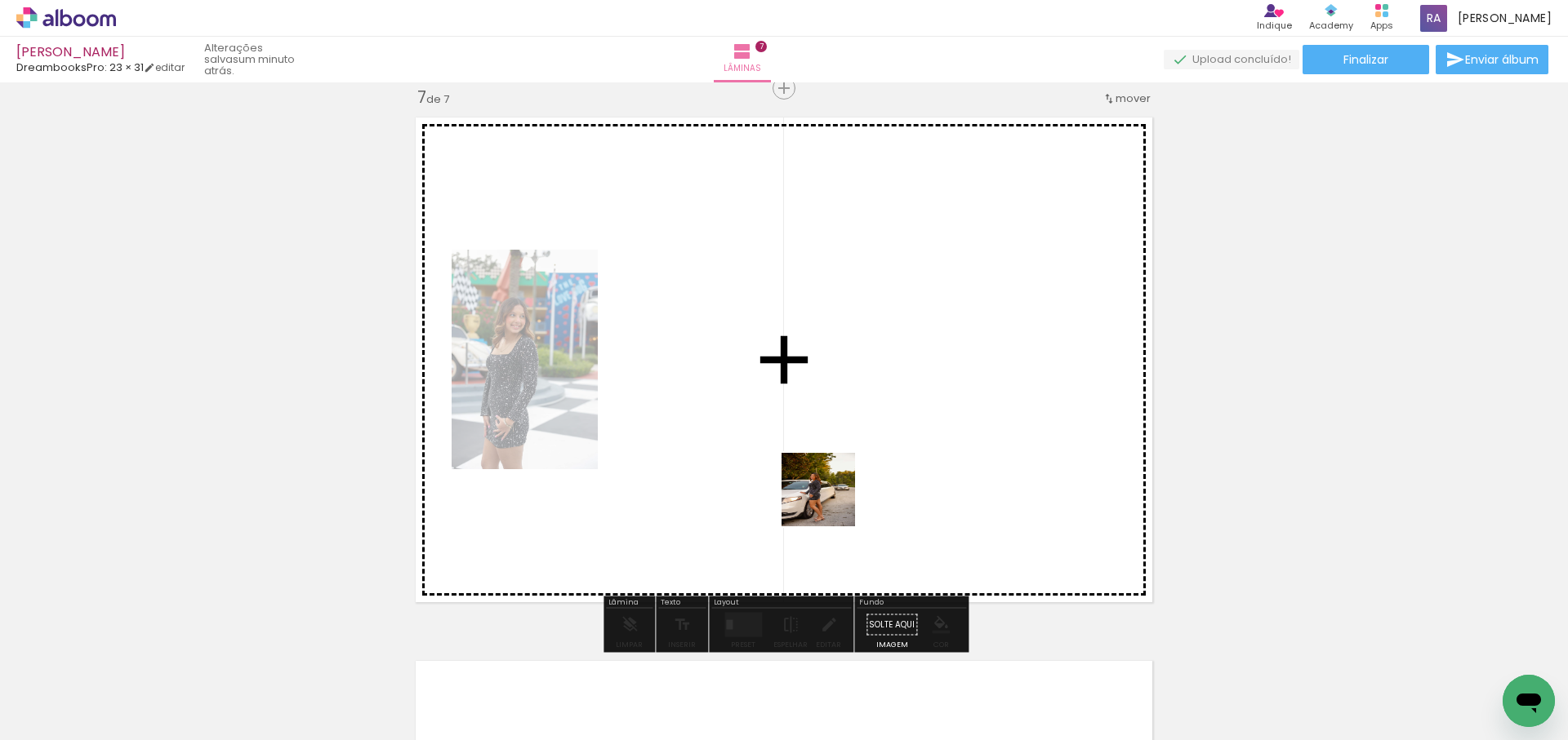
drag, startPoint x: 809, startPoint y: 631, endPoint x: 879, endPoint y: 617, distance: 71.4
click at [834, 496] on quentale-workspace at bounding box center [784, 370] width 1568 height 740
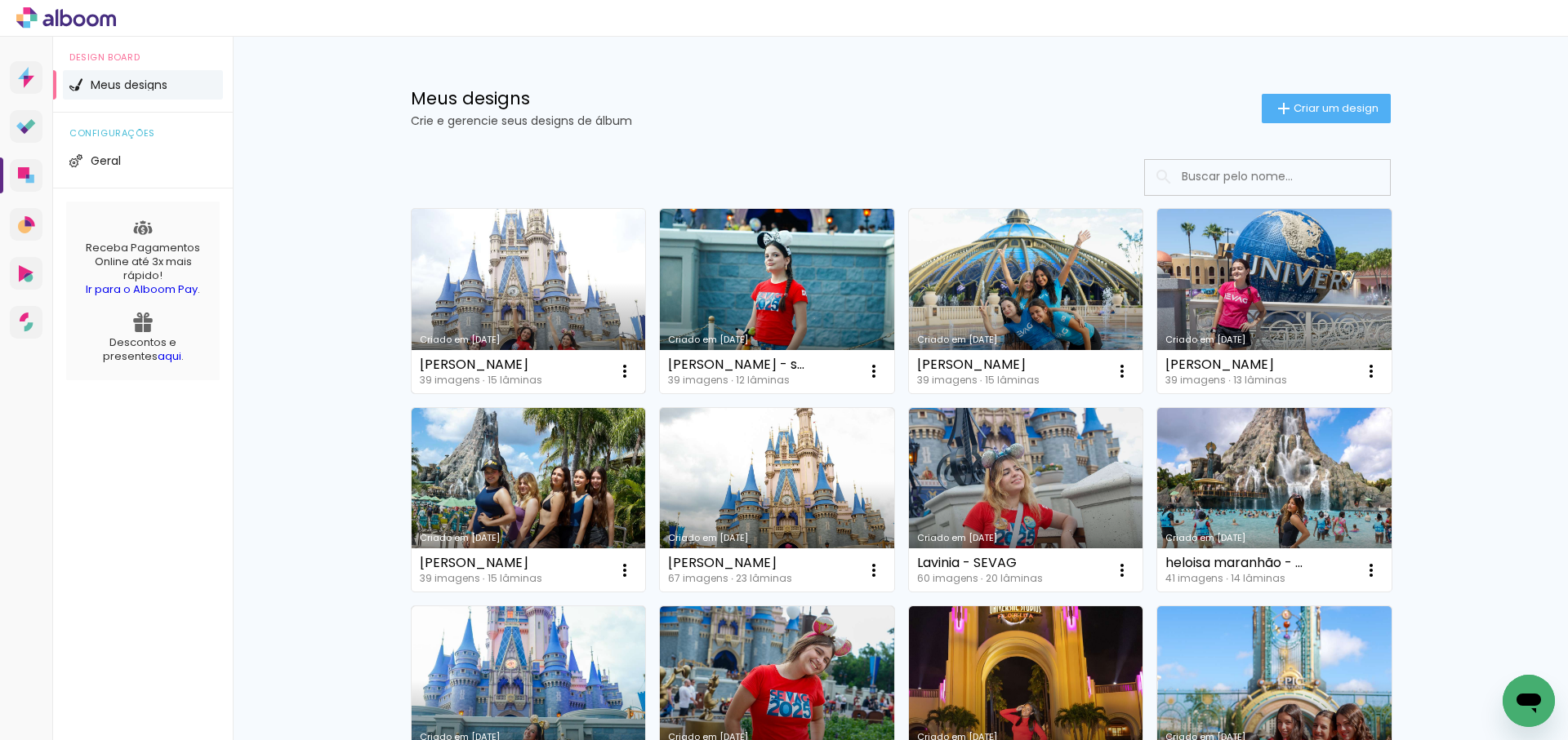
click at [570, 287] on link "Criado em [DATE]" at bounding box center [528, 301] width 234 height 184
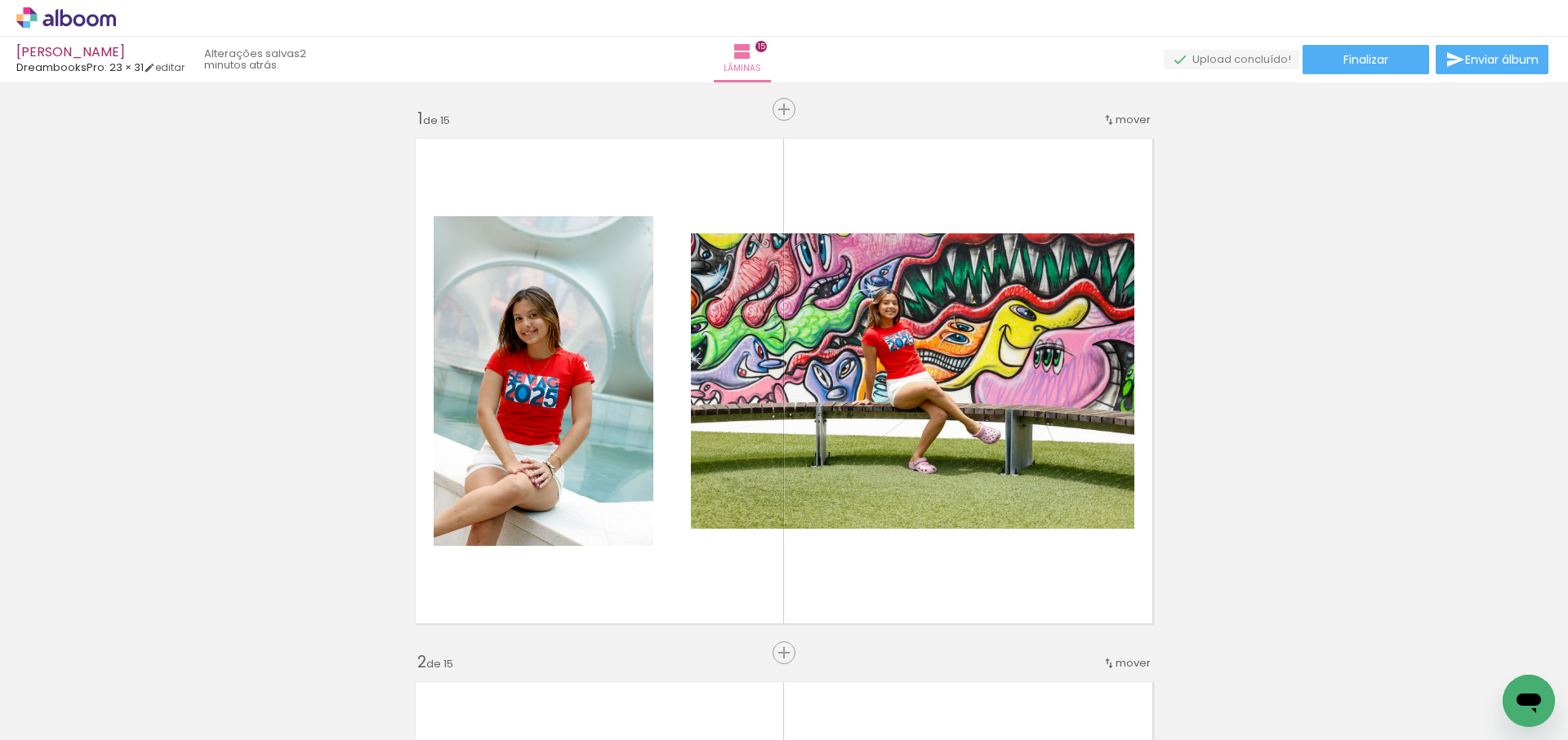
click at [56, 718] on span "Adicionar Fotos" at bounding box center [58, 718] width 49 height 18
click at [0, 0] on input "file" at bounding box center [0, 0] width 0 height 0
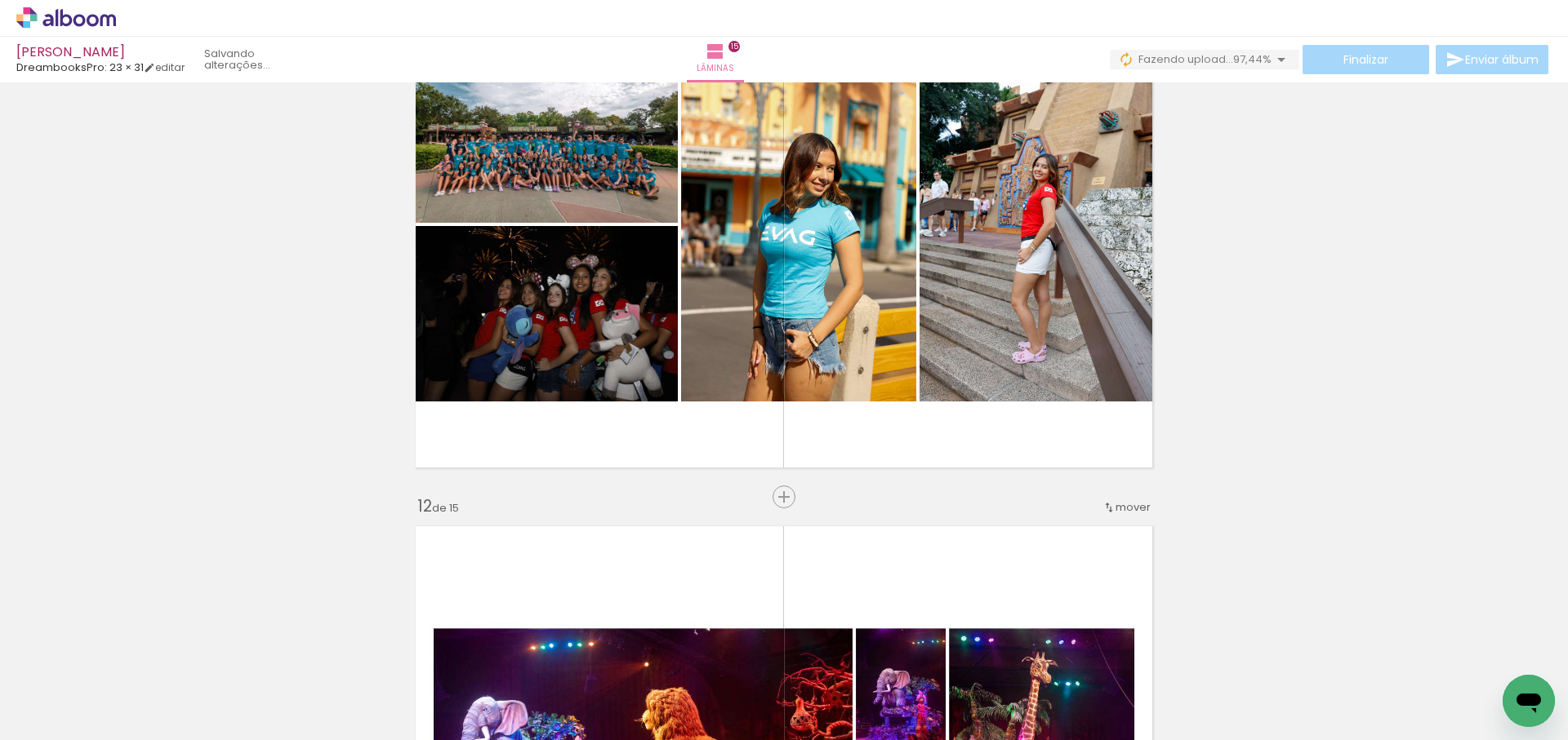
scroll to position [0, 2138]
click at [60, 715] on span "Adicionar Fotos" at bounding box center [58, 718] width 49 height 18
click at [0, 0] on input "file" at bounding box center [0, 0] width 0 height 0
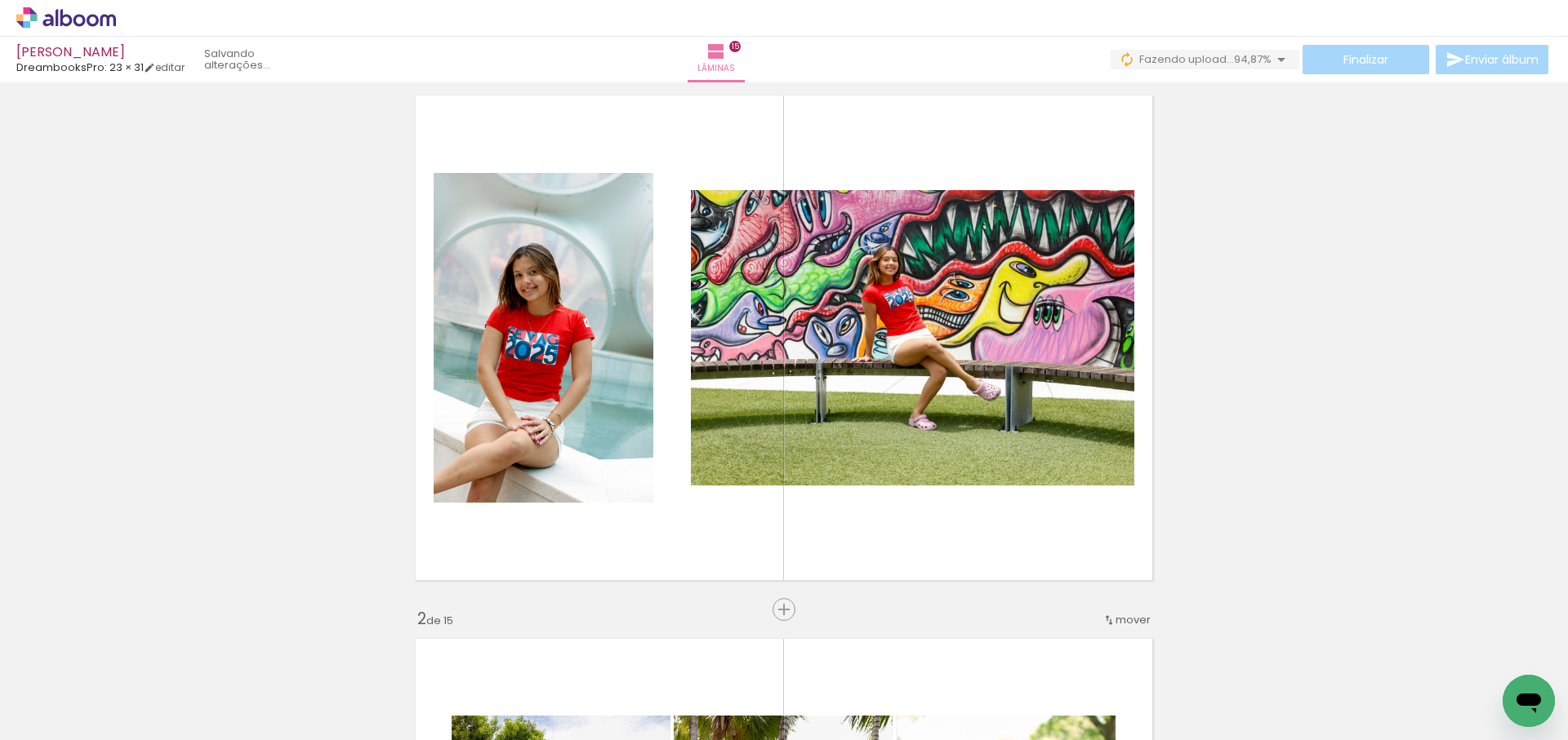
scroll to position [0, 0]
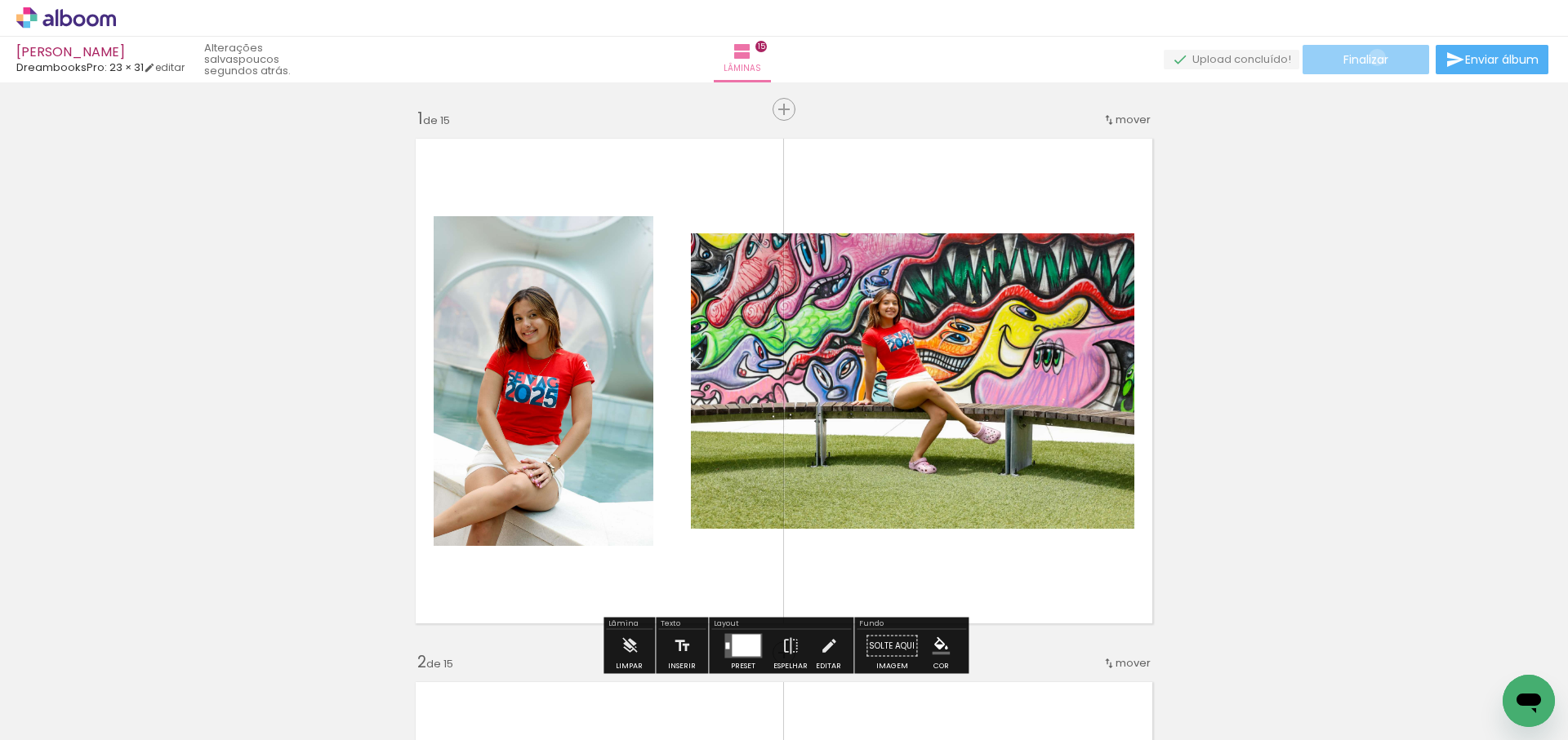
click at [1371, 57] on span "Finalizar" at bounding box center [1366, 60] width 45 height 12
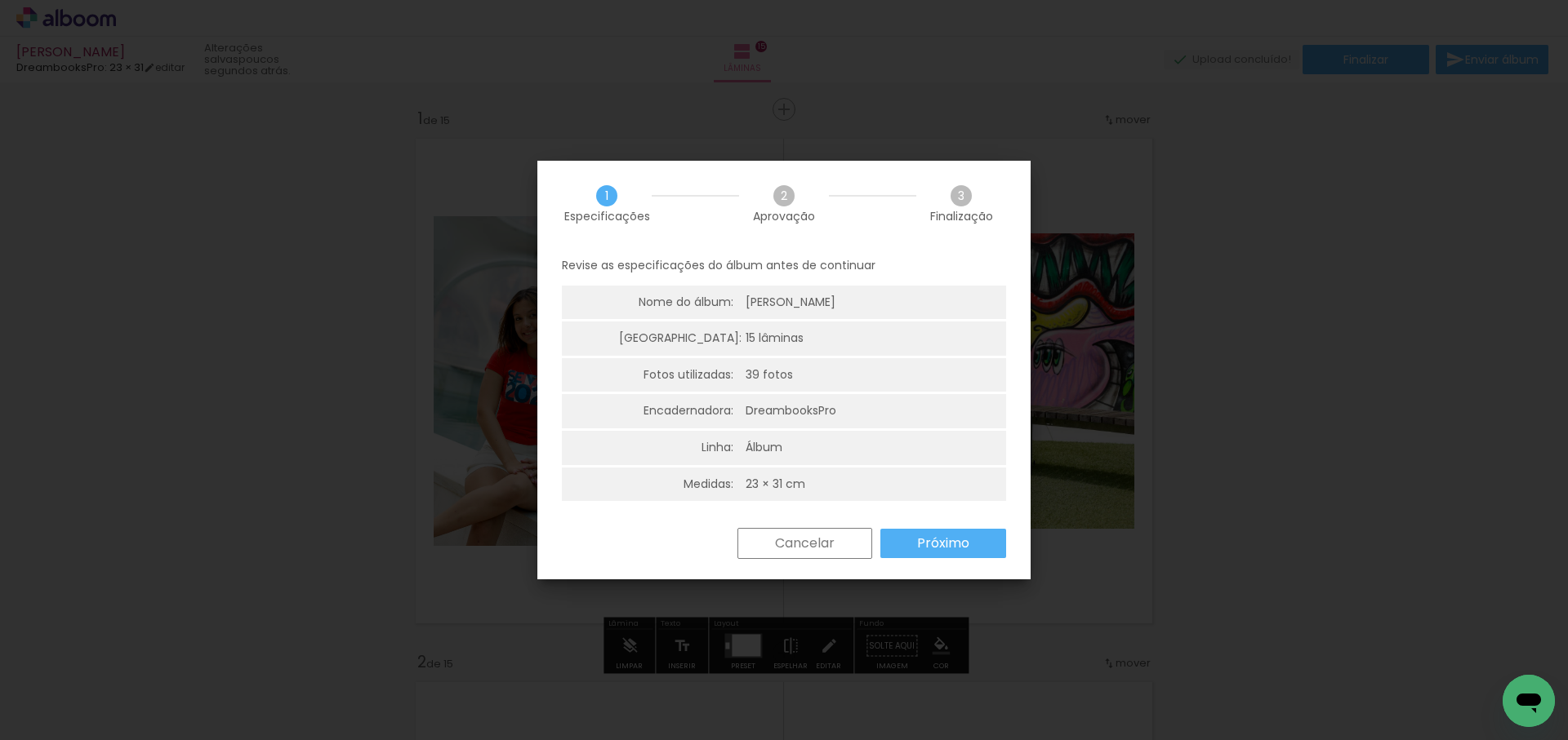
click at [0, 0] on slot "Próximo" at bounding box center [0, 0] width 0 height 0
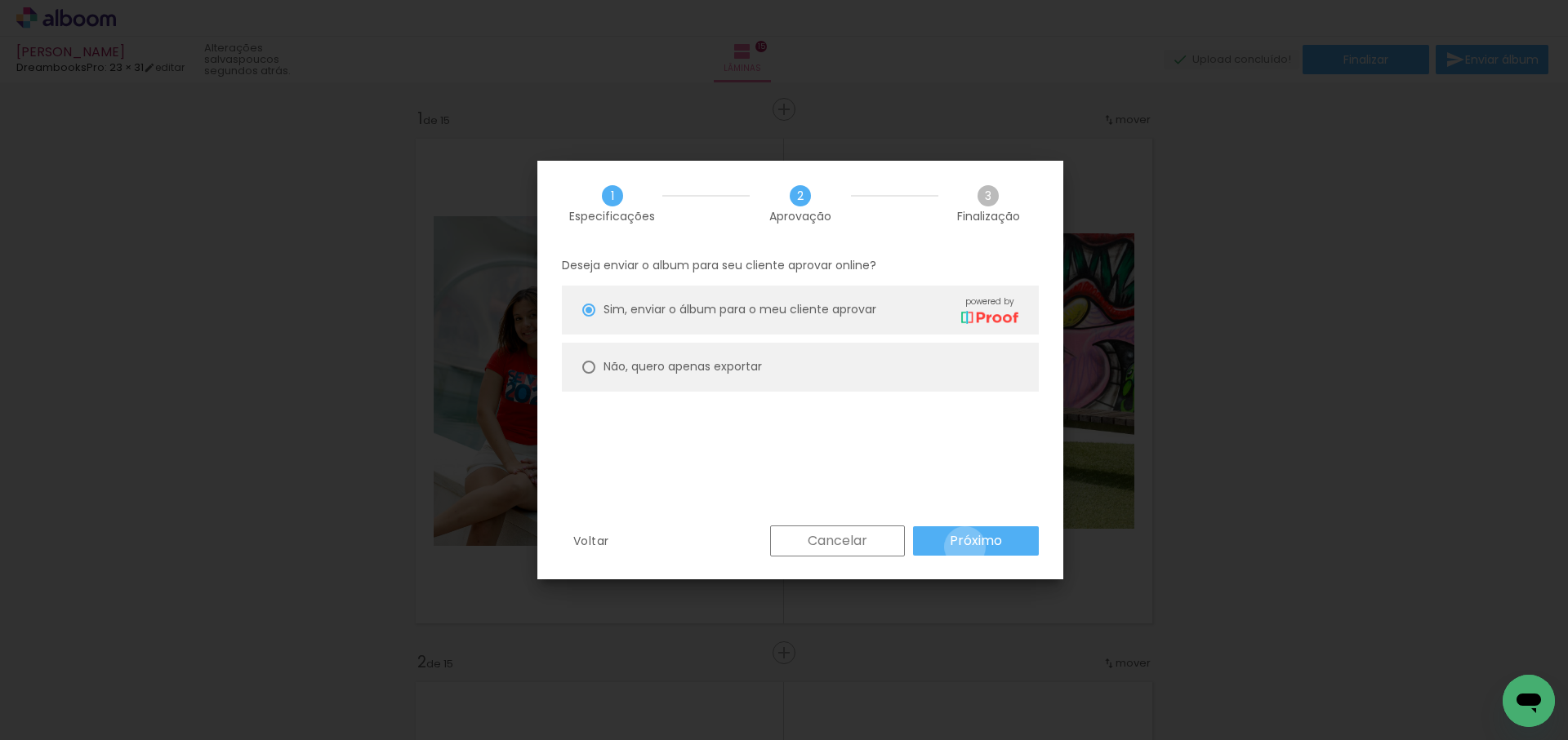
click at [0, 0] on slot "Próximo" at bounding box center [0, 0] width 0 height 0
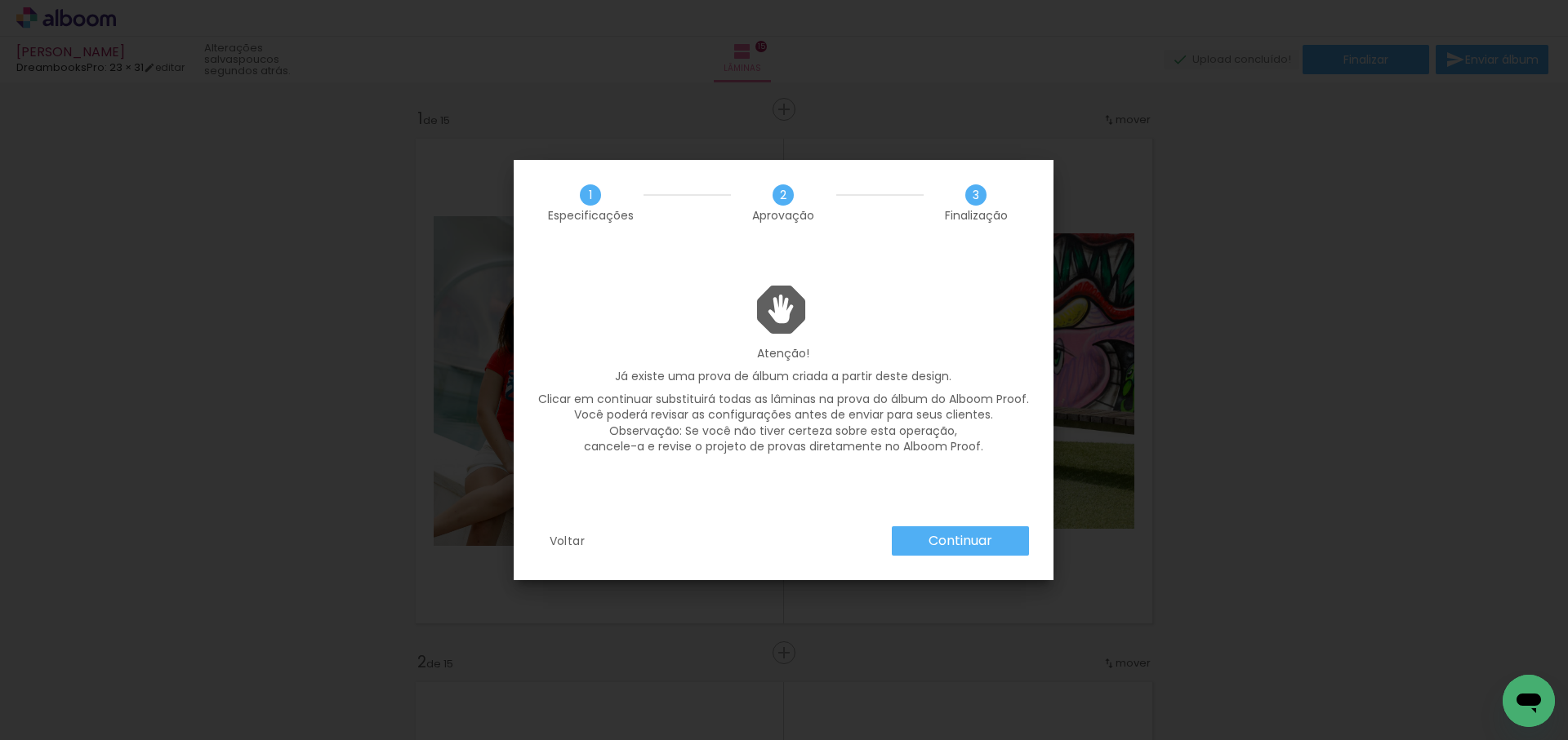
click at [0, 0] on slot "Continuar" at bounding box center [0, 0] width 0 height 0
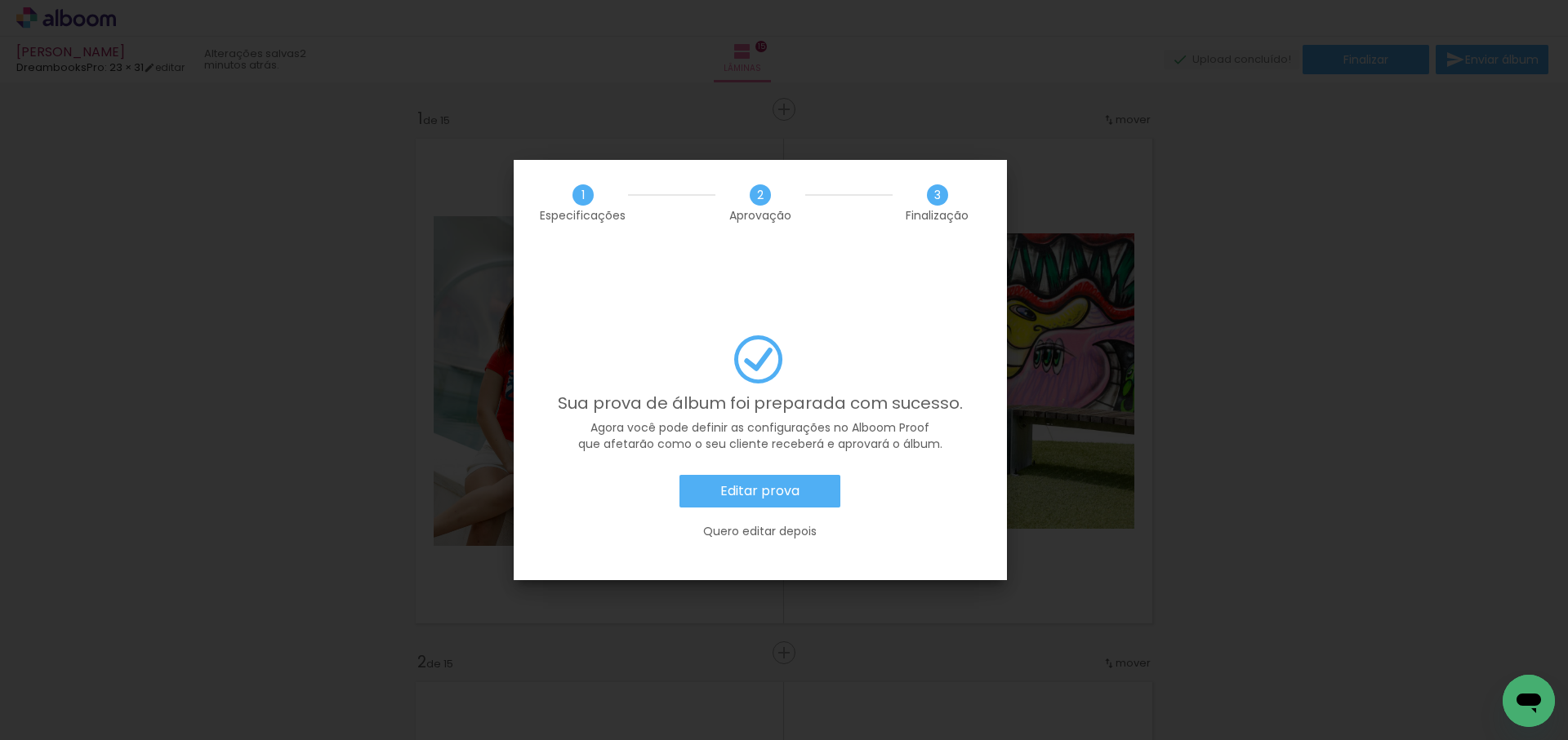
scroll to position [0, 2138]
click at [0, 0] on slot "Editar prova" at bounding box center [0, 0] width 0 height 0
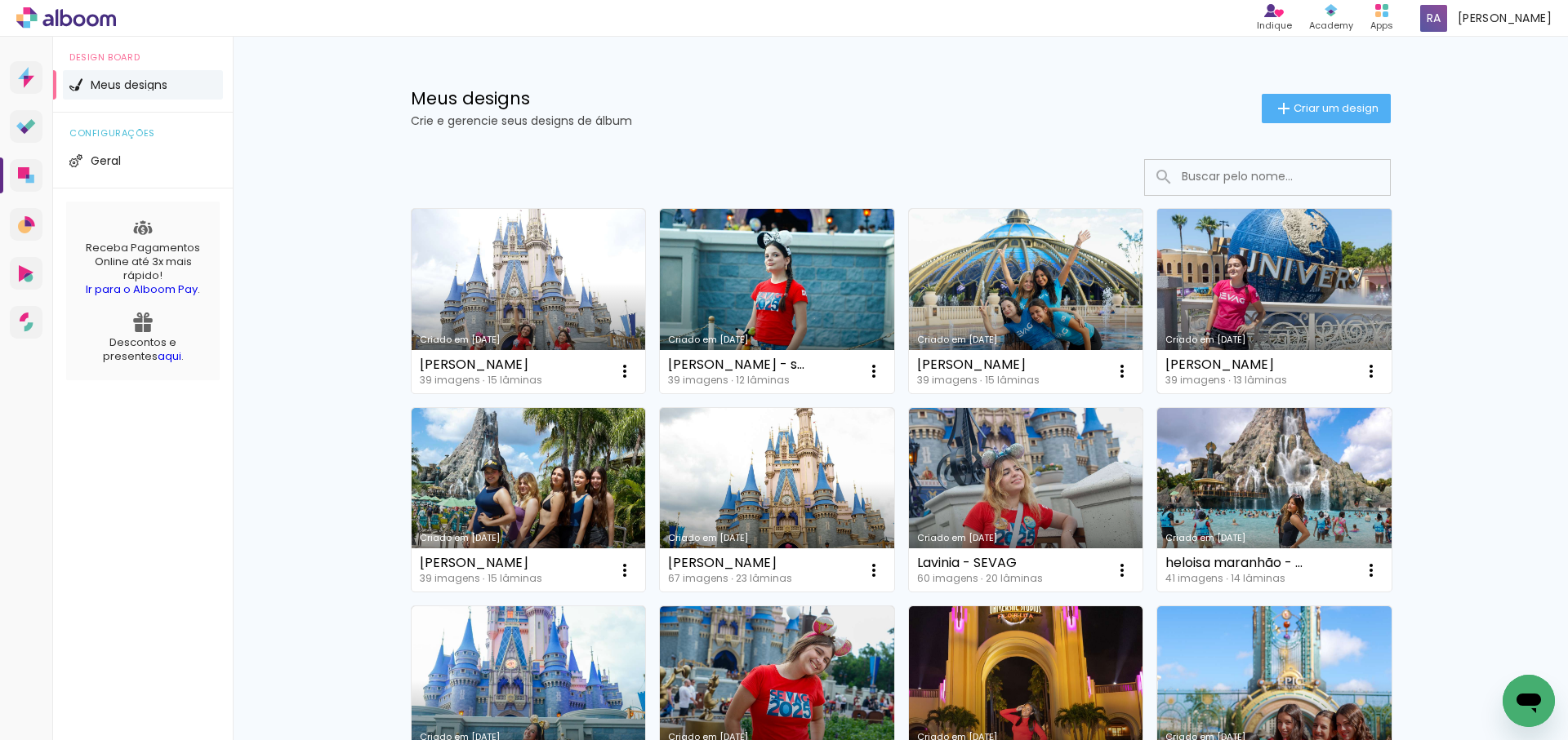
click at [1252, 292] on link "Criado em [DATE]" at bounding box center [1274, 301] width 234 height 184
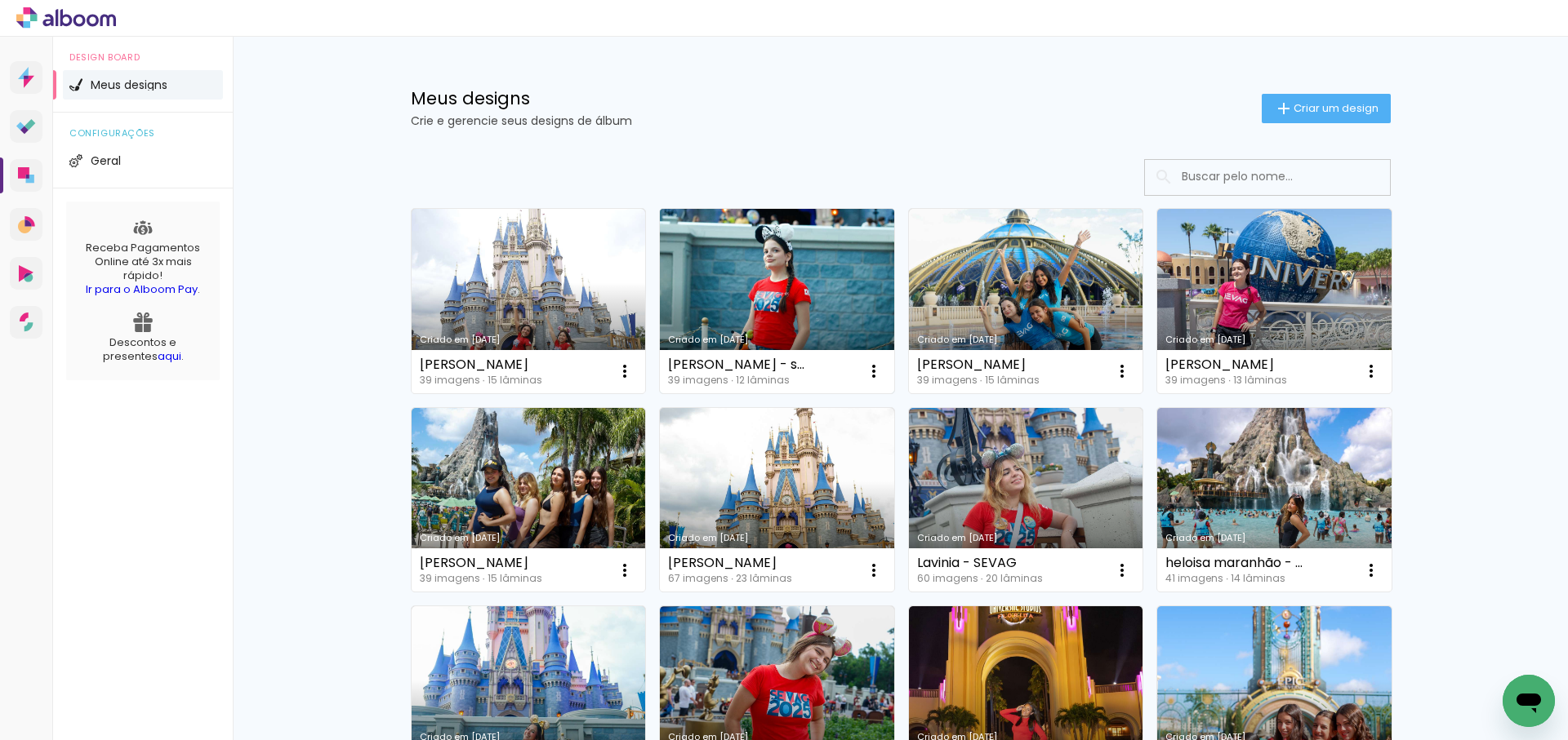
click at [789, 285] on link "Criado em [DATE]" at bounding box center [777, 301] width 234 height 184
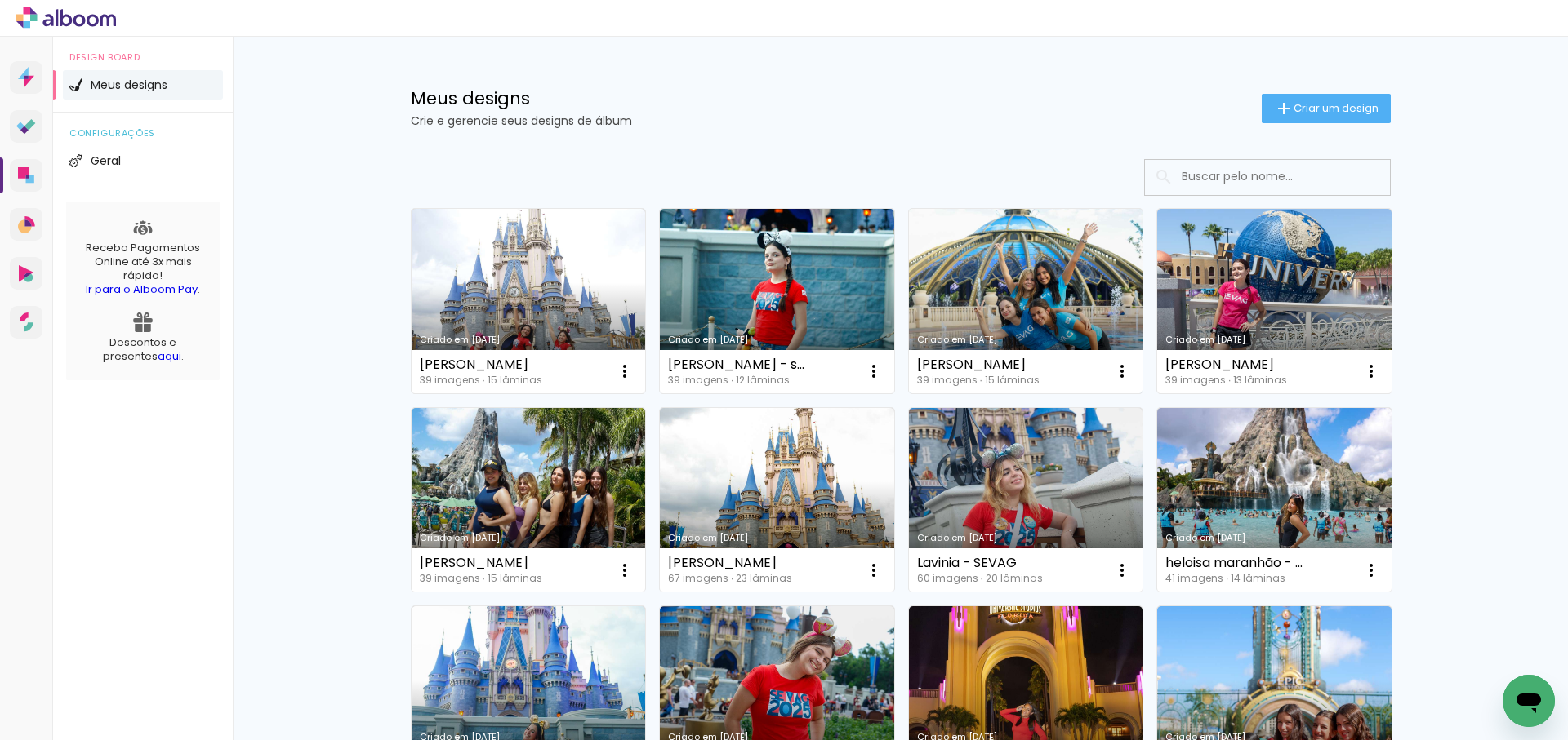
click at [1023, 286] on link "Criado em [DATE]" at bounding box center [1025, 301] width 234 height 184
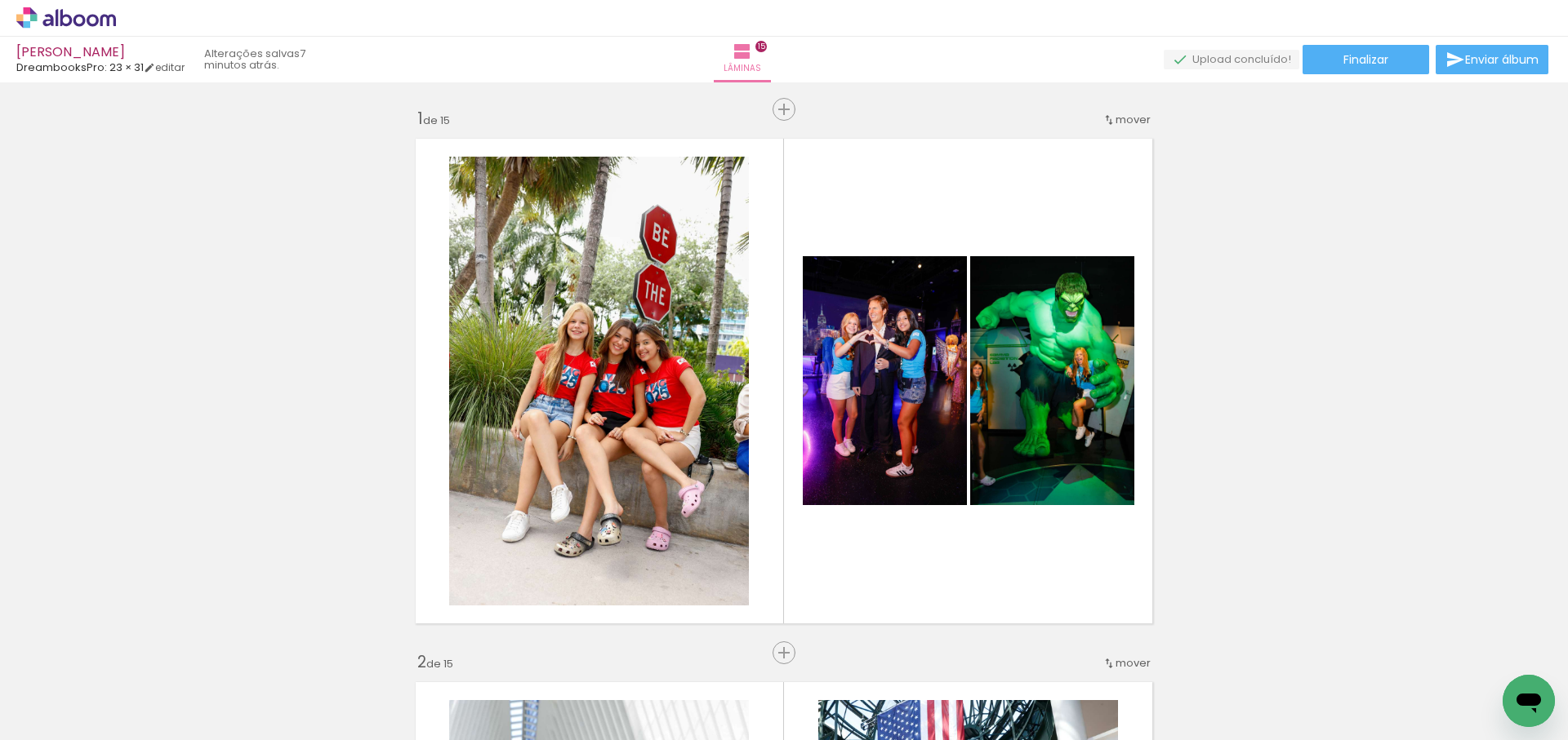
scroll to position [2346, 0]
